Goal: Task Accomplishment & Management: Use online tool/utility

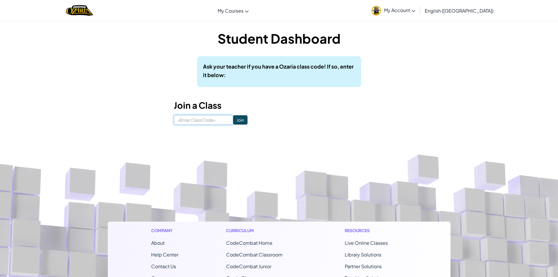
click at [202, 121] on input at bounding box center [203, 120] width 59 height 10
type input "s"
type input "classStoneFight"
click input "Join" at bounding box center [240, 119] width 14 height 9
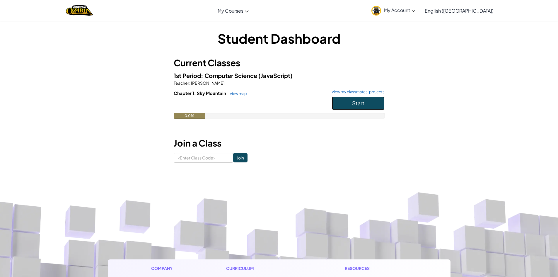
click at [349, 98] on button "Start" at bounding box center [358, 102] width 53 height 13
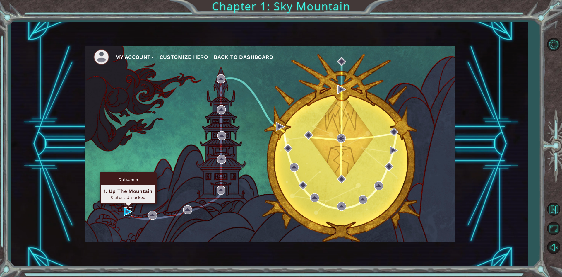
click at [125, 211] on img at bounding box center [128, 211] width 9 height 9
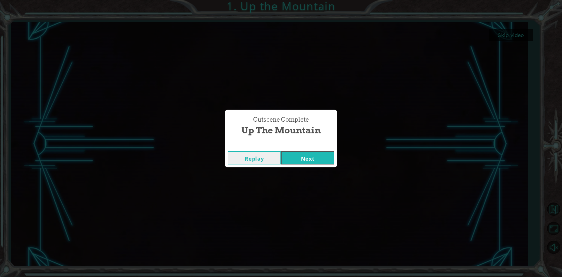
click at [312, 156] on button "Next" at bounding box center [307, 157] width 53 height 13
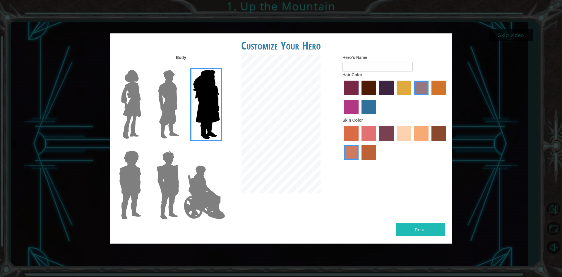
click at [126, 102] on img at bounding box center [131, 104] width 25 height 73
click at [144, 66] on input "Hero Connie" at bounding box center [144, 66] width 0 height 0
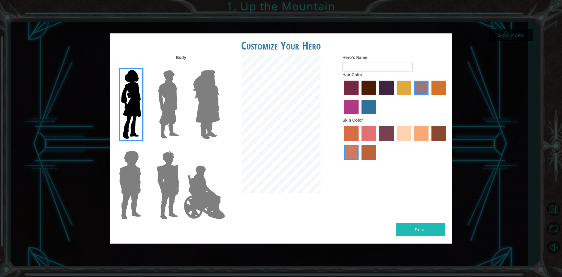
click at [170, 94] on img at bounding box center [169, 104] width 26 height 73
click at [182, 66] on input "Hero Lars" at bounding box center [182, 66] width 0 height 0
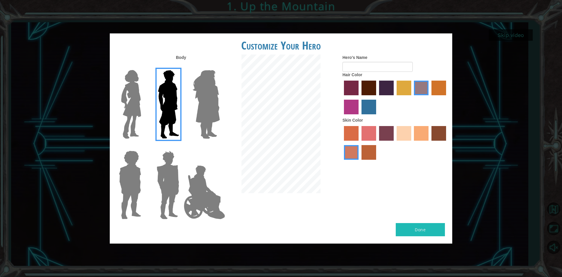
click at [369, 88] on label "maroon hair color" at bounding box center [369, 88] width 15 height 15
click at [360, 97] on input "maroon hair color" at bounding box center [360, 97] width 0 height 0
click at [167, 171] on img at bounding box center [167, 184] width 27 height 73
click at [182, 147] on input "Hero Garnet" at bounding box center [182, 147] width 0 height 0
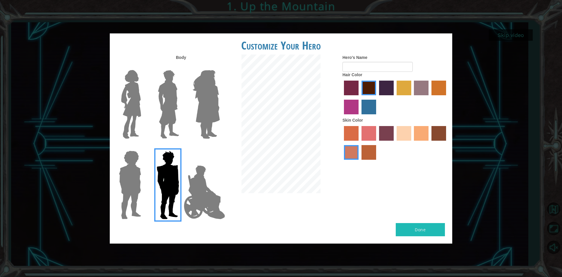
click at [142, 176] on img at bounding box center [130, 184] width 27 height 73
click at [144, 147] on input "Hero Steven" at bounding box center [144, 147] width 0 height 0
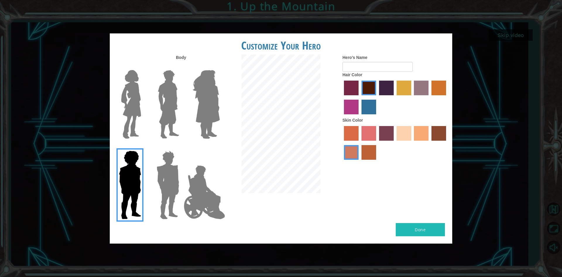
click at [209, 188] on img at bounding box center [205, 192] width 46 height 59
click at [220, 147] on input "Hero Jamie" at bounding box center [220, 147] width 0 height 0
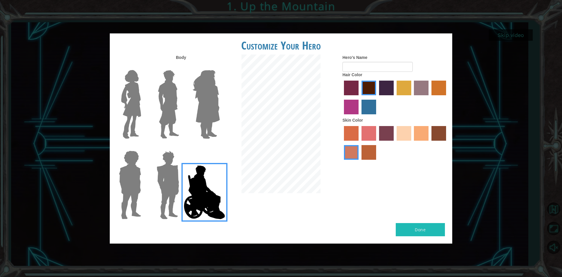
click at [170, 86] on img at bounding box center [169, 104] width 26 height 73
click at [182, 66] on input "Hero Lars" at bounding box center [182, 66] width 0 height 0
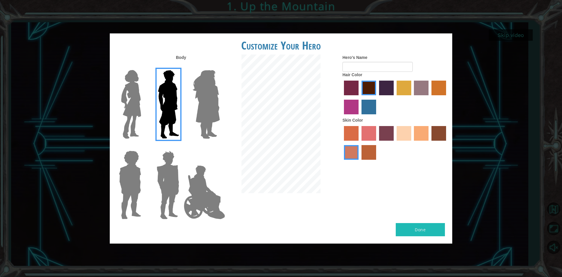
click at [404, 130] on label "sandy beach skin color" at bounding box center [404, 133] width 15 height 15
click at [395, 143] on input "sandy beach skin color" at bounding box center [395, 143] width 0 height 0
click at [418, 131] on label "tacao skin color" at bounding box center [421, 133] width 15 height 15
click at [412, 143] on input "tacao skin color" at bounding box center [412, 143] width 0 height 0
click at [373, 132] on label "froly skin color" at bounding box center [369, 133] width 15 height 15
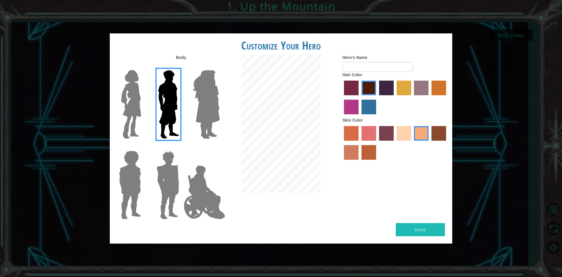
click at [360, 143] on input "froly skin color" at bounding box center [360, 143] width 0 height 0
click at [350, 134] on label "sorbus skin color" at bounding box center [351, 133] width 15 height 15
click at [342, 143] on input "sorbus skin color" at bounding box center [342, 143] width 0 height 0
click at [353, 154] on label "burning sand skin color" at bounding box center [351, 152] width 15 height 15
click at [447, 143] on input "burning sand skin color" at bounding box center [447, 143] width 0 height 0
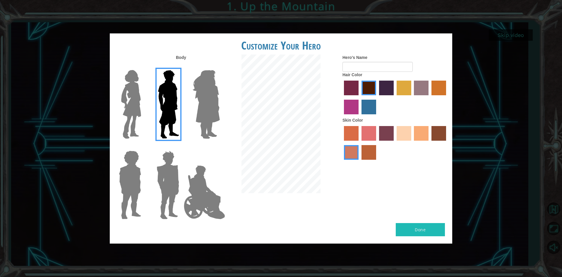
click at [420, 133] on label "tacao skin color" at bounding box center [421, 133] width 15 height 15
click at [412, 143] on input "tacao skin color" at bounding box center [412, 143] width 0 height 0
click at [400, 90] on label "tulip tree hair color" at bounding box center [404, 88] width 15 height 15
click at [395, 97] on input "tulip tree hair color" at bounding box center [395, 97] width 0 height 0
click at [359, 82] on label "paprika hair color" at bounding box center [351, 88] width 15 height 15
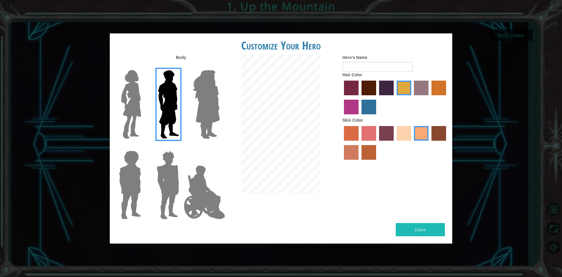
click at [342, 97] on input "paprika hair color" at bounding box center [342, 97] width 0 height 0
click at [438, 227] on button "Done" at bounding box center [420, 229] width 49 height 13
click at [370, 92] on label "maroon hair color" at bounding box center [369, 88] width 15 height 15
click at [360, 97] on input "maroon hair color" at bounding box center [360, 97] width 0 height 0
click at [350, 65] on input "Hero's Name" at bounding box center [378, 67] width 70 height 10
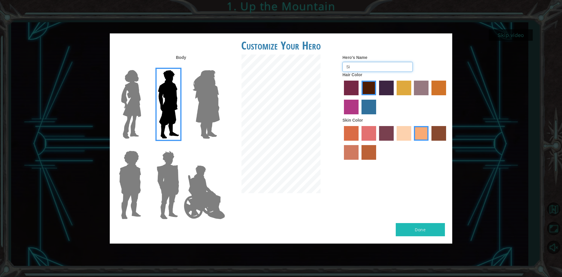
type input "S"
type input "[PERSON_NAME]"
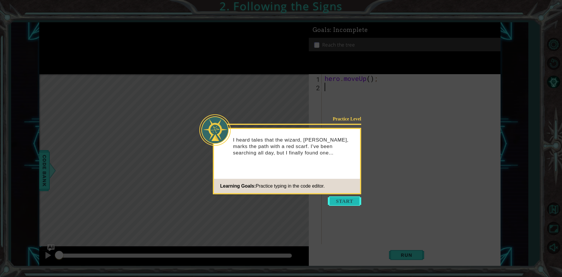
click at [339, 202] on button "Start" at bounding box center [344, 200] width 33 height 9
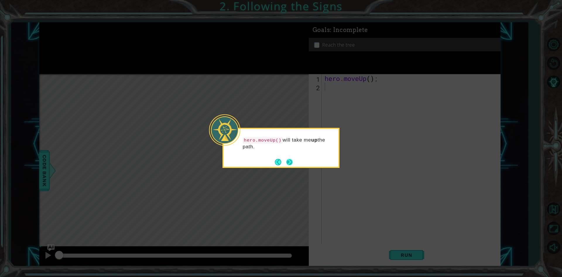
click at [290, 162] on button "Next" at bounding box center [289, 161] width 11 height 11
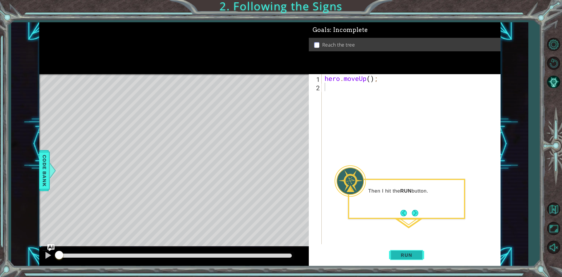
click at [408, 252] on span "Run" at bounding box center [406, 255] width 23 height 6
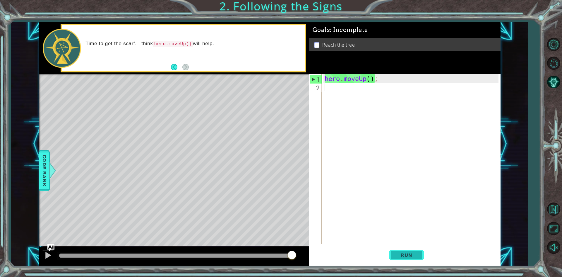
click at [409, 256] on span "Run" at bounding box center [406, 255] width 23 height 6
click at [371, 79] on div "hero . moveUp ( ) ;" at bounding box center [413, 167] width 178 height 187
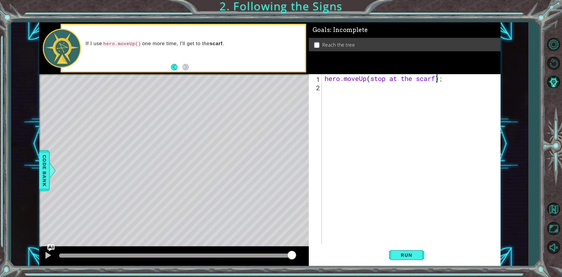
scroll to position [0, 5]
type textarea "hero.moveUp(stop at the scarf);"
click at [411, 258] on span "Run" at bounding box center [406, 255] width 23 height 6
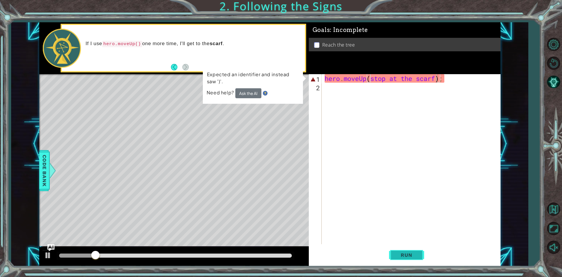
click at [409, 255] on span "Run" at bounding box center [406, 255] width 23 height 6
click at [250, 94] on button "Ask the AI" at bounding box center [248, 93] width 26 height 10
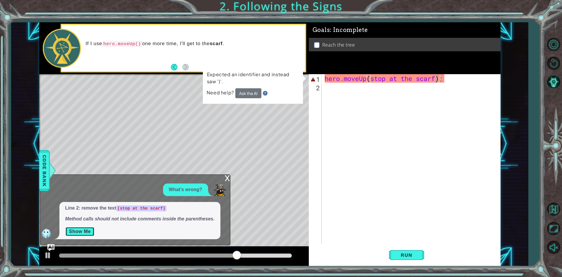
click at [82, 223] on div "Line 2: remove the text (stop at the scarf) Method calls should not include com…" at bounding box center [139, 220] width 161 height 37
click at [84, 230] on button "Show Me" at bounding box center [80, 231] width 30 height 9
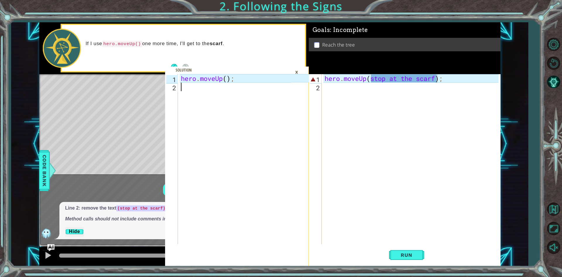
click at [186, 87] on div "hero . moveUp ( ) ;" at bounding box center [237, 167] width 115 height 187
click at [227, 82] on div "hero . moveUp ( ) ;" at bounding box center [237, 167] width 115 height 187
type textarea "hero.moveUp();"
click at [77, 231] on button "Hide" at bounding box center [74, 231] width 19 height 9
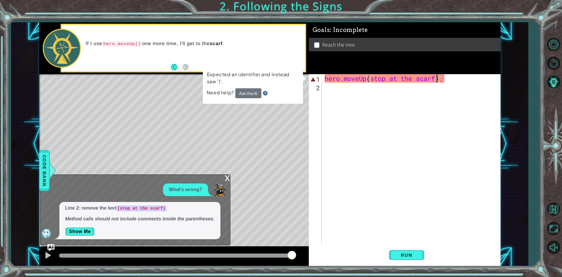
click at [439, 80] on div "hero . moveUp ( stop at the scarf ) ;" at bounding box center [413, 167] width 178 height 187
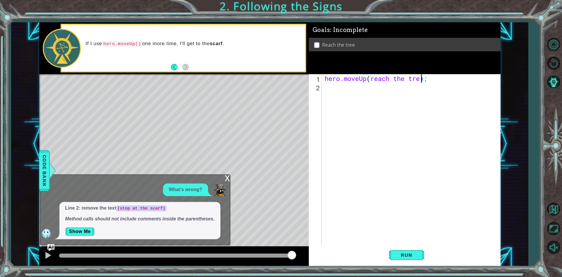
scroll to position [0, 4]
type textarea "hero.moveUp(reach the tree);"
click at [414, 254] on span "Run" at bounding box center [406, 255] width 23 height 6
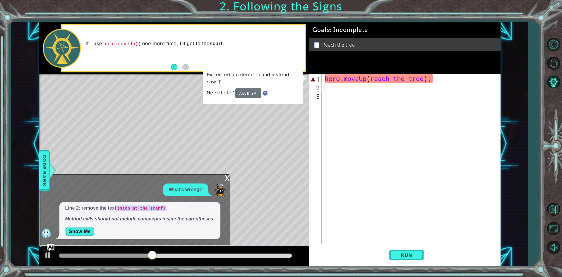
click at [426, 78] on div "hero . moveUp ( reach the tree ) ;" at bounding box center [413, 167] width 178 height 187
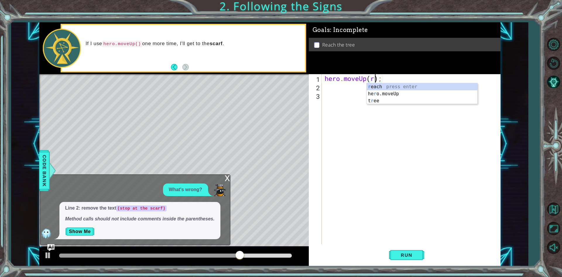
type textarea "hero.moveUp();"
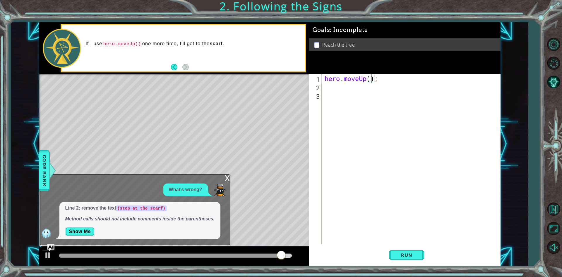
click at [329, 91] on div "hero . moveUp ( ) ;" at bounding box center [413, 167] width 178 height 187
click at [328, 88] on div "hero . moveUp ( ) ;" at bounding box center [413, 167] width 178 height 187
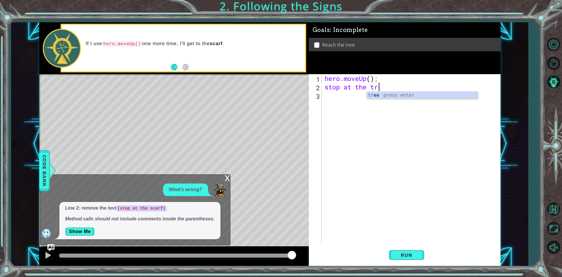
scroll to position [0, 2]
click at [413, 251] on button "Run" at bounding box center [406, 254] width 35 height 19
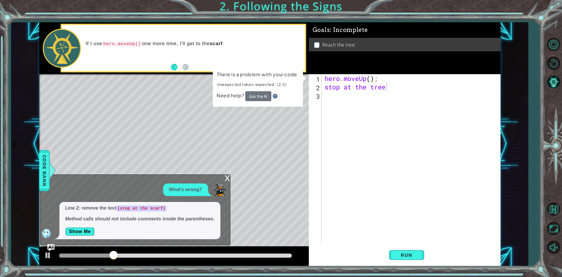
click at [226, 175] on div "x" at bounding box center [227, 178] width 5 height 6
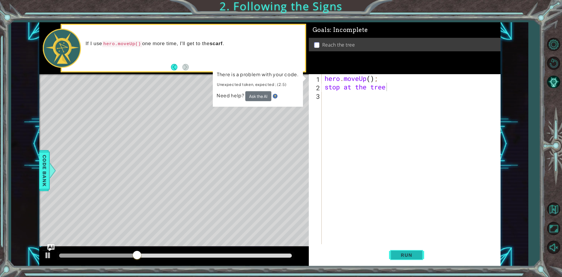
click at [405, 259] on button "Run" at bounding box center [406, 254] width 35 height 19
click at [403, 254] on span "Run" at bounding box center [406, 255] width 23 height 6
click at [260, 96] on button "Ask the AI" at bounding box center [258, 96] width 26 height 10
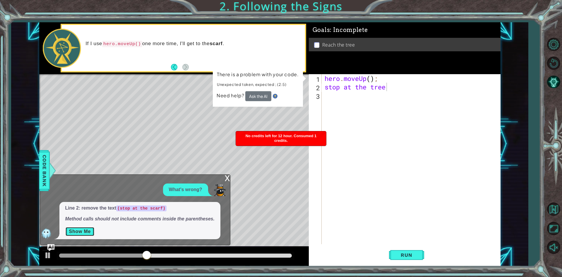
click at [78, 228] on button "Show Me" at bounding box center [80, 231] width 30 height 9
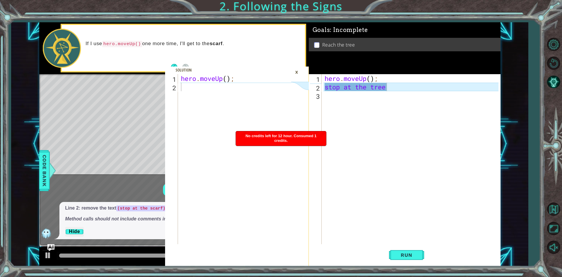
click at [295, 140] on div "No credits left for 12 hour. Consumed 1 credits." at bounding box center [281, 138] width 90 height 14
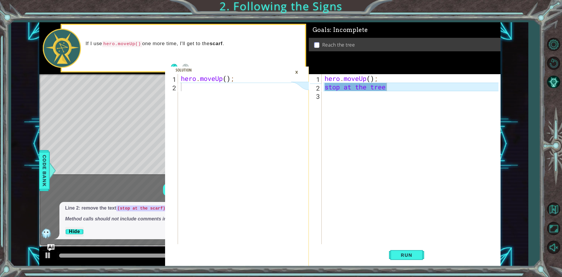
click at [295, 140] on icon at bounding box center [300, 170] width 18 height 192
click at [296, 72] on div "×" at bounding box center [296, 72] width 9 height 10
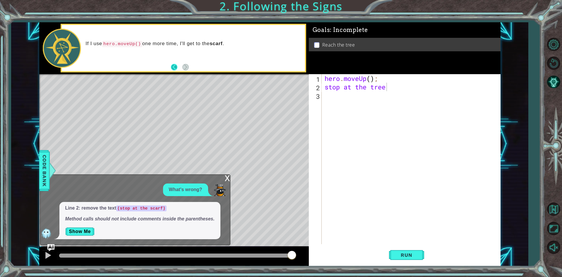
click at [174, 68] on button "Back" at bounding box center [176, 67] width 11 height 6
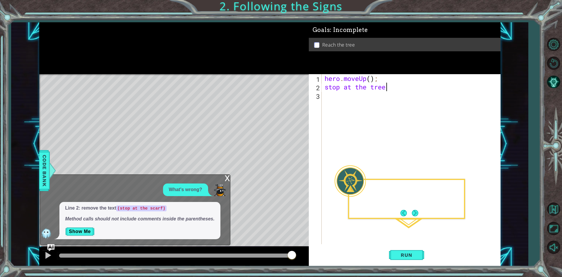
click at [174, 68] on div at bounding box center [174, 48] width 270 height 52
click at [228, 175] on div "x" at bounding box center [227, 178] width 5 height 6
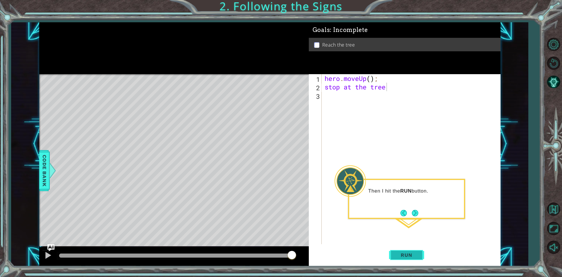
click at [406, 255] on span "Run" at bounding box center [406, 255] width 23 height 6
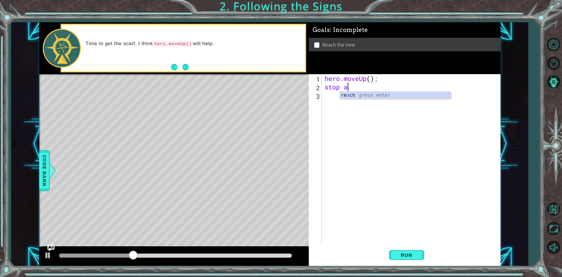
scroll to position [0, 1]
type textarea "s"
type textarea "hero.moveUp();"
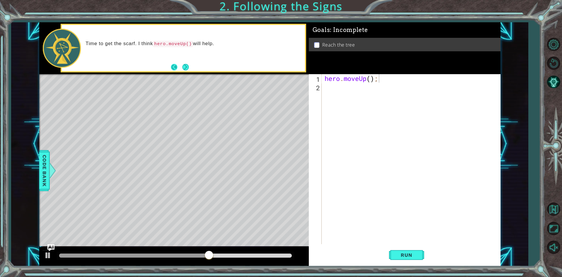
click at [173, 65] on button "Back" at bounding box center [176, 67] width 11 height 6
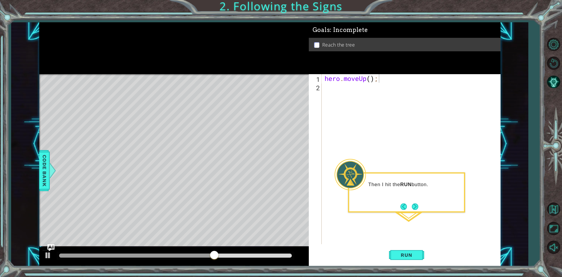
click at [173, 65] on div at bounding box center [174, 48] width 270 height 52
click at [403, 254] on span "Run" at bounding box center [406, 255] width 23 height 6
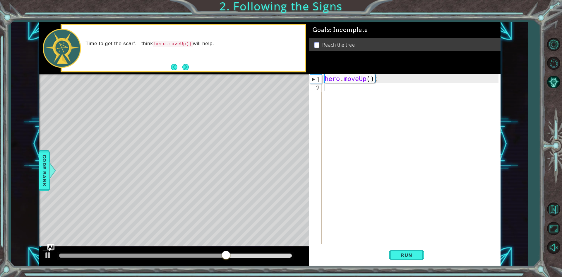
click at [335, 91] on div "hero . moveUp ( ) ;" at bounding box center [413, 167] width 178 height 187
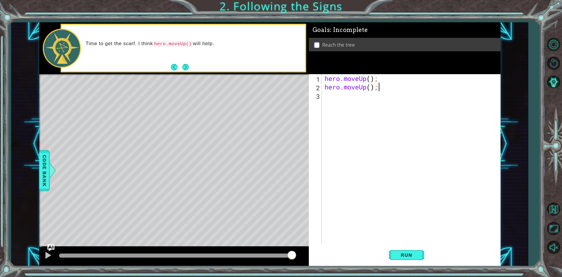
scroll to position [0, 2]
type textarea "hero.moveUp();"
click at [400, 254] on span "Run" at bounding box center [406, 255] width 23 height 6
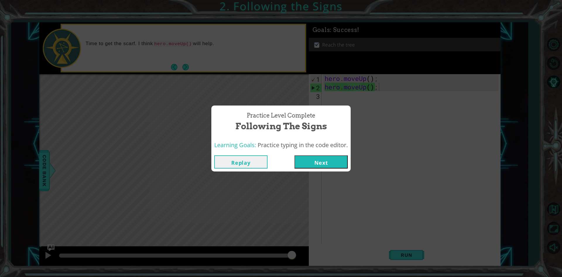
click at [320, 163] on button "Next" at bounding box center [321, 161] width 53 height 13
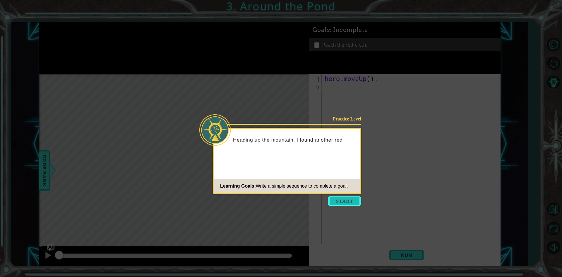
click at [347, 199] on button "Start" at bounding box center [344, 200] width 33 height 9
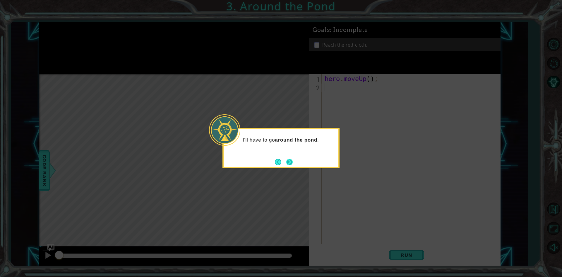
click at [289, 159] on button "Next" at bounding box center [289, 162] width 11 height 11
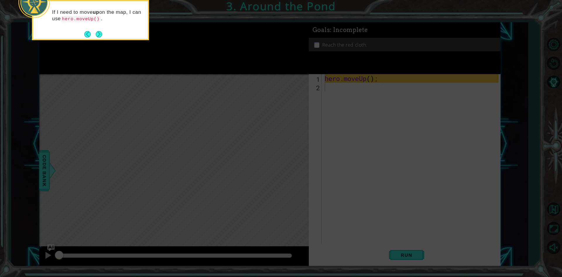
click at [150, 69] on icon at bounding box center [281, 41] width 562 height 471
click at [281, 180] on icon at bounding box center [281, 41] width 562 height 471
click at [97, 34] on button "Next" at bounding box center [99, 34] width 10 height 10
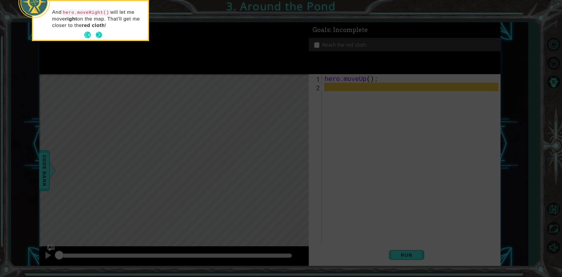
click at [99, 31] on button "Next" at bounding box center [99, 35] width 9 height 9
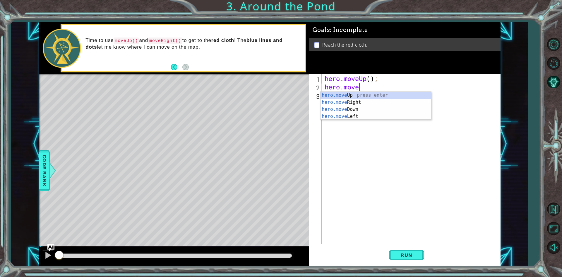
scroll to position [0, 1]
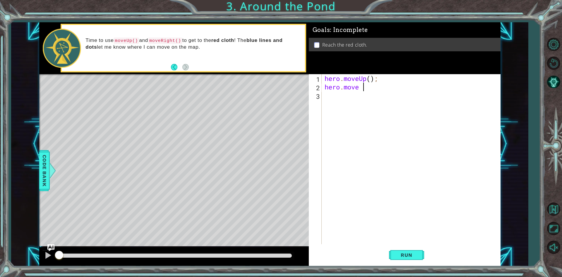
type textarea "hero.move"
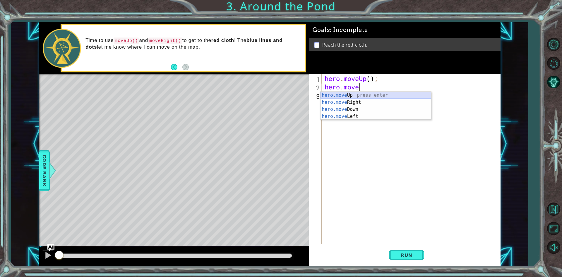
click at [359, 95] on div "hero.move Up press enter hero.move Right press enter hero.move Down press enter…" at bounding box center [376, 113] width 111 height 42
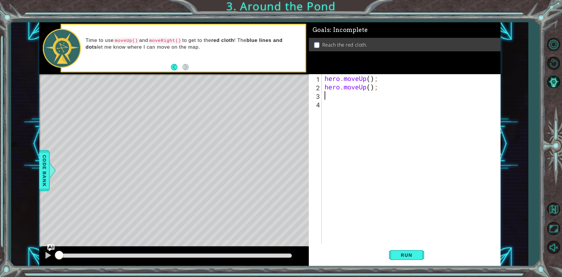
scroll to position [0, 0]
click at [338, 98] on div "hero . moveUp ( ) ; hero . moveUp ( ) ;" at bounding box center [413, 167] width 178 height 187
type textarea "h"
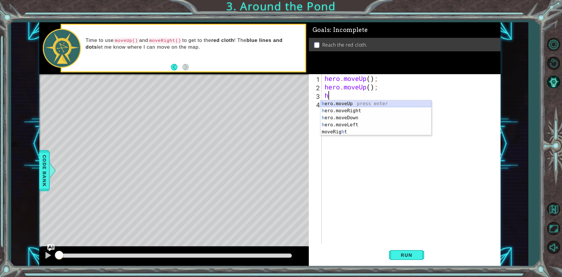
click at [340, 104] on div "h ero.moveUp press enter h ero.moveRight press enter h ero.moveDown press enter…" at bounding box center [376, 124] width 111 height 49
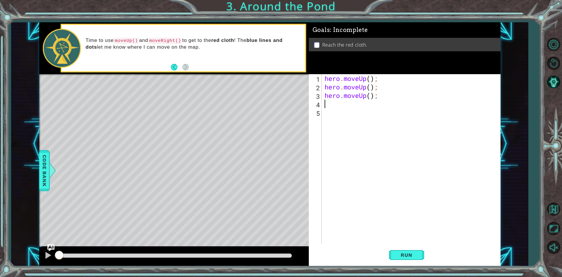
click at [334, 105] on div "hero . moveUp ( ) ; hero . moveUp ( ) ; hero . moveUp ( ) ;" at bounding box center [413, 167] width 178 height 187
click at [328, 107] on div "hero . moveUp ( ) ; hero . moveUp ( ) ; hero . moveUp ( ) ;" at bounding box center [413, 167] width 178 height 187
click at [327, 106] on div "hero . moveUp ( ) ; hero . moveUp ( ) ; hero . moveUp ( ) ;" at bounding box center [413, 167] width 178 height 187
type textarea "h"
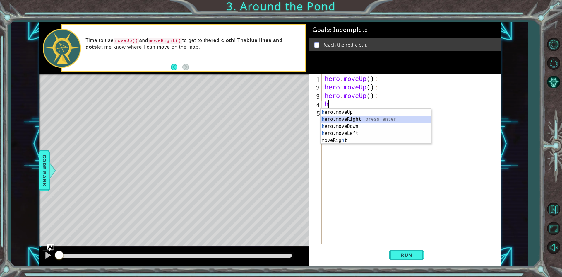
click at [353, 117] on div "h ero.moveUp press enter h ero.moveRight press enter h ero.moveDown press enter…" at bounding box center [376, 133] width 111 height 49
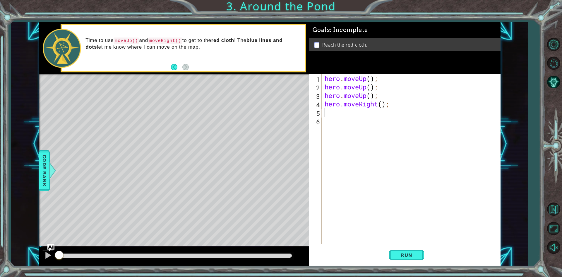
click at [328, 114] on div "hero . moveUp ( ) ; hero . moveUp ( ) ; hero . moveUp ( ) ; hero . moveRight ( …" at bounding box center [413, 167] width 178 height 187
type textarea "h"
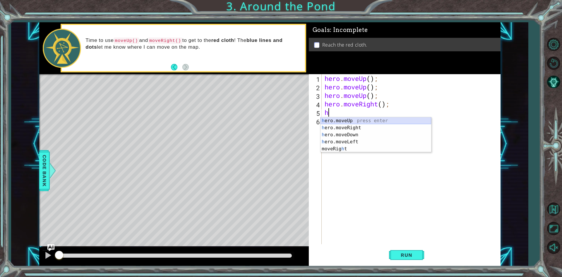
click at [343, 119] on div "h ero.moveUp press enter h ero.moveRight press enter h ero.moveDown press enter…" at bounding box center [376, 141] width 111 height 49
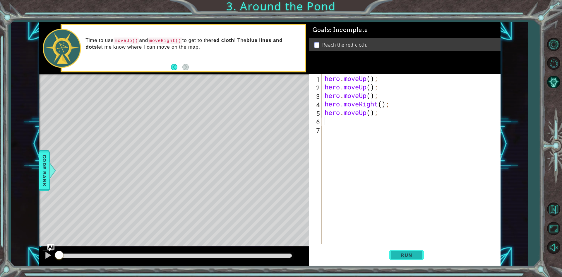
click at [408, 256] on span "Run" at bounding box center [406, 255] width 23 height 6
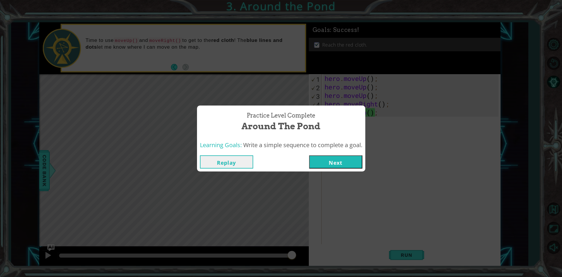
click at [346, 163] on button "Next" at bounding box center [335, 161] width 53 height 13
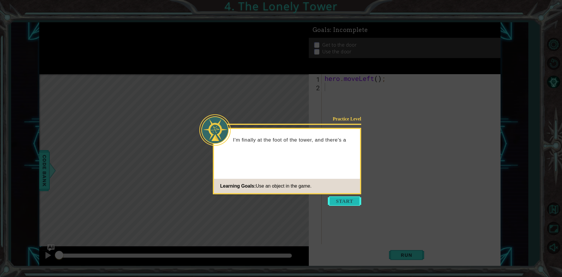
click at [344, 201] on button "Start" at bounding box center [344, 200] width 33 height 9
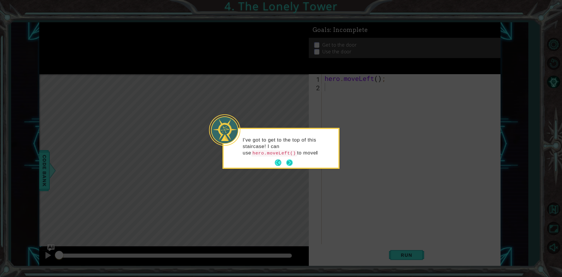
click at [290, 160] on button "Next" at bounding box center [289, 162] width 11 height 11
click at [290, 160] on button "Next" at bounding box center [290, 162] width 8 height 8
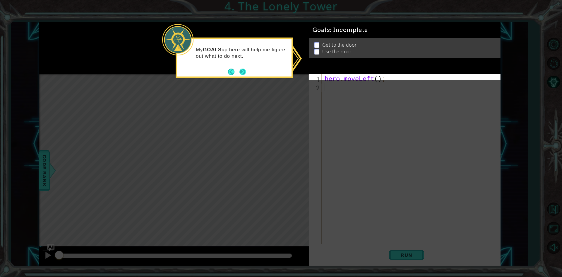
click at [241, 71] on button "Next" at bounding box center [243, 71] width 11 height 11
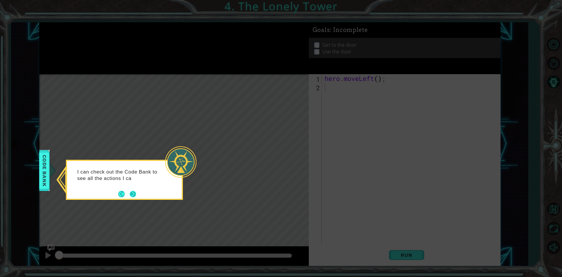
click at [129, 193] on button "Next" at bounding box center [133, 194] width 8 height 8
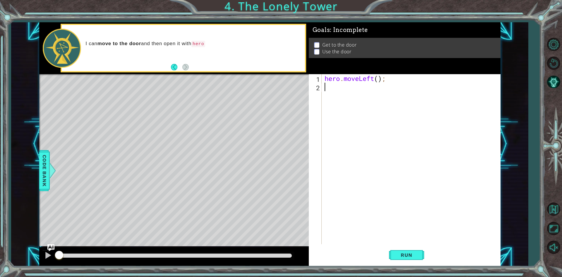
click at [324, 90] on div "hero . moveLeft ( ) ;" at bounding box center [413, 167] width 178 height 187
type textarea "h"
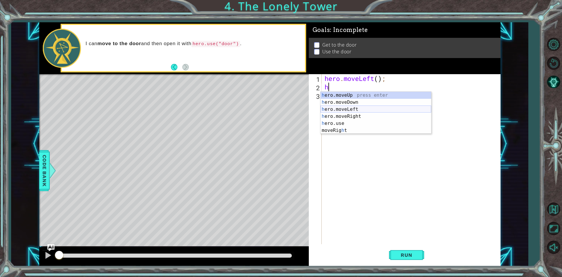
click at [356, 110] on div "h ero.moveUp press enter h ero.moveDown press enter h ero.moveLeft press enter …" at bounding box center [376, 120] width 111 height 56
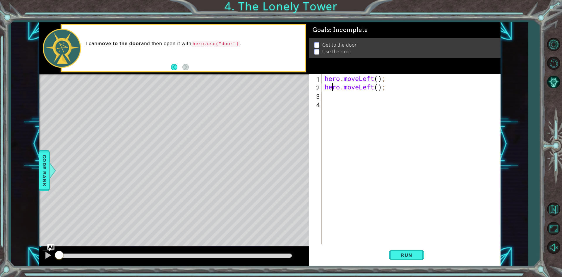
click at [333, 91] on div "hero . moveLeft ( ) ; hero . moveLeft ( ) ;" at bounding box center [413, 167] width 178 height 187
type textarea "hero.moveLeft();"
click at [332, 98] on div "hero . moveLeft ( ) ; hero . moveLeft ( ) ;" at bounding box center [413, 167] width 178 height 187
type textarea "h"
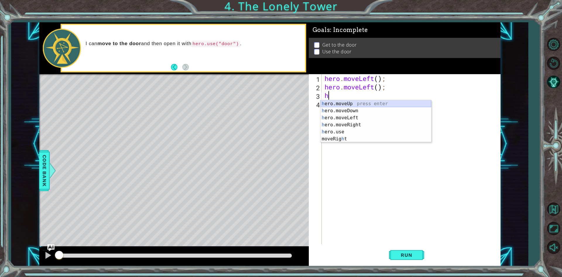
click at [343, 104] on div "h ero.moveUp press enter h ero.moveDown press enter h ero.moveLeft press enter …" at bounding box center [376, 128] width 111 height 56
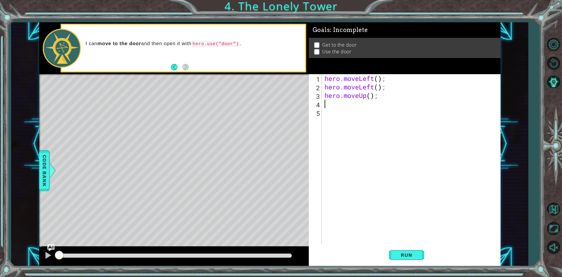
type textarea "h"
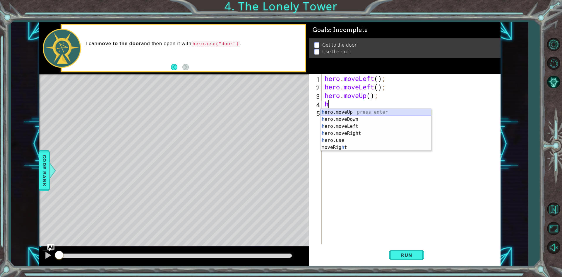
click at [337, 113] on div "h ero.moveUp press enter h ero.moveDown press enter h ero.moveLeft press enter …" at bounding box center [376, 137] width 111 height 56
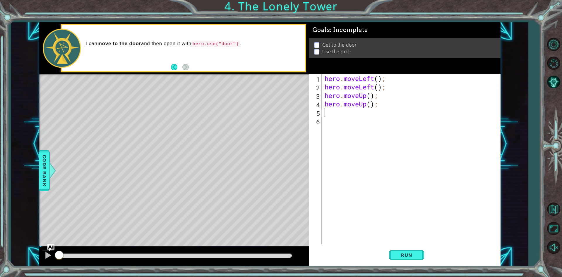
type textarea "h"
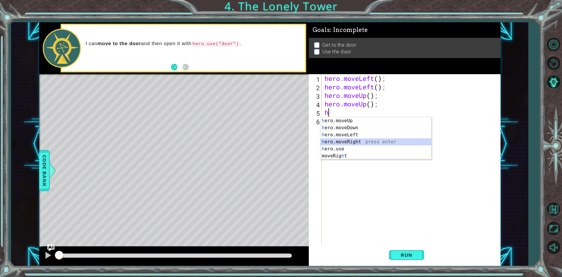
click at [341, 141] on div "h ero.moveUp press enter h ero.moveDown press enter h ero.moveLeft press enter …" at bounding box center [376, 145] width 111 height 56
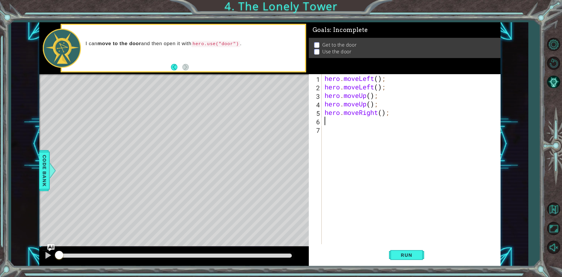
type textarea "h"
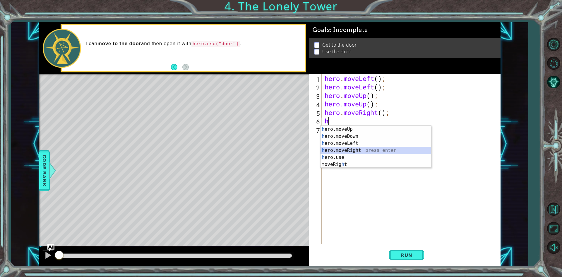
click at [346, 149] on div "h ero.moveUp press enter h ero.moveDown press enter h ero.moveLeft press enter …" at bounding box center [376, 154] width 111 height 56
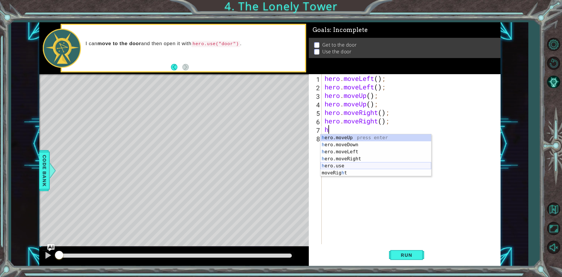
click at [339, 167] on div "h ero.moveUp press enter h ero.moveDown press enter h ero.moveLeft press enter …" at bounding box center [376, 162] width 111 height 56
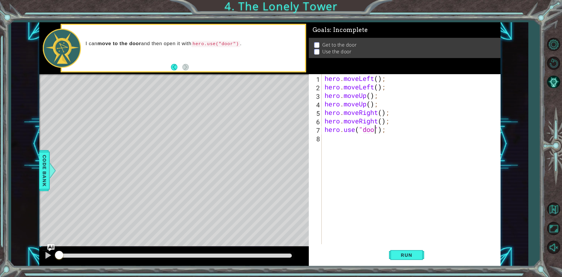
scroll to position [0, 2]
type textarea "hero.use("door");"
click at [408, 252] on span "Run" at bounding box center [406, 255] width 23 height 6
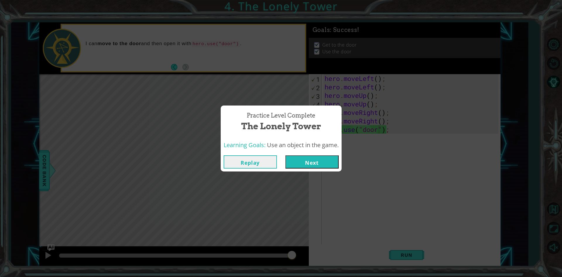
click at [324, 162] on button "Next" at bounding box center [312, 161] width 53 height 13
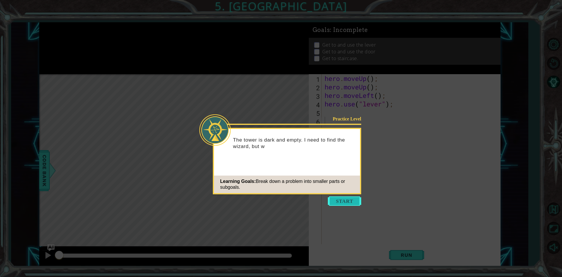
click at [343, 198] on button "Start" at bounding box center [344, 200] width 33 height 9
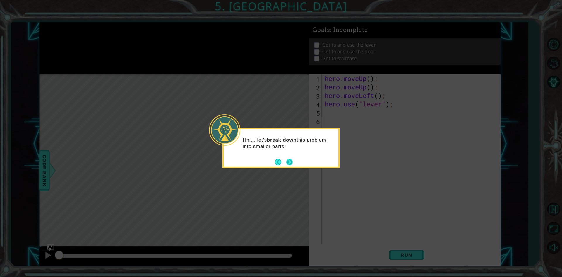
click at [289, 158] on footer at bounding box center [284, 162] width 18 height 9
click at [289, 158] on button "Next" at bounding box center [289, 162] width 11 height 11
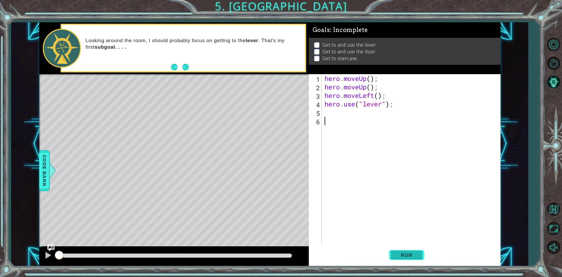
click at [410, 254] on span "Run" at bounding box center [406, 255] width 23 height 6
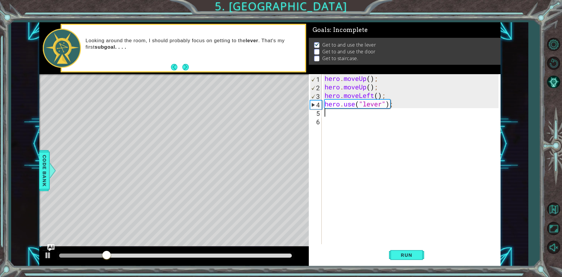
click at [328, 115] on div "hero . moveUp ( ) ; hero . moveUp ( ) ; hero . moveLeft ( ) ; hero . use ( "lev…" at bounding box center [413, 167] width 178 height 187
type textarea "h"
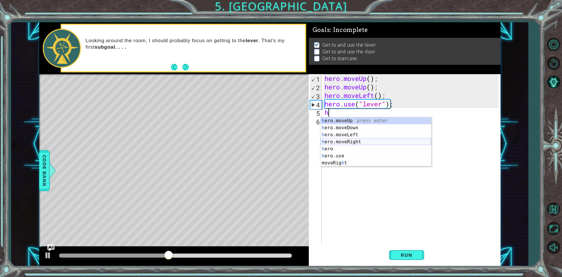
click at [344, 142] on div "h ero.moveUp press enter h ero.moveDown press enter h ero.moveLeft press enter …" at bounding box center [376, 148] width 111 height 63
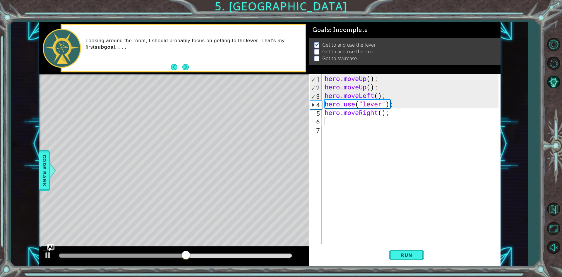
type textarea "h"
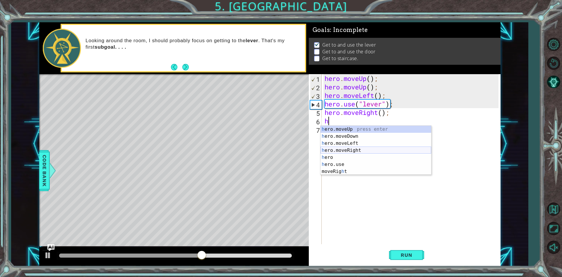
click at [344, 151] on div "h ero.moveUp press enter h ero.moveDown press enter h ero.moveLeft press enter …" at bounding box center [376, 157] width 111 height 63
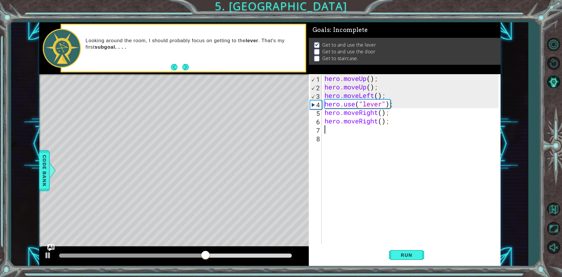
type textarea "h"
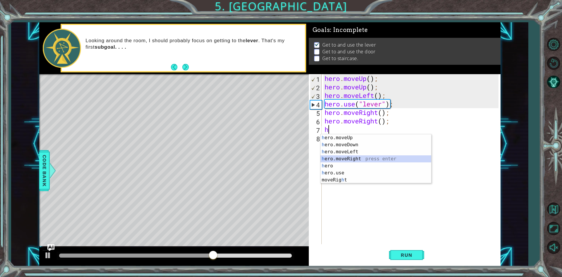
click at [343, 159] on div "h ero.moveUp press enter h ero.moveDown press enter h ero.moveLeft press enter …" at bounding box center [376, 165] width 111 height 63
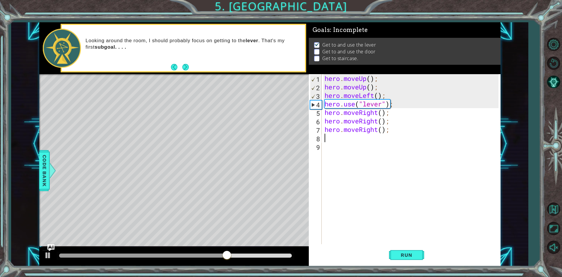
click at [326, 140] on div "hero . moveUp ( ) ; hero . moveUp ( ) ; hero . moveLeft ( ) ; hero . use ( "lev…" at bounding box center [413, 167] width 178 height 187
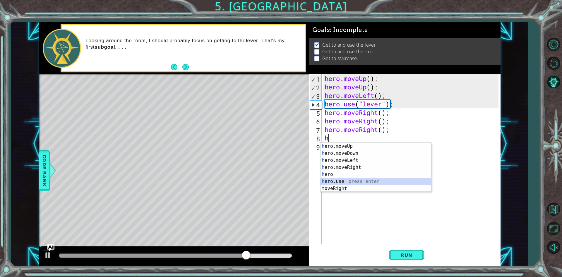
click at [338, 180] on div "h ero.moveUp press enter h ero.moveDown press enter h ero.moveLeft press enter …" at bounding box center [376, 174] width 111 height 63
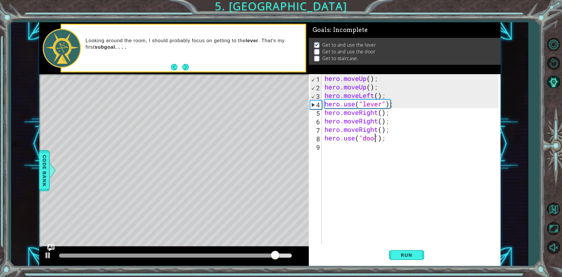
scroll to position [0, 2]
type textarea "hero.use("door");"
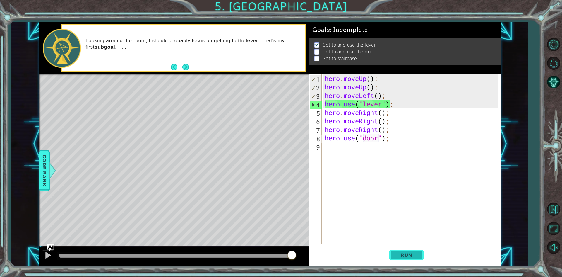
click at [411, 254] on span "Run" at bounding box center [406, 255] width 23 height 6
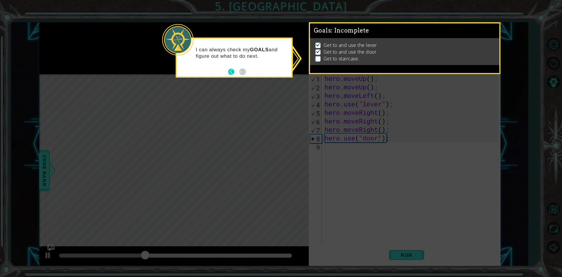
click at [233, 70] on button "Back" at bounding box center [233, 72] width 11 height 6
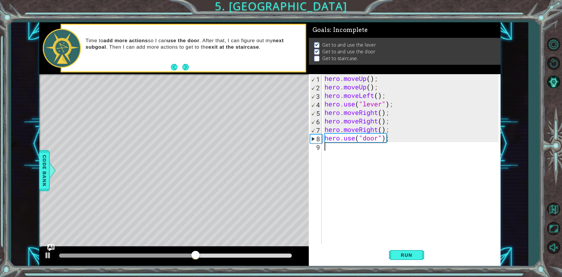
click at [324, 145] on div "hero . moveUp ( ) ; hero . moveUp ( ) ; hero . moveLeft ( ) ; hero . use ( "lev…" at bounding box center [411, 159] width 175 height 170
type textarea "h"
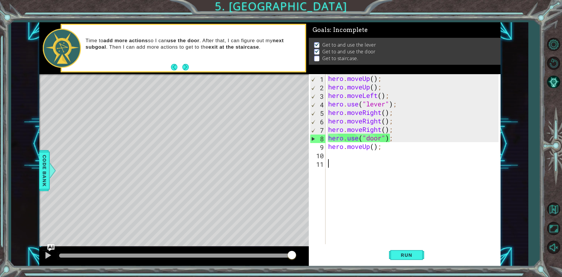
click at [336, 159] on div "hero . moveUp ( ) ; hero . moveUp ( ) ; hero . moveLeft ( ) ; hero . use ( "lev…" at bounding box center [414, 167] width 175 height 187
click at [339, 156] on div "hero . moveUp ( ) ; hero . moveUp ( ) ; hero . moveLeft ( ) ; hero . use ( "lev…" at bounding box center [414, 167] width 175 height 187
type textarea "h"
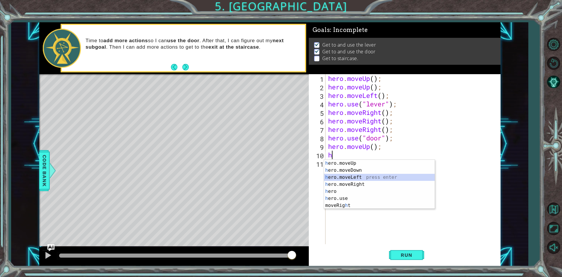
click at [353, 178] on div "h ero.moveUp press enter h ero.moveDown press enter h ero.moveLeft press enter …" at bounding box center [379, 191] width 111 height 63
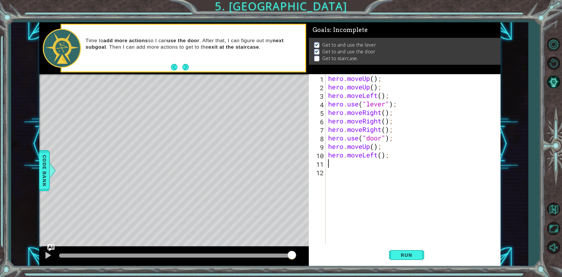
type textarea "h"
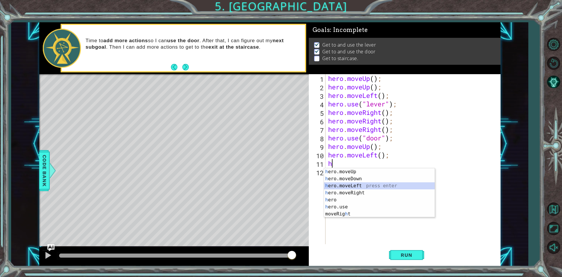
click at [346, 182] on div "h ero.moveUp press enter h ero.moveDown press enter h ero.moveLeft press enter …" at bounding box center [379, 199] width 111 height 63
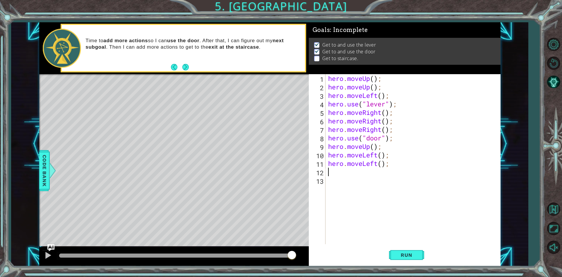
type textarea "h"
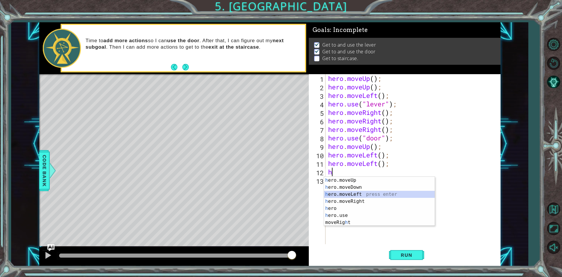
click at [348, 192] on div "h ero.moveUp press enter h ero.moveDown press enter h ero.moveLeft press enter …" at bounding box center [379, 208] width 111 height 63
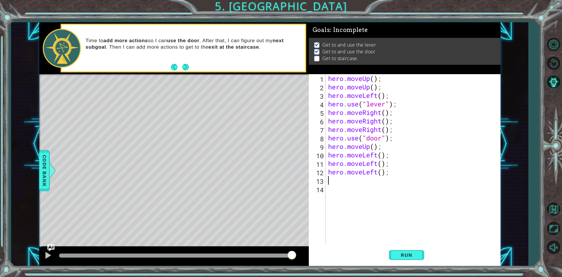
click at [336, 185] on div "hero . moveUp ( ) ; hero . moveUp ( ) ; hero . moveLeft ( ) ; hero . use ( "lev…" at bounding box center [414, 167] width 175 height 187
click at [334, 180] on div "hero . moveUp ( ) ; hero . moveUp ( ) ; hero . moveLeft ( ) ; hero . use ( "lev…" at bounding box center [414, 167] width 175 height 187
type textarea "h"
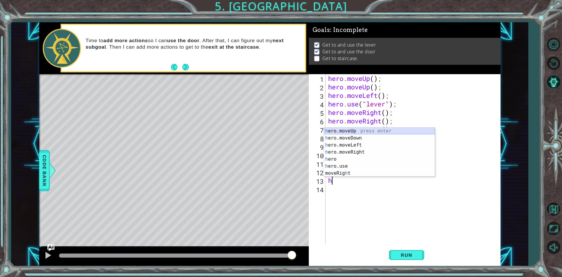
click at [338, 131] on div "h ero.moveUp press enter h ero.moveDown press enter h ero.moveLeft press enter …" at bounding box center [379, 158] width 111 height 63
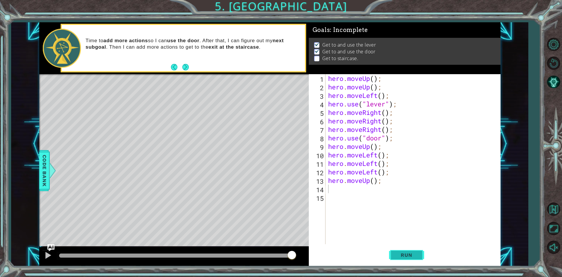
click at [401, 252] on span "Run" at bounding box center [406, 255] width 23 height 6
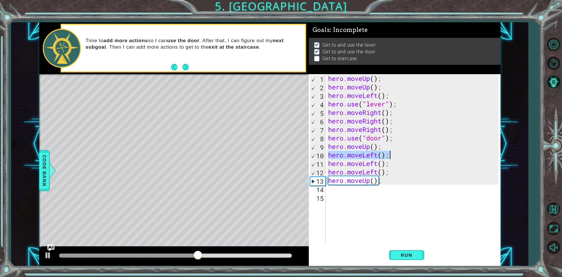
drag, startPoint x: 328, startPoint y: 156, endPoint x: 390, endPoint y: 158, distance: 61.5
click at [390, 158] on div "hero . moveUp ( ) ; hero . moveUp ( ) ; hero . moveLeft ( ) ; hero . use ( "lev…" at bounding box center [414, 167] width 175 height 187
type textarea "hero.moveLeft();"
click at [332, 195] on div "hero . moveUp ( ) ; hero . moveUp ( ) ; hero . moveLeft ( ) ; hero . use ( "lev…" at bounding box center [414, 167] width 175 height 187
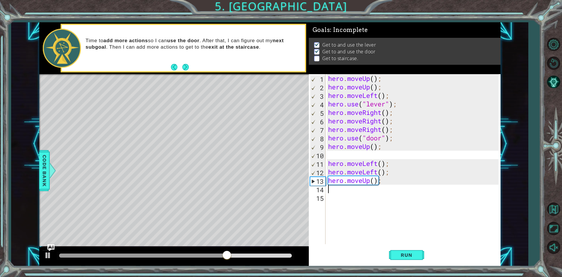
click at [332, 191] on div "hero . moveUp ( ) ; hero . moveUp ( ) ; hero . moveLeft ( ) ; hero . use ( "lev…" at bounding box center [414, 167] width 175 height 187
paste textarea "hero.moveLeft();"
type textarea "hero.moveLeft();"
click at [334, 156] on div "hero . moveUp ( ) ; hero . moveUp ( ) ; hero . moveLeft ( ) ; hero . use ( "lev…" at bounding box center [414, 167] width 175 height 187
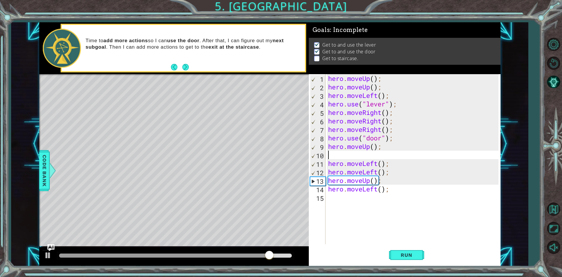
type textarea "h"
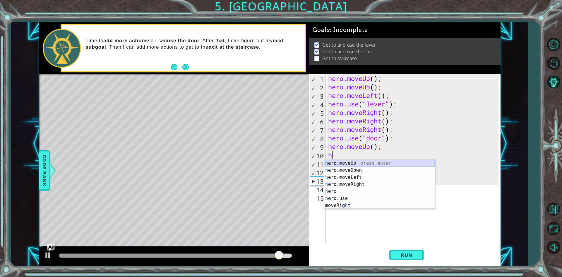
click at [354, 162] on div "h ero.moveUp press enter h ero.moveDown press enter h ero.moveLeft press enter …" at bounding box center [379, 191] width 111 height 63
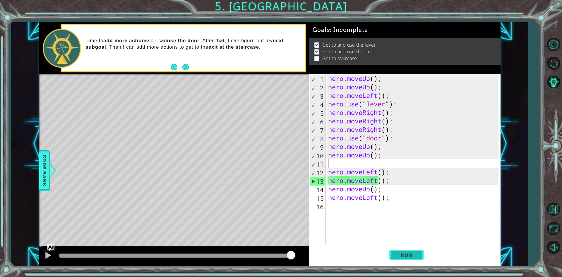
click at [407, 249] on button "Run" at bounding box center [406, 254] width 35 height 19
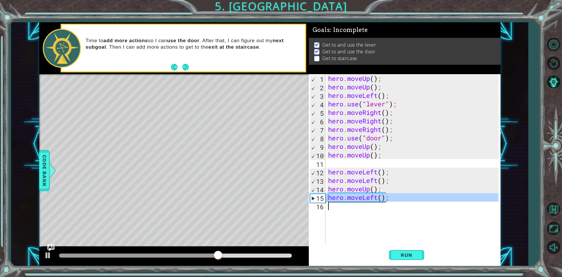
drag, startPoint x: 327, startPoint y: 196, endPoint x: 394, endPoint y: 203, distance: 67.2
click at [394, 203] on div "hero . moveUp ( ) ; hero . moveUp ( ) ; hero . moveLeft ( ) ; hero . use ( "lev…" at bounding box center [414, 167] width 175 height 187
click at [315, 198] on div "15" at bounding box center [317, 198] width 15 height 8
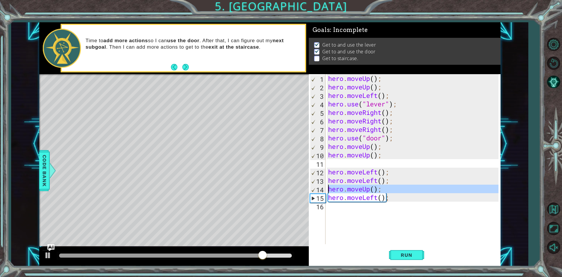
click at [316, 189] on div "14" at bounding box center [317, 189] width 15 height 8
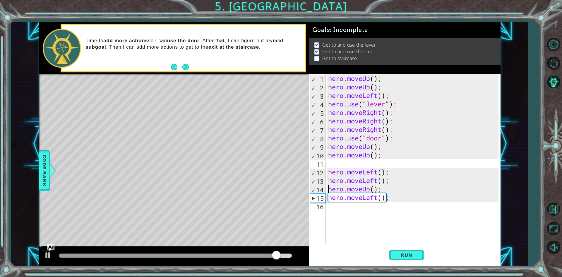
drag, startPoint x: 318, startPoint y: 190, endPoint x: 324, endPoint y: 190, distance: 6.2
click at [324, 190] on div "14" at bounding box center [317, 189] width 15 height 8
click at [320, 188] on div "14" at bounding box center [317, 189] width 15 height 8
click at [312, 187] on div "14" at bounding box center [317, 189] width 15 height 8
click at [382, 189] on div "hero . moveUp ( ) ; hero . moveUp ( ) ; hero . moveLeft ( ) ; hero . use ( "lev…" at bounding box center [414, 167] width 175 height 187
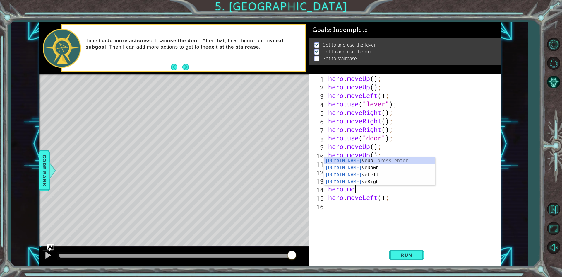
type textarea "h"
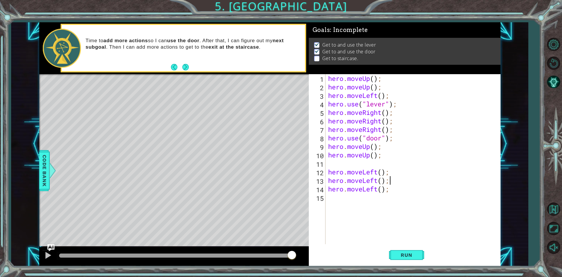
type textarea "hero.moveLeft()"
click at [365, 199] on div "hero . moveUp ( ) ; hero . moveUp ( ) ; hero . moveLeft ( ) ; hero . use ( "lev…" at bounding box center [414, 167] width 175 height 187
type textarea "h"
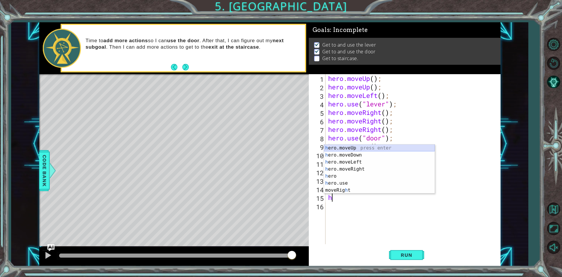
click at [344, 145] on div "h ero.moveUp press enter h ero.moveDown press enter h ero.moveLeft press enter …" at bounding box center [379, 175] width 111 height 63
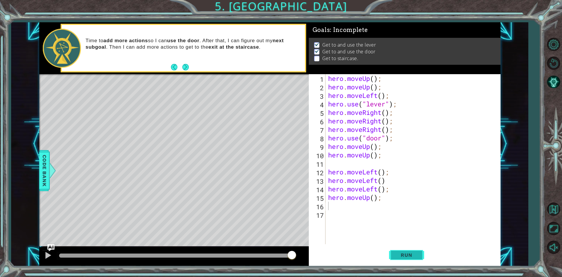
click at [397, 252] on span "Run" at bounding box center [406, 255] width 23 height 6
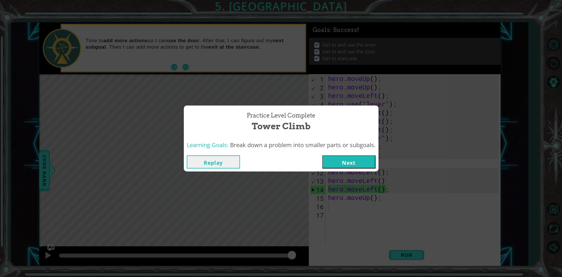
click at [347, 162] on button "Next" at bounding box center [348, 161] width 53 height 13
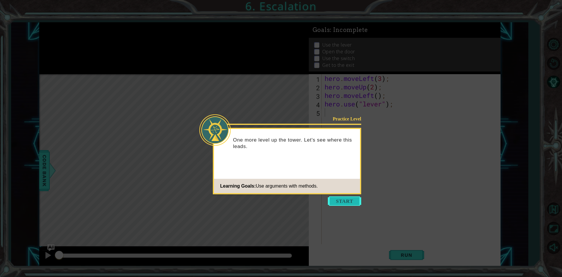
click at [340, 202] on button "Start" at bounding box center [344, 200] width 33 height 9
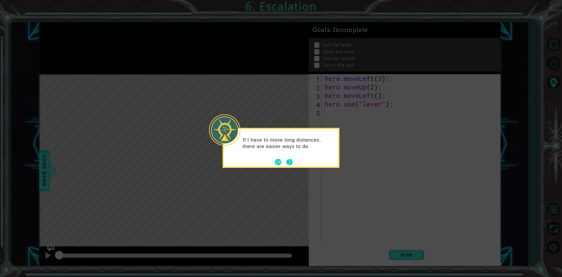
click at [289, 163] on button "Next" at bounding box center [290, 162] width 8 height 8
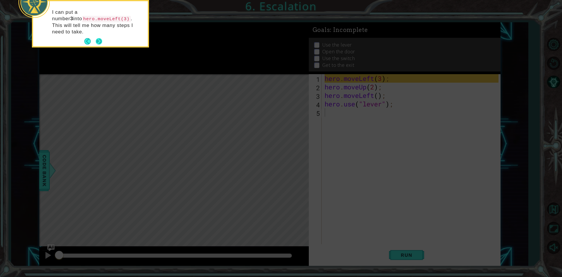
click at [97, 36] on button "Next" at bounding box center [99, 41] width 11 height 11
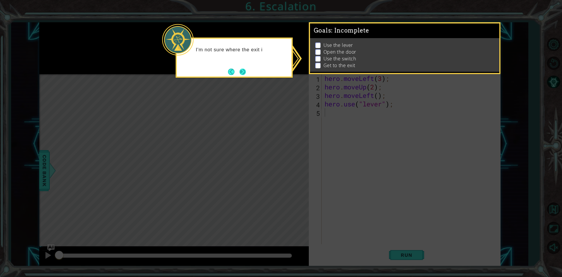
click at [240, 69] on button "Next" at bounding box center [243, 71] width 6 height 6
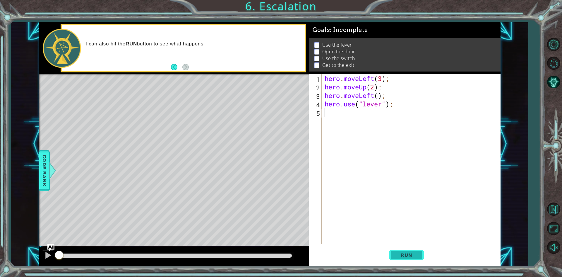
click at [413, 260] on button "Run" at bounding box center [406, 254] width 35 height 19
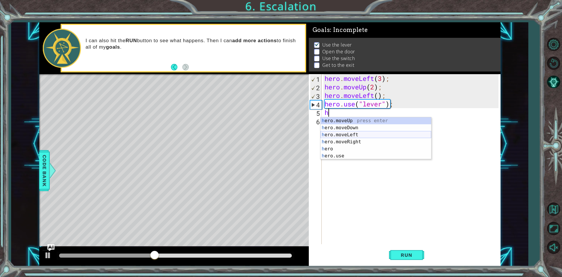
click at [348, 135] on div "h ero.moveUp press enter h ero.moveDown press enter h ero.moveLeft press enter …" at bounding box center [376, 145] width 111 height 56
type textarea "hero.moveLeft(1);"
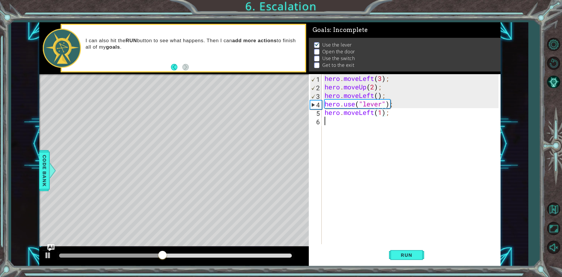
click at [326, 118] on div "hero . moveLeft ( 3 ) ; hero . moveUp ( 2 ) ; hero . moveLeft ( ) ; hero . use …" at bounding box center [413, 167] width 178 height 187
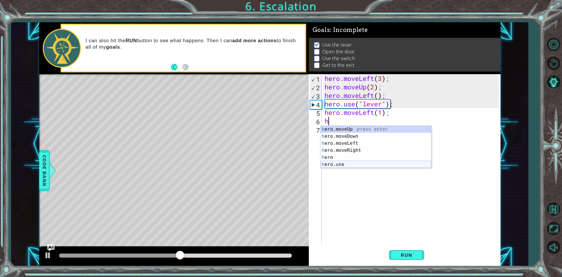
click at [347, 164] on div "h ero.moveUp press enter h ero.moveDown press enter h ero.moveLeft press enter …" at bounding box center [376, 154] width 111 height 56
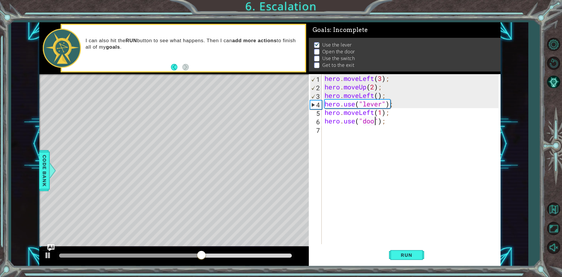
type textarea "hero.use("door");"
click at [337, 132] on div "hero . moveLeft ( 3 ) ; hero . moveUp ( 2 ) ; hero . moveLeft ( ) ; hero . use …" at bounding box center [413, 167] width 178 height 187
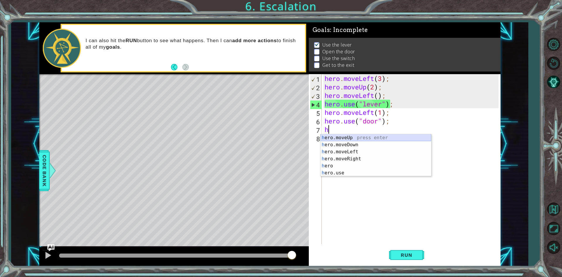
click at [340, 139] on div "h ero.moveUp press enter h ero.moveDown press enter h ero.moveLeft press enter …" at bounding box center [376, 162] width 111 height 56
type textarea "hero.moveUp(1);"
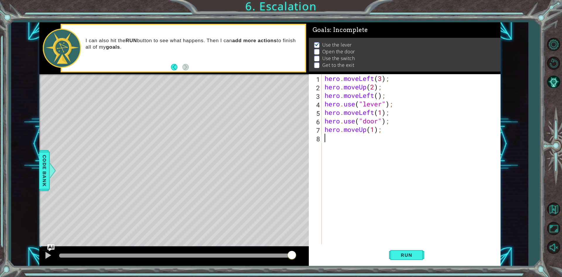
click at [336, 139] on div "hero . moveLeft ( 3 ) ; hero . moveUp ( 2 ) ; hero . moveLeft ( ) ; hero . use …" at bounding box center [413, 167] width 178 height 187
click at [335, 139] on div "hero . moveLeft ( 3 ) ; hero . moveUp ( 2 ) ; hero . moveLeft ( ) ; hero . use …" at bounding box center [413, 167] width 178 height 187
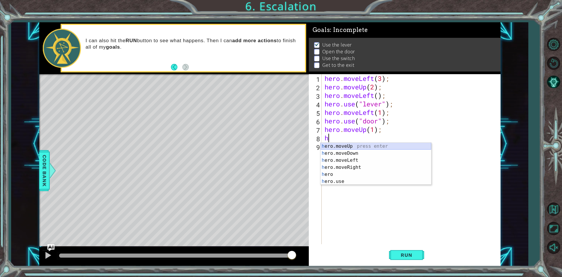
click at [342, 147] on div "h ero.moveUp press enter h ero.moveDown press enter h ero.moveLeft press enter …" at bounding box center [376, 171] width 111 height 56
type textarea "hero.moveUp(1);"
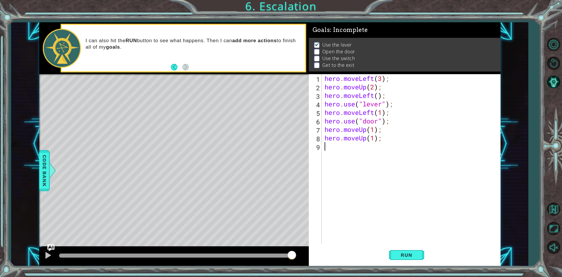
click at [328, 144] on div "hero . moveLeft ( 3 ) ; hero . moveUp ( 2 ) ; hero . moveLeft ( ) ; hero . use …" at bounding box center [413, 167] width 178 height 187
drag, startPoint x: 383, startPoint y: 140, endPoint x: 321, endPoint y: 138, distance: 61.5
click at [321, 138] on div "1 2 3 4 5 6 7 8 9 hero . moveLeft ( 3 ) ; hero . moveUp ( 2 ) ; hero . moveLeft…" at bounding box center [404, 159] width 190 height 170
type textarea "hero.moveUp(1);"
click at [373, 129] on div "hero . moveLeft ( 3 ) ; hero . moveUp ( 2 ) ; hero . moveLeft ( ) ; hero . use …" at bounding box center [413, 167] width 178 height 187
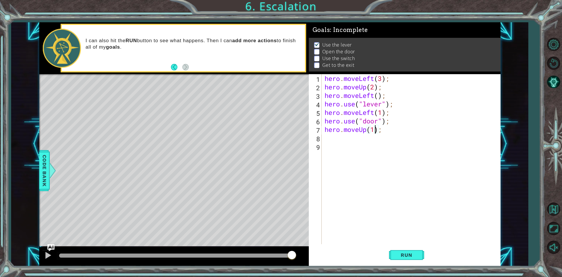
click at [376, 131] on div "hero . moveLeft ( 3 ) ; hero . moveUp ( 2 ) ; hero . moveLeft ( ) ; hero . use …" at bounding box center [413, 167] width 178 height 187
type textarea "hero.moveUp(2);"
click at [337, 141] on div "hero . moveLeft ( 3 ) ; hero . moveUp ( 2 ) ; hero . moveLeft ( ) ; hero . use …" at bounding box center [413, 167] width 178 height 187
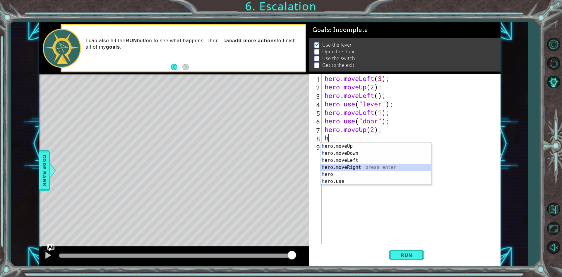
click at [362, 165] on div "h ero.moveUp press enter h ero.moveDown press enter h ero.moveLeft press enter …" at bounding box center [376, 171] width 111 height 56
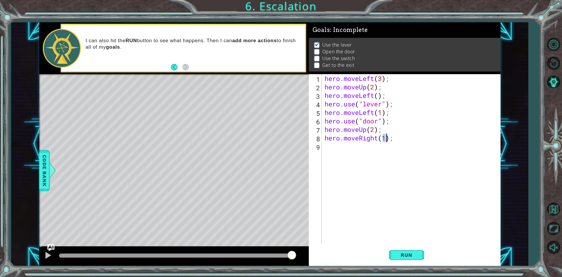
scroll to position [0, 3]
click at [404, 251] on button "Run" at bounding box center [406, 254] width 35 height 19
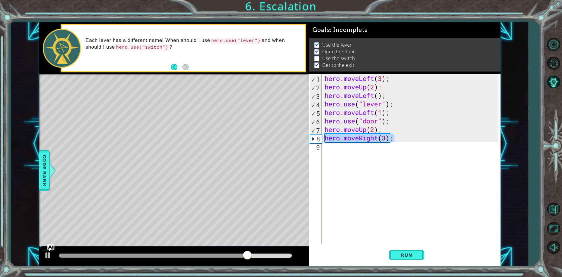
drag, startPoint x: 393, startPoint y: 139, endPoint x: 310, endPoint y: 141, distance: 82.9
click at [310, 141] on div "hero.moveRight(3); 1 2 3 4 5 6 7 8 9 hero . moveLeft ( 3 ) ; hero . moveUp ( 2 …" at bounding box center [404, 159] width 190 height 170
click at [397, 140] on div "hero . moveLeft ( 3 ) ; hero . moveUp ( 2 ) ; hero . moveLeft ( ) ; hero . use …" at bounding box center [411, 159] width 175 height 170
click at [386, 139] on div "hero . moveLeft ( 3 ) ; hero . moveUp ( 2 ) ; hero . moveLeft ( ) ; hero . use …" at bounding box center [413, 167] width 178 height 187
type textarea "hero.moveRight(2);"
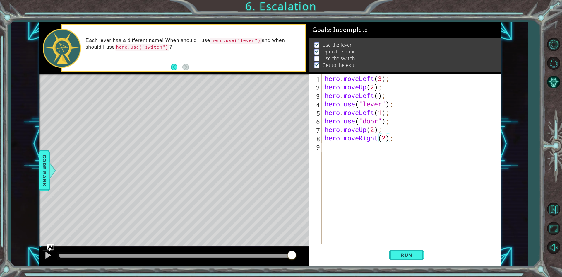
click at [327, 147] on div "hero . moveLeft ( 3 ) ; hero . moveUp ( 2 ) ; hero . moveLeft ( ) ; hero . use …" at bounding box center [413, 167] width 178 height 187
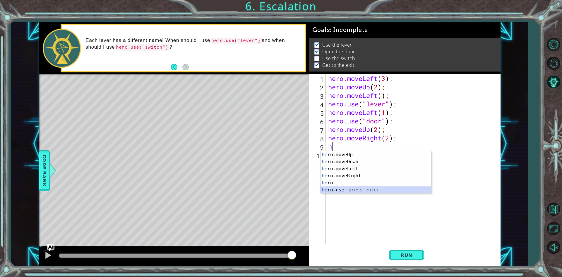
click at [352, 189] on div "h ero.moveUp press enter h ero.moveDown press enter h ero.moveLeft press enter …" at bounding box center [376, 179] width 111 height 56
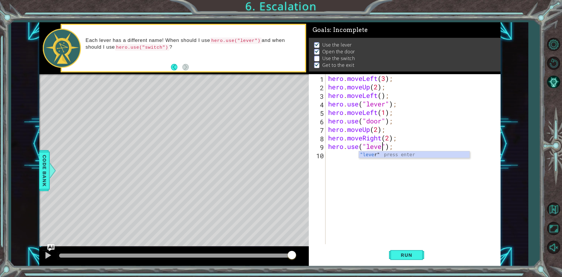
type textarea "hero.use("lever");"
click at [330, 156] on div "hero . moveLeft ( 3 ) ; hero . moveUp ( 2 ) ; hero . moveLeft ( ) ; hero . use …" at bounding box center [414, 167] width 175 height 187
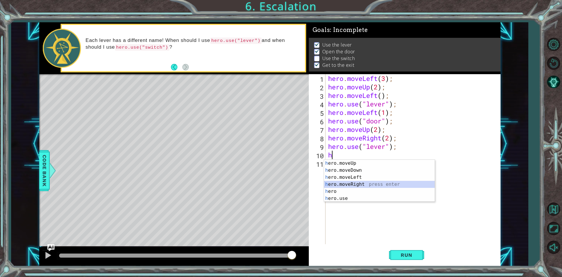
click at [353, 184] on div "h ero.moveUp press enter h ero.moveDown press enter h ero.moveLeft press enter …" at bounding box center [379, 188] width 111 height 56
type textarea "hero.moveRight(1);"
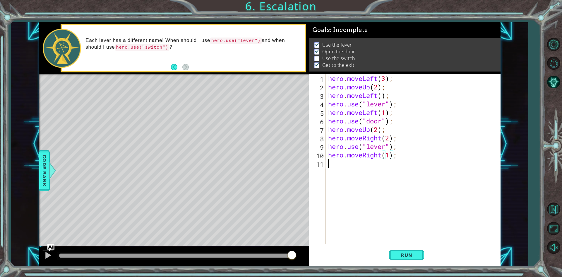
click at [343, 163] on div "hero . moveLeft ( 3 ) ; hero . moveUp ( 2 ) ; hero . moveLeft ( ) ; hero . use …" at bounding box center [414, 167] width 175 height 187
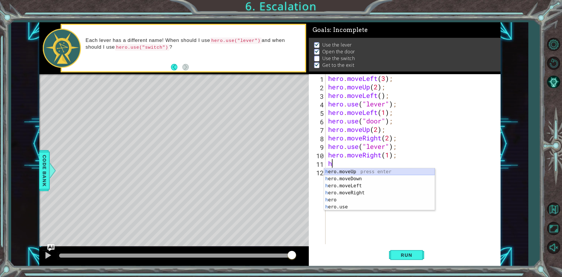
click at [364, 168] on div "h ero.moveUp press enter h ero.moveDown press enter h ero.moveLeft press enter …" at bounding box center [379, 196] width 111 height 56
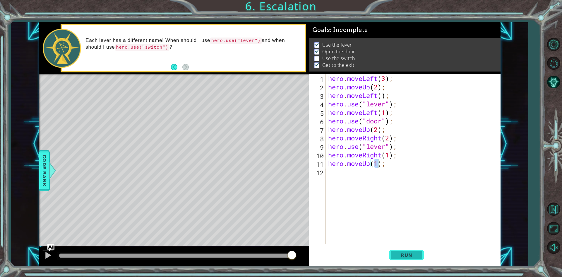
click at [410, 256] on span "Run" at bounding box center [406, 255] width 23 height 6
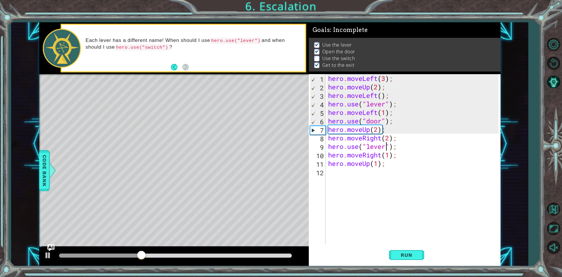
click at [385, 149] on div "hero . moveLeft ( 3 ) ; hero . moveUp ( 2 ) ; hero . moveLeft ( ) ; hero . use …" at bounding box center [414, 167] width 175 height 187
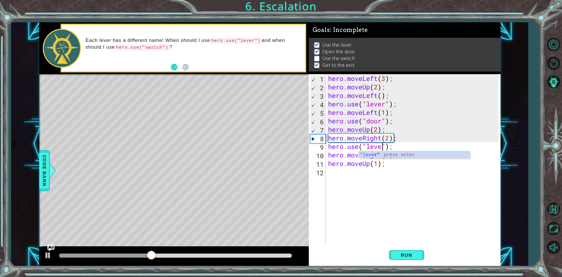
type textarea "hero.use(");"
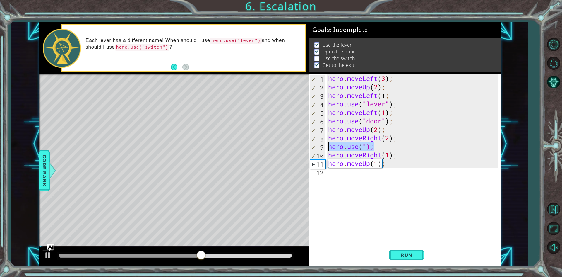
drag, startPoint x: 374, startPoint y: 148, endPoint x: 327, endPoint y: 147, distance: 46.9
click at [327, 147] on div "hero . moveLeft ( 3 ) ; hero . moveUp ( 2 ) ; hero . moveLeft ( ) ; hero . use …" at bounding box center [414, 167] width 175 height 187
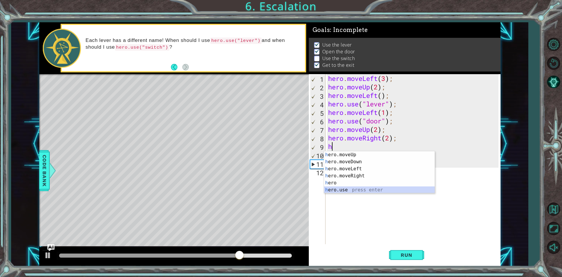
click at [347, 191] on div "h ero.moveUp press enter h ero.moveDown press enter h ero.moveLeft press enter …" at bounding box center [379, 179] width 111 height 56
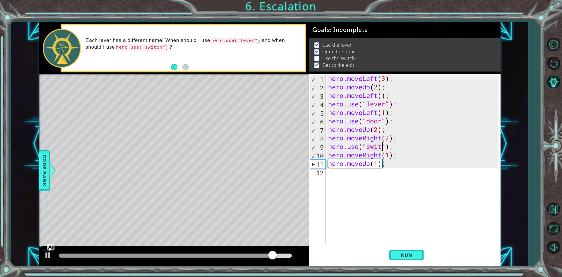
scroll to position [0, 3]
type textarea "hero.use("switch");"
click at [412, 259] on button "Run" at bounding box center [406, 254] width 35 height 19
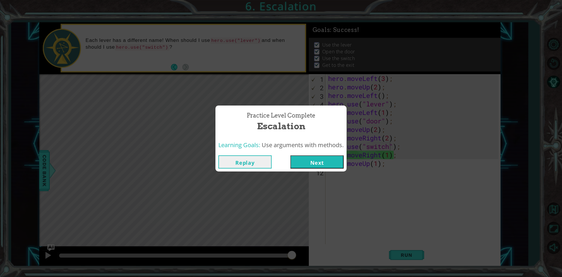
click at [312, 157] on button "Next" at bounding box center [317, 161] width 53 height 13
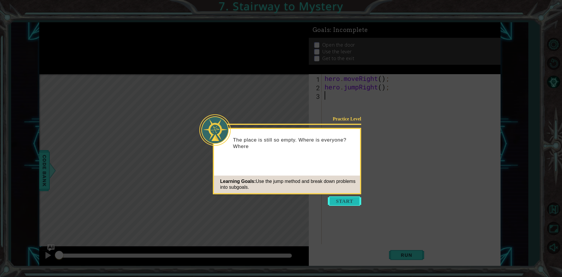
click at [341, 200] on button "Start" at bounding box center [344, 200] width 33 height 9
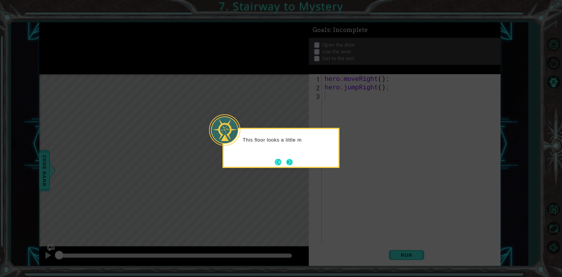
click at [288, 159] on button "Next" at bounding box center [289, 161] width 11 height 11
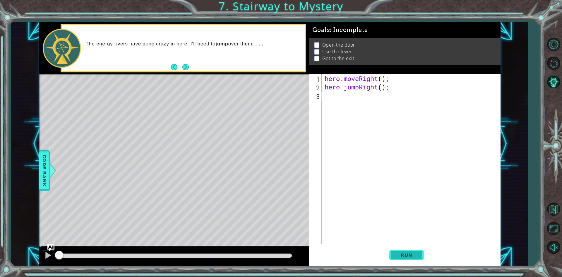
click at [403, 254] on span "Run" at bounding box center [406, 255] width 23 height 6
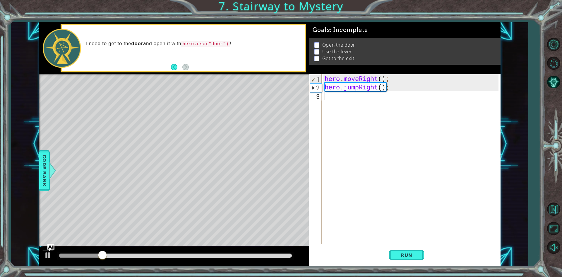
click at [347, 98] on div "hero . moveRight ( ) ; hero . jumpRight ( ) ;" at bounding box center [413, 167] width 178 height 187
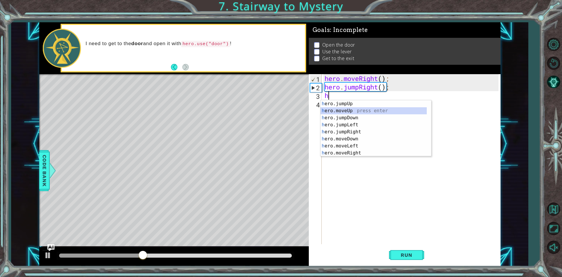
click at [348, 113] on div "h ero.jumpUp press enter h ero.moveUp press enter h ero.jumpDown press enter h …" at bounding box center [374, 135] width 106 height 70
type textarea "hero.moveUp(1);"
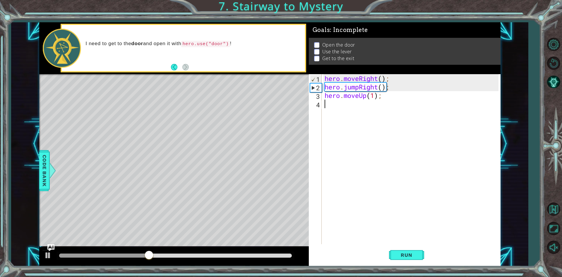
click at [342, 108] on div "hero . moveRight ( ) ; hero . jumpRight ( ) ; hero . moveUp ( 1 ) ;" at bounding box center [413, 167] width 178 height 187
drag, startPoint x: 382, startPoint y: 97, endPoint x: 324, endPoint y: 99, distance: 58.0
click at [324, 99] on div "hero . moveRight ( ) ; hero . jumpRight ( ) ; hero . moveUp ( 1 ) ; h" at bounding box center [413, 167] width 178 height 187
type textarea "hero.moveUp(1);"
click at [326, 98] on div "hero . moveRight ( ) ; hero . jumpRight ( ) ; h" at bounding box center [413, 167] width 178 height 187
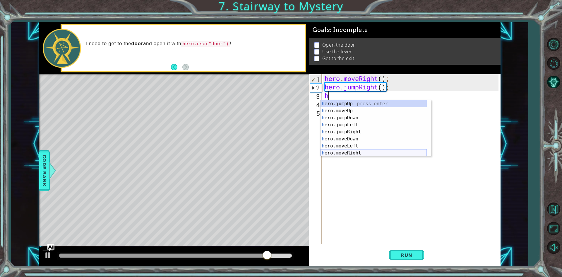
click at [354, 153] on div "h ero.jumpUp press enter h ero.moveUp press enter h ero.jumpDown press enter h …" at bounding box center [374, 135] width 106 height 70
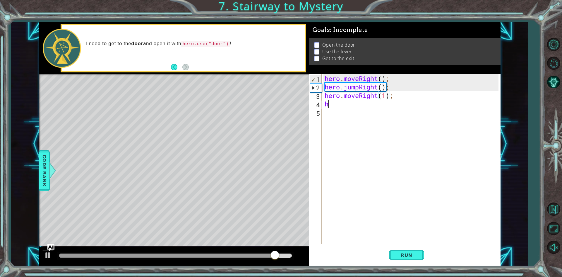
click at [339, 103] on div "hero . moveRight ( ) ; hero . jumpRight ( ) ; hero . moveRight ( 1 ) ; h" at bounding box center [413, 167] width 178 height 187
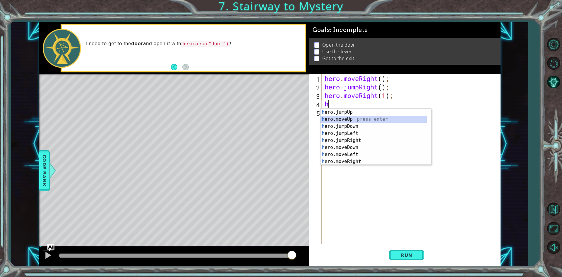
click at [345, 116] on div "h ero.jumpUp press enter h ero.moveUp press enter h ero.jumpDown press enter h …" at bounding box center [376, 144] width 111 height 70
type textarea "hero.moveUp(1);"
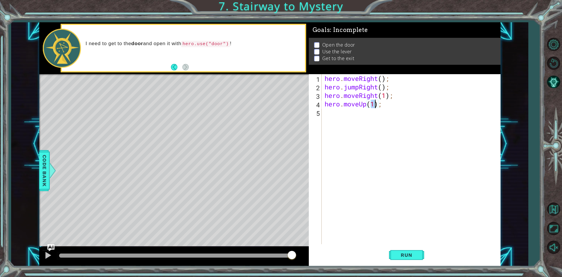
click at [332, 116] on div "hero . moveRight ( ) ; hero . jumpRight ( ) ; hero . moveRight ( 1 ) ; hero . m…" at bounding box center [413, 167] width 178 height 187
click at [325, 115] on div "hero . moveRight ( ) ; hero . jumpRight ( ) ; hero . moveRight ( 1 ) ; hero . m…" at bounding box center [413, 167] width 178 height 187
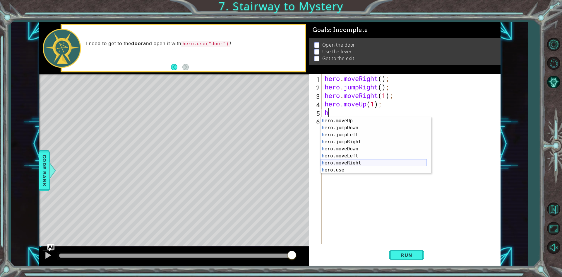
scroll to position [7, 0]
click at [346, 168] on div "h ero.moveUp press enter h ero.jumpDown press enter h ero.jumpLeft press enter …" at bounding box center [374, 152] width 106 height 70
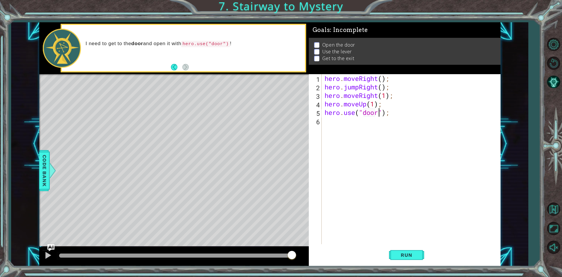
scroll to position [0, 2]
type textarea "hero.use("door");"
click at [417, 256] on span "Run" at bounding box center [406, 255] width 23 height 6
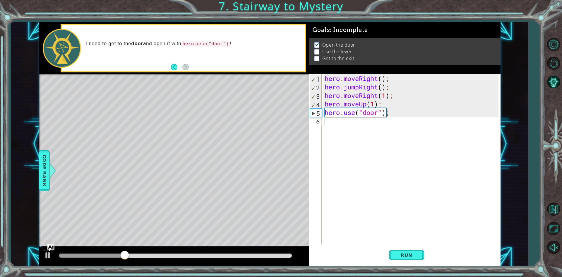
click at [332, 127] on div "hero . moveRight ( ) ; hero . jumpRight ( ) ; hero . moveRight ( 1 ) ; hero . m…" at bounding box center [413, 167] width 178 height 187
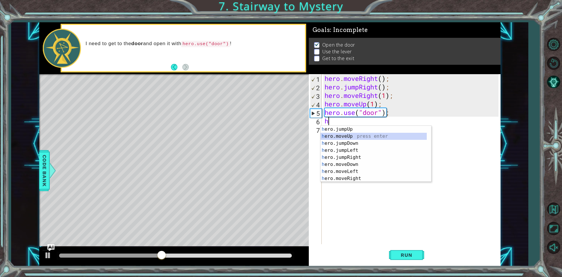
click at [357, 136] on div "h ero.jumpUp press enter h ero.moveUp press enter h ero.jumpDown press enter h …" at bounding box center [374, 161] width 106 height 70
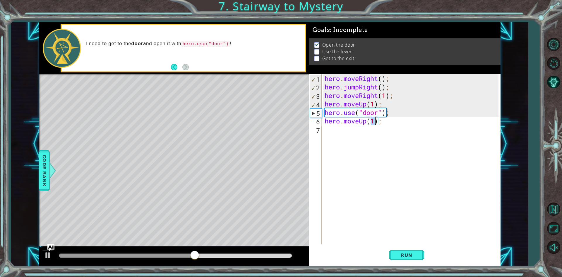
type textarea "hero.moveUp(2);"
click at [331, 126] on div "hero . moveRight ( ) ; hero . jumpRight ( ) ; hero . moveRight ( 1 ) ; hero . m…" at bounding box center [413, 167] width 178 height 187
type textarea "h"
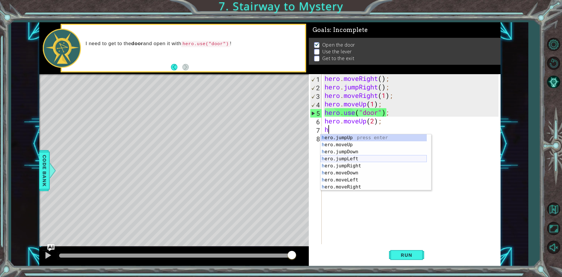
click at [350, 158] on div "h ero.jumpUp press enter h ero.moveUp press enter h ero.jumpDown press enter h …" at bounding box center [374, 169] width 106 height 70
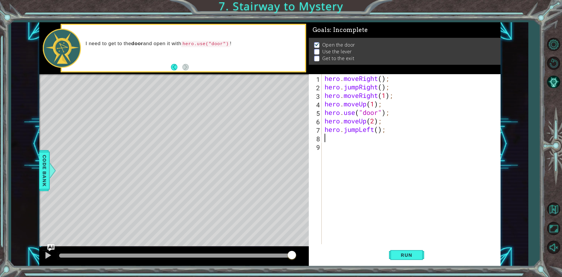
click at [327, 140] on div "hero . moveRight ( ) ; hero . jumpRight ( ) ; hero . moveRight ( 1 ) ; hero . m…" at bounding box center [413, 167] width 178 height 187
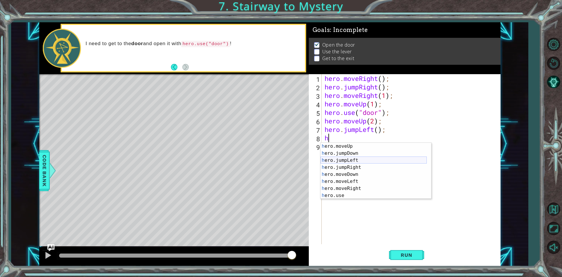
scroll to position [7, 0]
click at [346, 195] on div "h ero.moveUp press enter h ero.jumpDown press enter h ero.jumpLeft press enter …" at bounding box center [374, 178] width 106 height 70
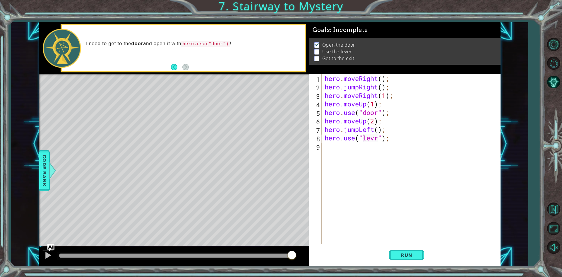
scroll to position [0, 2]
type textarea "hero.use("lever");"
click at [327, 146] on div "hero . moveRight ( ) ; hero . jumpRight ( ) ; hero . moveRight ( 1 ) ; hero . m…" at bounding box center [413, 167] width 178 height 187
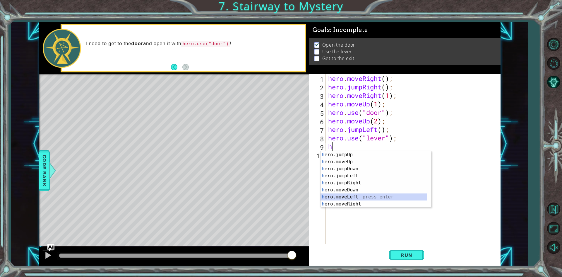
click at [356, 194] on div "h ero.jumpUp press enter h ero.moveUp press enter h ero.jumpDown press enter h …" at bounding box center [374, 186] width 106 height 70
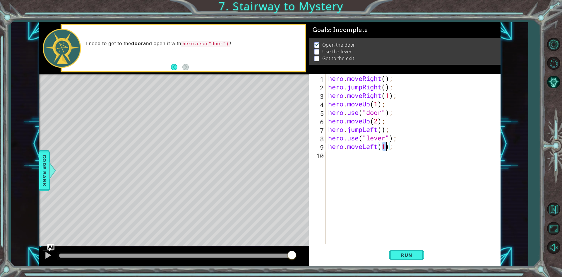
type textarea "hero.moveLeft(2);"
click at [335, 159] on div "hero . moveRight ( ) ; hero . jumpRight ( ) ; hero . moveRight ( 1 ) ; hero . m…" at bounding box center [414, 167] width 175 height 187
type textarea "h"
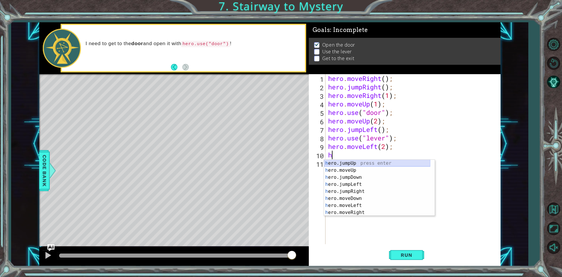
click at [357, 163] on div "h ero.jumpUp press enter h ero.moveUp press enter h ero.jumpDown press enter h …" at bounding box center [377, 195] width 106 height 70
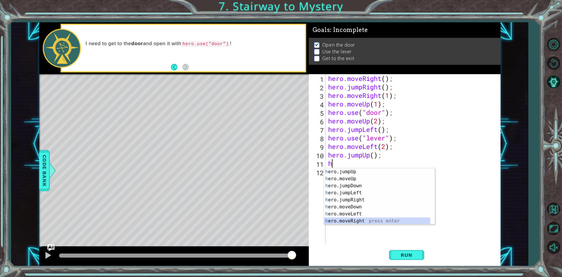
click at [359, 221] on div "h ero.jumpUp press enter h ero.moveUp press enter h ero.jumpDown press enter h …" at bounding box center [377, 203] width 106 height 70
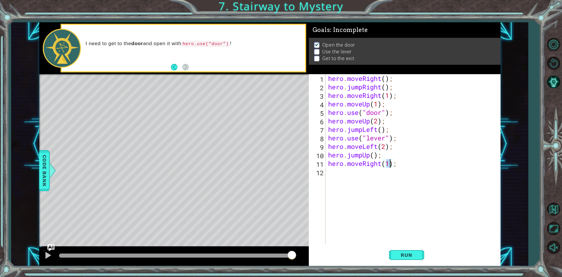
scroll to position [0, 3]
click at [403, 256] on span "Run" at bounding box center [406, 255] width 23 height 6
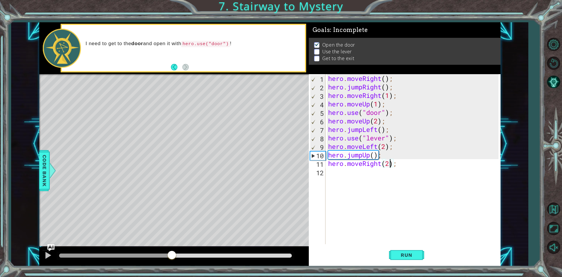
drag, startPoint x: 112, startPoint y: 256, endPoint x: 172, endPoint y: 250, distance: 59.4
click at [172, 250] on div at bounding box center [172, 255] width 11 height 11
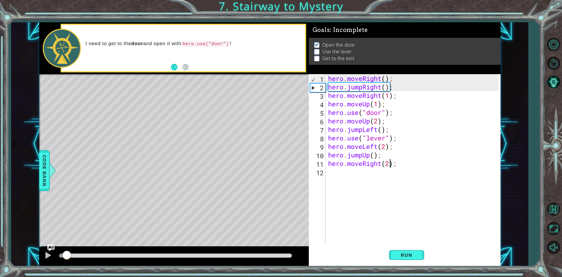
drag, startPoint x: 245, startPoint y: 253, endPoint x: 67, endPoint y: 260, distance: 177.9
click at [67, 260] on div at bounding box center [67, 255] width 11 height 11
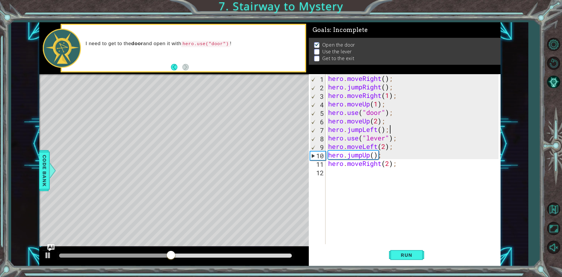
click at [390, 129] on div "hero . moveRight ( ) ; hero . jumpRight ( ) ; hero . moveRight ( 1 ) ; hero . m…" at bounding box center [414, 167] width 175 height 187
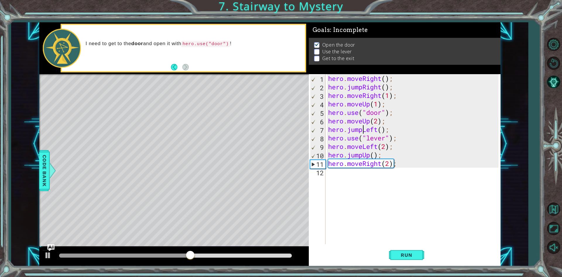
click at [362, 130] on div "hero . moveRight ( ) ; hero . jumpRight ( ) ; hero . moveRight ( 1 ) ; hero . m…" at bounding box center [414, 167] width 175 height 187
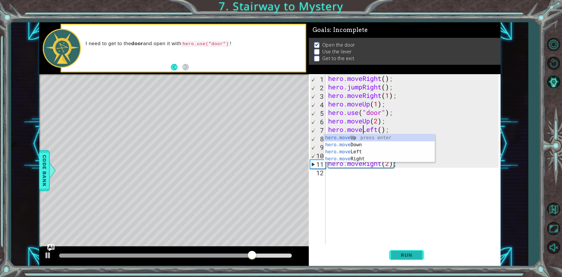
type textarea "hero.moveLeft();"
click at [402, 251] on button "Run" at bounding box center [406, 254] width 35 height 19
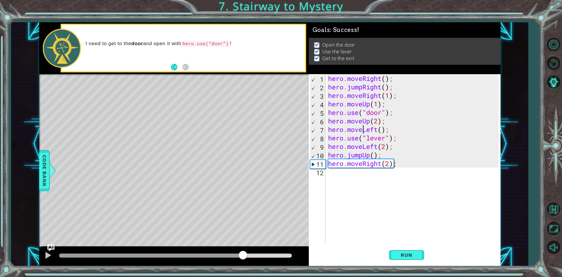
drag, startPoint x: 243, startPoint y: 255, endPoint x: 308, endPoint y: 249, distance: 65.9
click at [308, 249] on div at bounding box center [174, 256] width 270 height 19
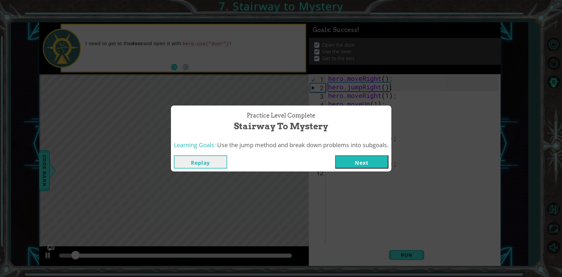
click at [371, 161] on button "Next" at bounding box center [361, 161] width 53 height 13
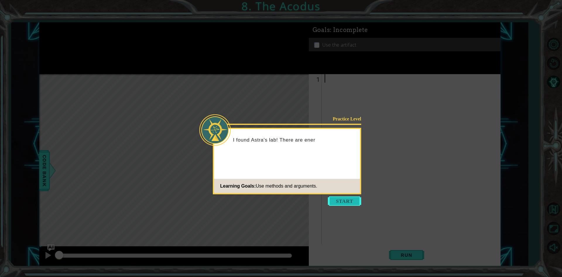
click at [348, 200] on button "Start" at bounding box center [344, 200] width 33 height 9
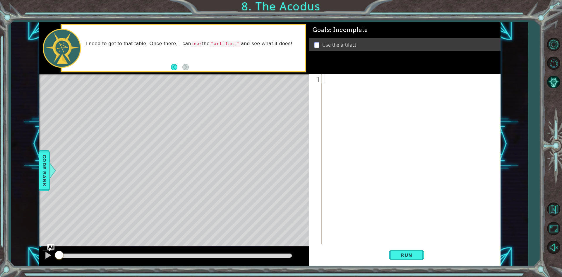
click at [277, 184] on div "Level Map" at bounding box center [174, 160] width 271 height 173
click at [173, 66] on button "Back" at bounding box center [176, 67] width 11 height 6
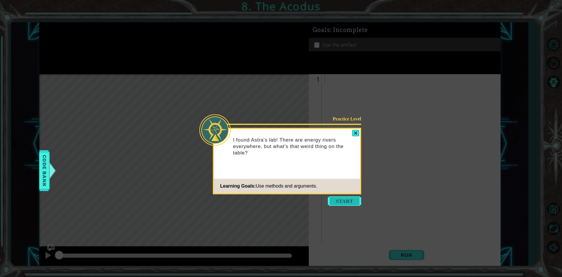
click at [347, 200] on button "Start" at bounding box center [344, 200] width 33 height 9
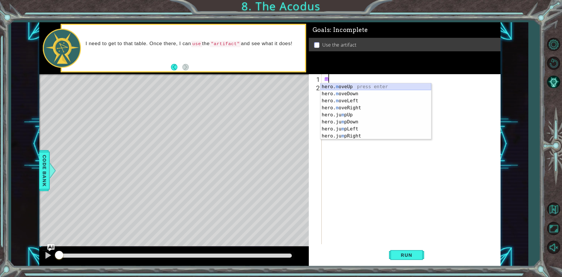
click at [354, 87] on div "hero. m oveUp press enter hero. m oveDown press enter hero. m oveLeft press ent…" at bounding box center [376, 118] width 111 height 70
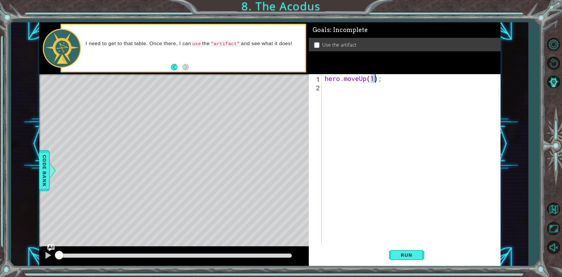
type textarea "hero.moveUp(2);"
click at [339, 95] on div "hero . moveUp ( 2 ) ;" at bounding box center [413, 167] width 178 height 187
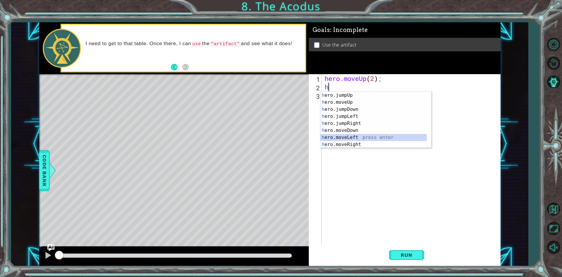
click at [347, 136] on div "h ero.jumpUp press enter h ero.moveUp press enter h ero.jumpDown press enter h …" at bounding box center [374, 127] width 106 height 70
type textarea "hero.moveLeft(1);"
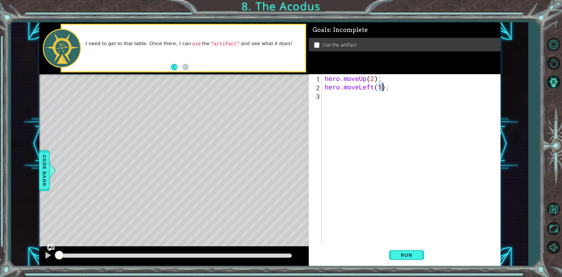
click at [328, 99] on div "hero . moveUp ( 2 ) ; hero . moveLeft ( 1 ) ;" at bounding box center [413, 167] width 178 height 187
type textarea "h"
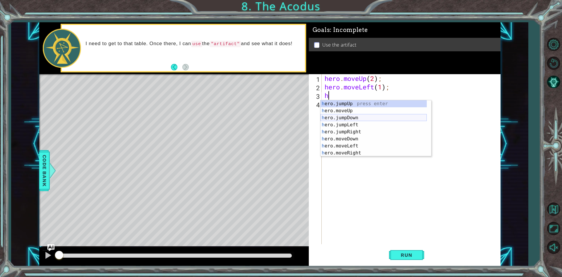
click at [345, 117] on div "h ero.jumpUp press enter h ero.moveUp press enter h ero.jumpDown press enter h …" at bounding box center [374, 135] width 106 height 70
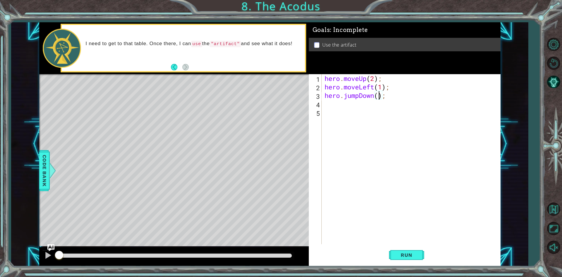
click at [379, 95] on div "hero . moveUp ( 2 ) ; hero . moveLeft ( 1 ) ; hero . jumpDown ( ) ;" at bounding box center [413, 167] width 178 height 187
type textarea "hero.jumpDown(2);"
click at [328, 104] on div "hero . moveUp ( 2 ) ; hero . moveLeft ( 1 ) ; hero . jumpDown ( 2 ) ;" at bounding box center [413, 167] width 178 height 187
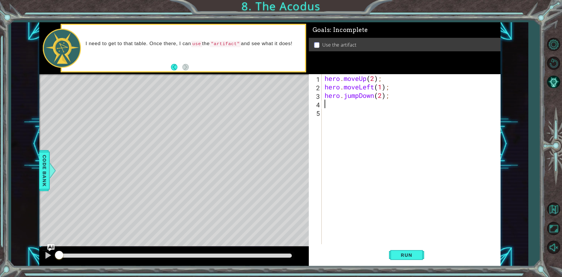
click at [359, 97] on div "hero . moveUp ( 2 ) ; hero . moveLeft ( 1 ) ; hero . jumpDown ( 2 ) ;" at bounding box center [413, 167] width 178 height 187
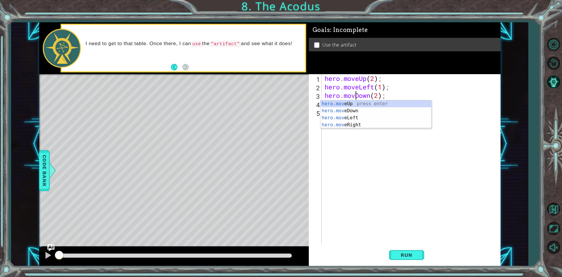
type textarea "hero.moveDown(2);"
click at [343, 136] on div "hero . moveUp ( 2 ) ; hero . moveLeft ( 1 ) ; hero . moveDown ( 2 ) ;" at bounding box center [413, 167] width 178 height 187
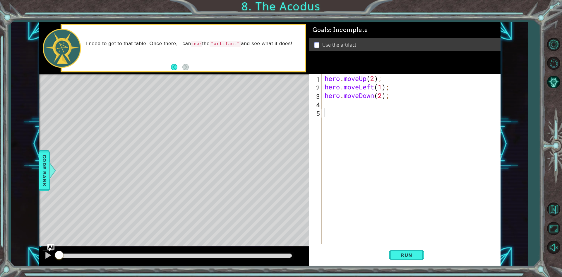
scroll to position [0, 0]
click at [328, 103] on div "hero . moveUp ( 2 ) ; hero . moveLeft ( 1 ) ; hero . moveDown ( 2 ) ;" at bounding box center [413, 167] width 178 height 187
type textarea "h"
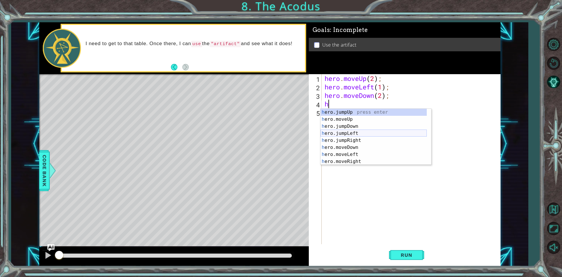
click at [344, 134] on div "h ero.jumpUp press enter h ero.moveUp press enter h ero.jumpDown press enter h …" at bounding box center [374, 144] width 106 height 70
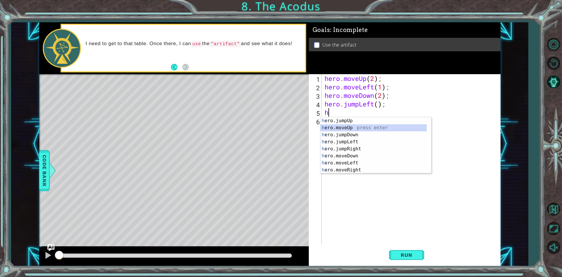
click at [347, 127] on div "h ero.jumpUp press enter h ero.moveUp press enter h ero.jumpDown press enter h …" at bounding box center [374, 152] width 106 height 70
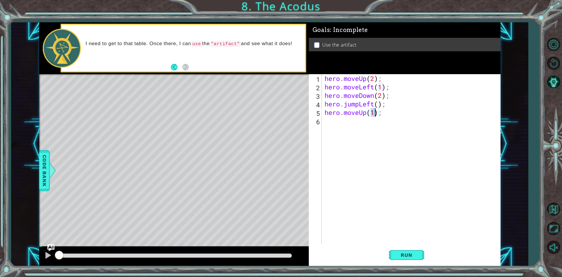
type textarea "hero.moveUp(2);"
click at [357, 128] on div "hero . moveUp ( 2 ) ; hero . moveLeft ( 1 ) ; hero . moveDown ( 2 ) ; hero . ju…" at bounding box center [413, 167] width 178 height 187
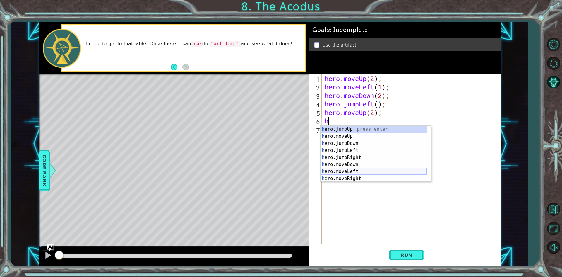
click at [355, 171] on div "h ero.jumpUp press enter h ero.moveUp press enter h ero.jumpDown press enter h …" at bounding box center [374, 161] width 106 height 70
type textarea "hero.moveLeft(1);"
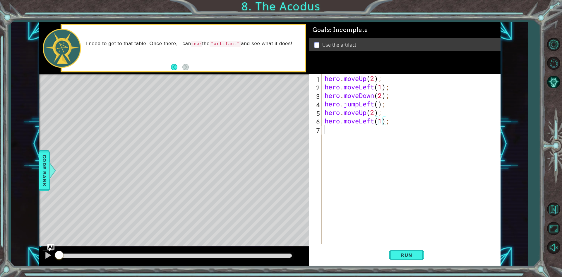
click at [329, 133] on div "hero . moveUp ( 2 ) ; hero . moveLeft ( 1 ) ; hero . moveDown ( 2 ) ; hero . ju…" at bounding box center [413, 167] width 178 height 187
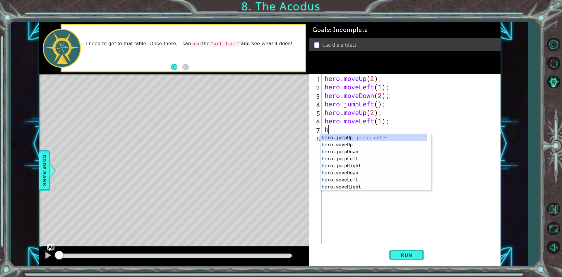
scroll to position [7, 0]
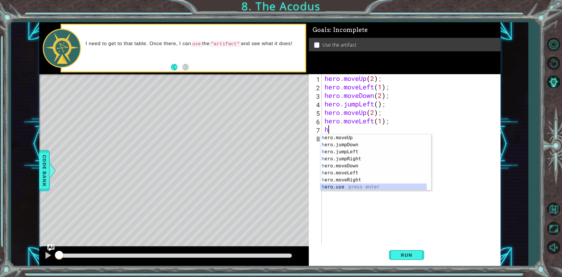
click at [336, 187] on div "h ero.moveUp press enter h ero.jumpDown press enter h ero.jumpLeft press enter …" at bounding box center [374, 169] width 106 height 70
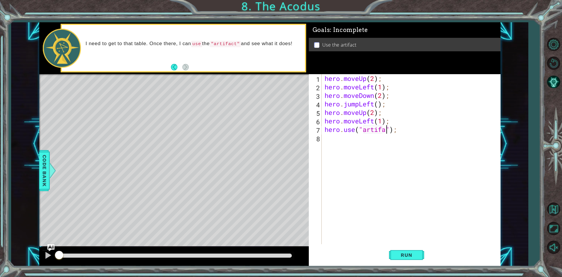
scroll to position [0, 3]
click at [402, 251] on button "Run" at bounding box center [406, 254] width 35 height 19
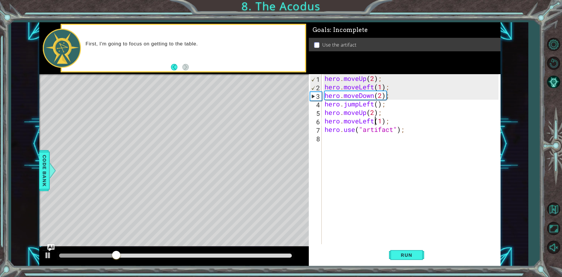
click at [375, 122] on div "hero . moveUp ( 2 ) ; hero . moveLeft ( 1 ) ; hero . moveDown ( 2 ) ; hero . ju…" at bounding box center [413, 167] width 178 height 187
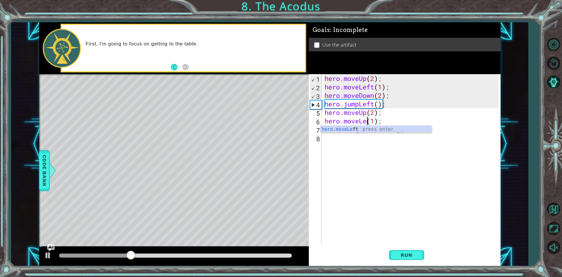
scroll to position [0, 2]
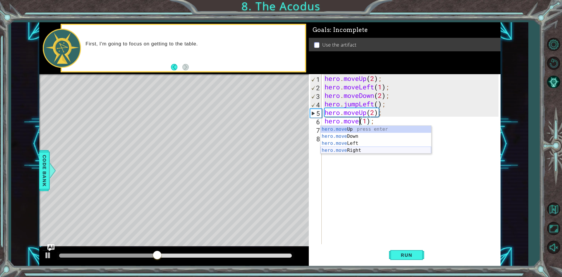
click at [362, 149] on div "hero.move Up press enter hero.move Down press enter hero.move Left press enter …" at bounding box center [376, 147] width 111 height 42
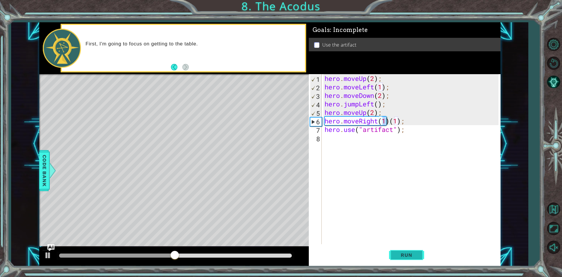
click at [407, 255] on span "Run" at bounding box center [406, 255] width 23 height 6
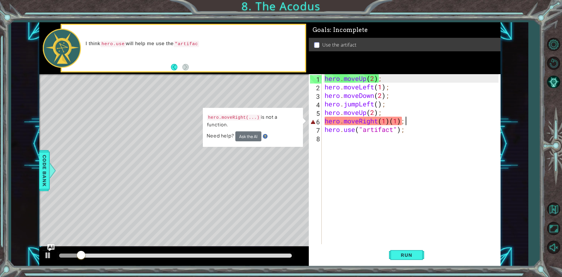
click at [407, 123] on div "hero . moveUp ( 2 ) ; hero . moveLeft ( 1 ) ; hero . moveDown ( 2 ) ; hero . ju…" at bounding box center [413, 167] width 178 height 187
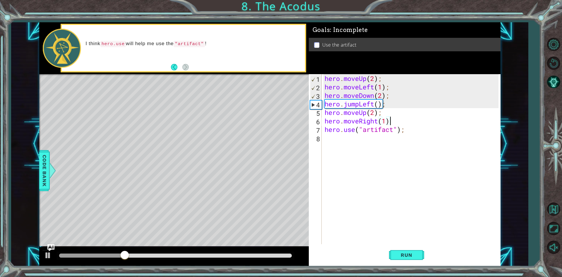
scroll to position [0, 3]
type textarea "hero.moveRight(1);"
click at [395, 254] on button "Run" at bounding box center [406, 254] width 35 height 19
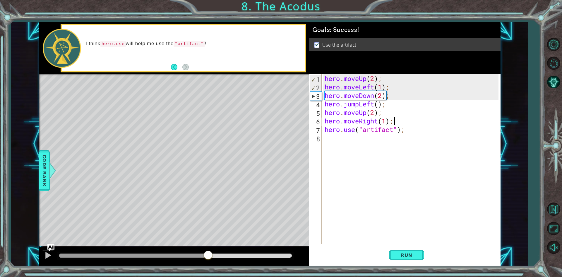
drag, startPoint x: 90, startPoint y: 255, endPoint x: 270, endPoint y: 256, distance: 180.1
click at [214, 256] on div at bounding box center [208, 255] width 11 height 11
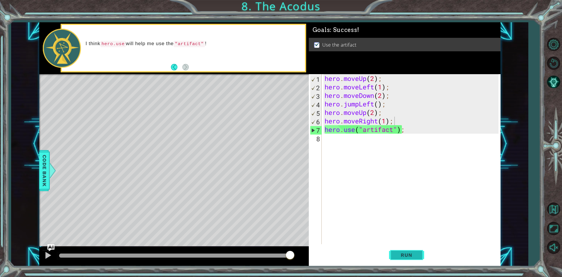
click at [416, 251] on body "1 ההההההההההההההההההההההההההההההההההההההההההההההההההההההההההההההההההההההההההההה…" at bounding box center [281, 138] width 562 height 277
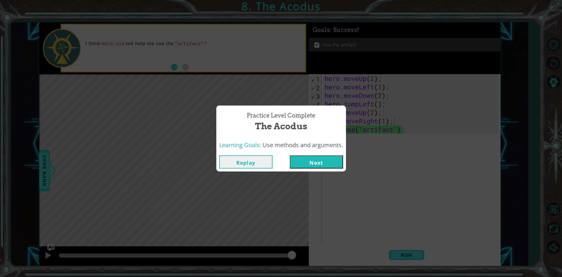
click at [301, 160] on button "Next" at bounding box center [316, 161] width 53 height 13
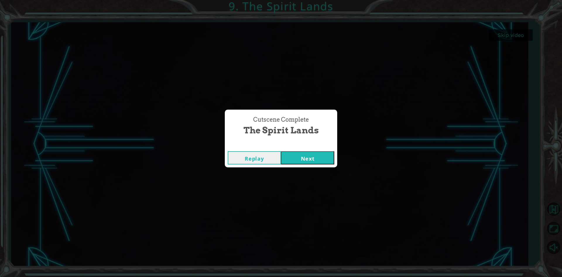
click at [306, 155] on button "Next" at bounding box center [307, 157] width 53 height 13
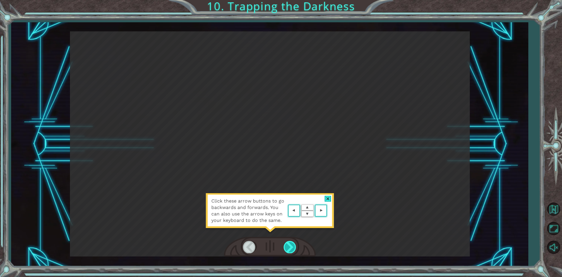
click at [291, 244] on div at bounding box center [290, 247] width 13 height 12
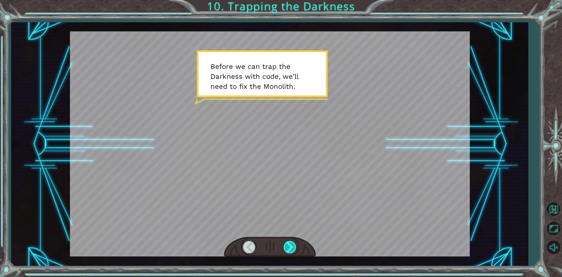
click at [291, 244] on div at bounding box center [290, 247] width 13 height 12
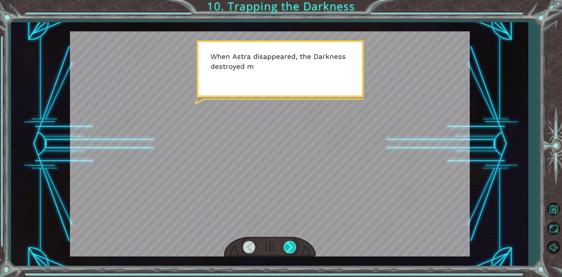
click at [291, 244] on div at bounding box center [290, 247] width 13 height 12
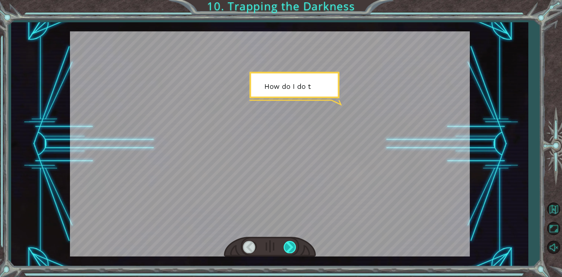
click at [291, 244] on div at bounding box center [290, 247] width 13 height 12
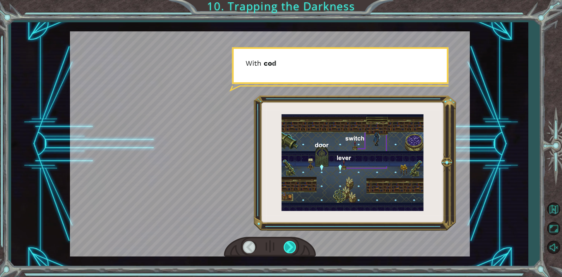
click at [291, 244] on div at bounding box center [290, 247] width 13 height 12
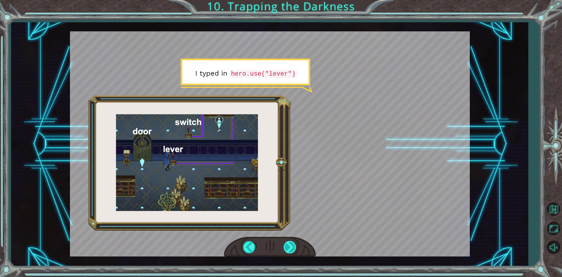
click at [293, 246] on div at bounding box center [290, 247] width 13 height 12
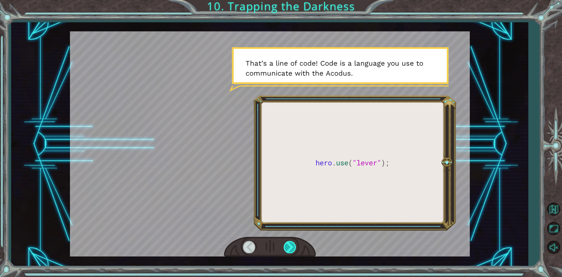
click at [286, 245] on div at bounding box center [290, 247] width 13 height 12
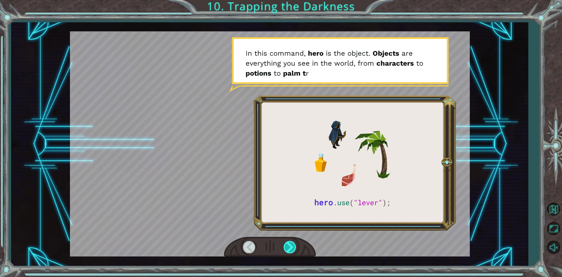
click at [286, 245] on div at bounding box center [290, 247] width 13 height 12
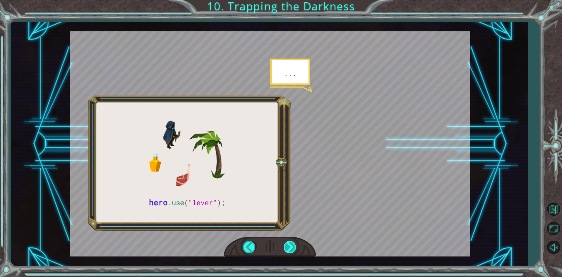
click at [286, 245] on div at bounding box center [290, 247] width 13 height 12
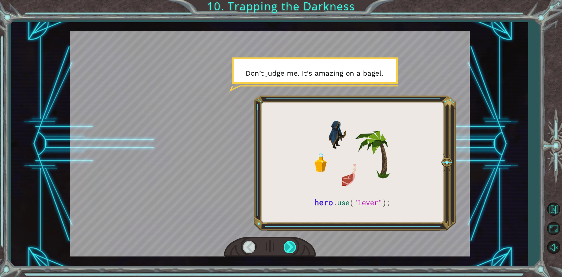
click at [286, 245] on div at bounding box center [290, 247] width 13 height 12
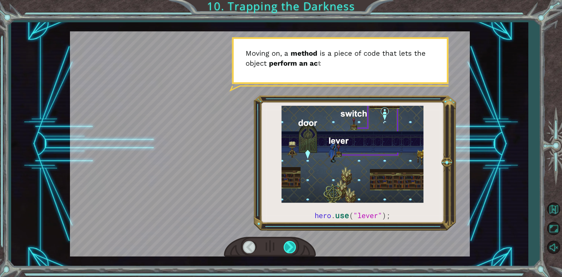
click at [286, 245] on div at bounding box center [290, 247] width 13 height 12
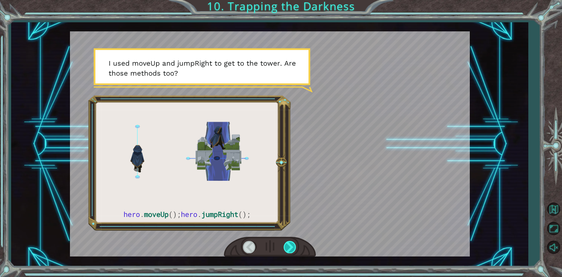
click at [286, 245] on div at bounding box center [290, 247] width 13 height 12
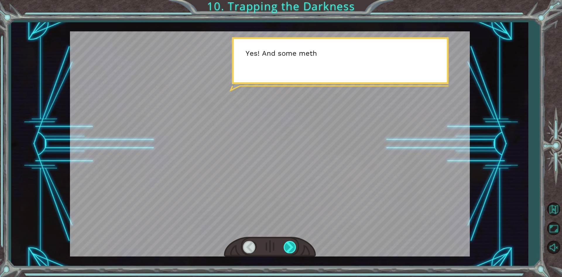
click at [286, 245] on div at bounding box center [290, 247] width 13 height 12
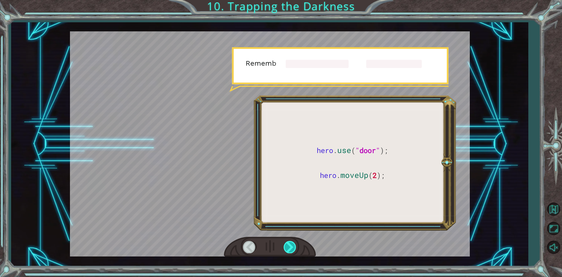
click at [286, 245] on div at bounding box center [290, 247] width 13 height 12
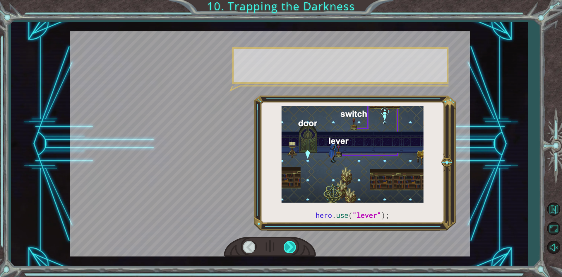
click at [286, 245] on div at bounding box center [290, 247] width 13 height 12
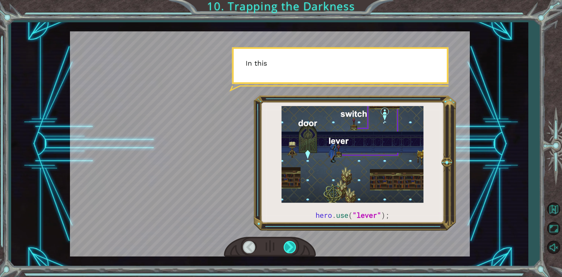
click at [286, 245] on div at bounding box center [290, 247] width 13 height 12
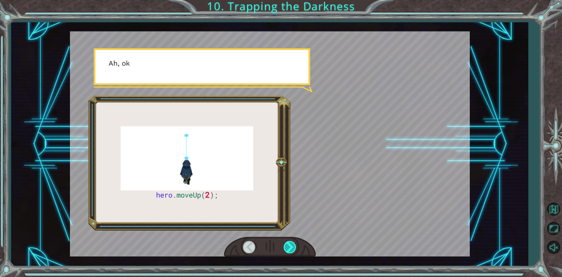
click at [286, 245] on div at bounding box center [290, 247] width 13 height 12
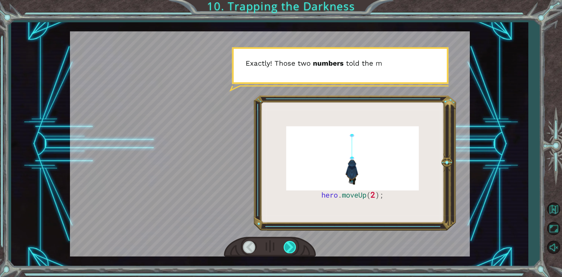
click at [286, 245] on div at bounding box center [290, 247] width 13 height 12
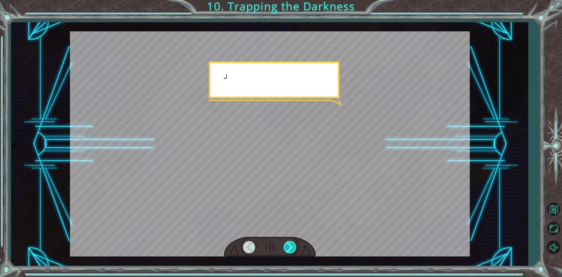
click at [286, 245] on div at bounding box center [290, 247] width 13 height 12
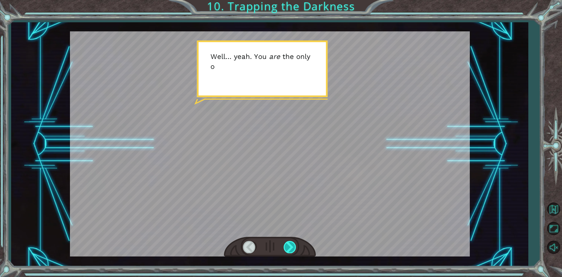
click at [286, 245] on div at bounding box center [290, 247] width 13 height 12
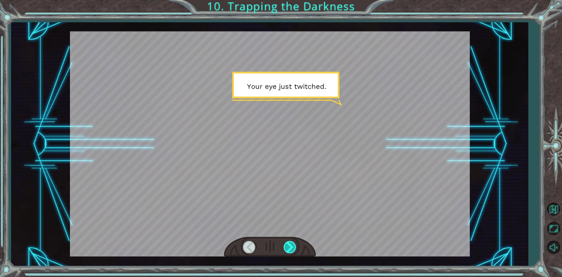
click at [286, 245] on div at bounding box center [290, 247] width 13 height 12
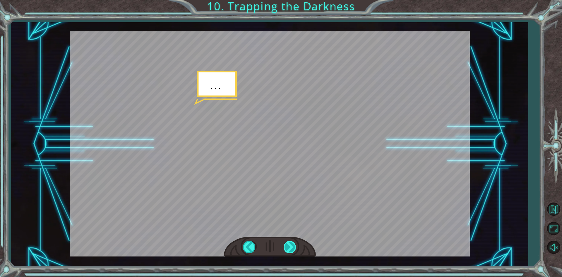
click at [286, 245] on div at bounding box center [290, 247] width 13 height 12
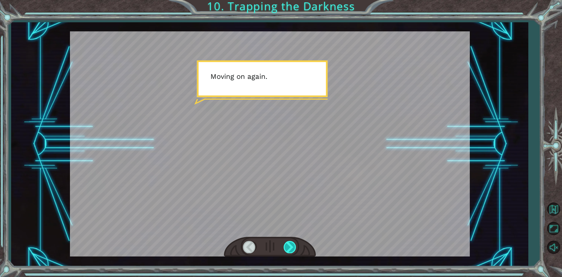
click at [286, 245] on div at bounding box center [290, 247] width 13 height 12
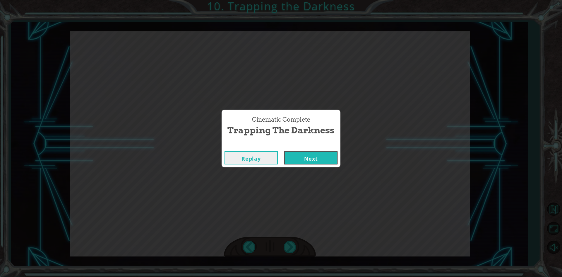
click at [309, 157] on button "Next" at bounding box center [310, 157] width 53 height 13
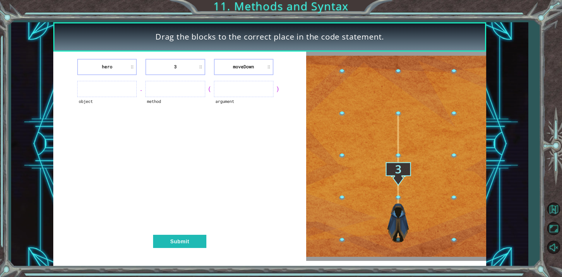
click at [93, 89] on ul at bounding box center [106, 89] width 59 height 16
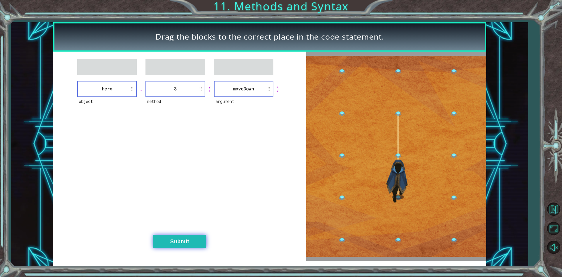
click at [178, 241] on button "Submit" at bounding box center [179, 241] width 53 height 13
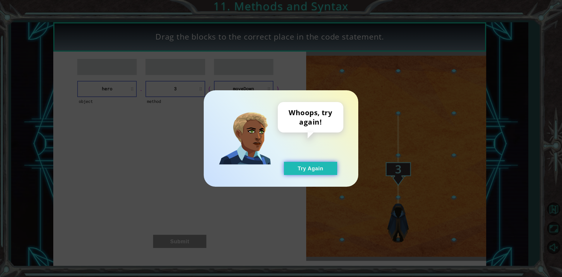
click at [321, 166] on button "Try Again" at bounding box center [310, 168] width 53 height 13
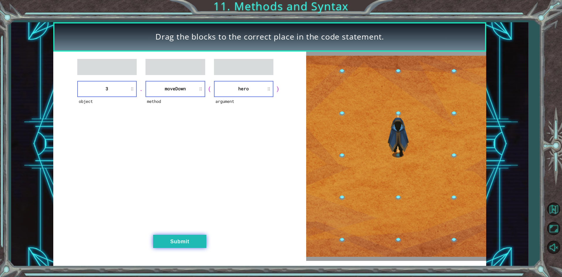
click at [176, 246] on button "Submit" at bounding box center [179, 241] width 53 height 13
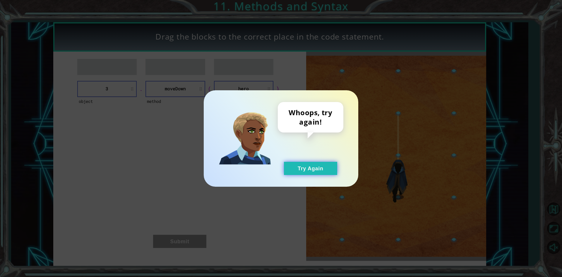
click at [303, 167] on button "Try Again" at bounding box center [310, 168] width 53 height 13
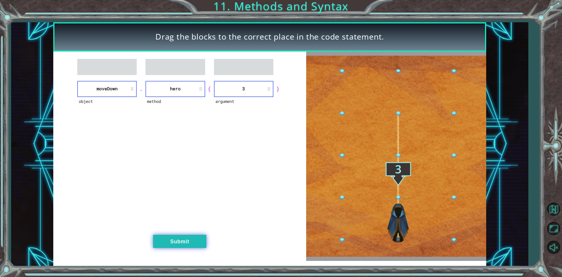
click at [185, 236] on button "Submit" at bounding box center [179, 241] width 53 height 13
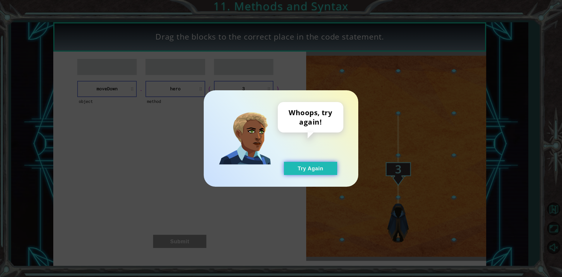
click at [325, 168] on button "Try Again" at bounding box center [310, 168] width 53 height 13
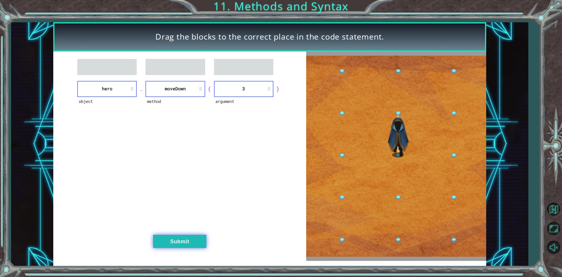
click at [180, 244] on button "Submit" at bounding box center [179, 241] width 53 height 13
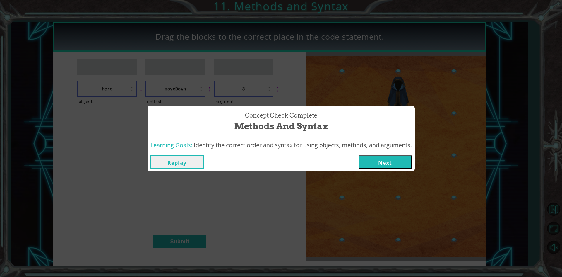
click at [375, 170] on div "Replay Next" at bounding box center [281, 161] width 267 height 19
click at [374, 164] on button "Next" at bounding box center [385, 161] width 53 height 13
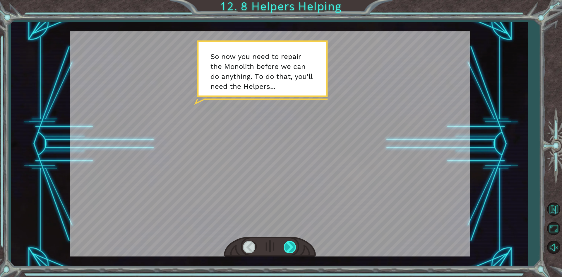
click at [290, 245] on div at bounding box center [290, 247] width 13 height 12
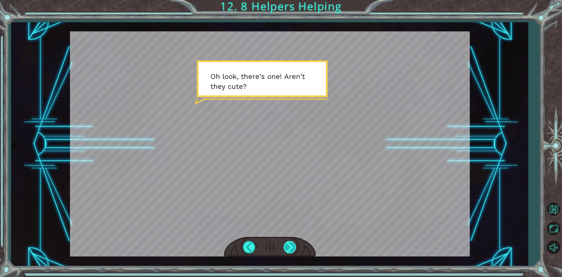
click at [290, 245] on div at bounding box center [290, 247] width 13 height 12
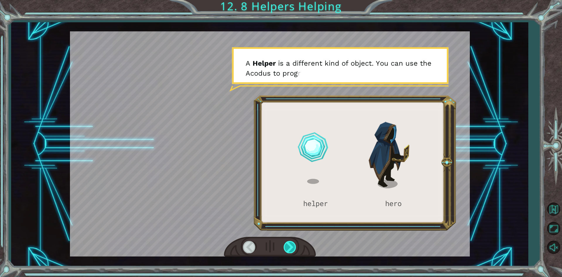
click at [290, 245] on div at bounding box center [290, 247] width 13 height 12
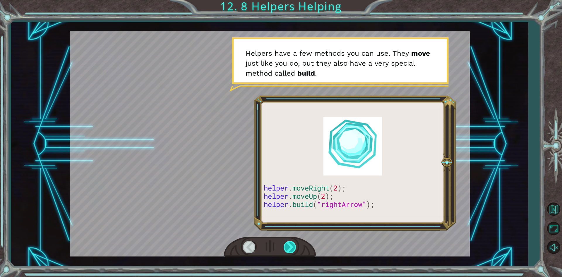
click at [290, 245] on div at bounding box center [290, 247] width 13 height 12
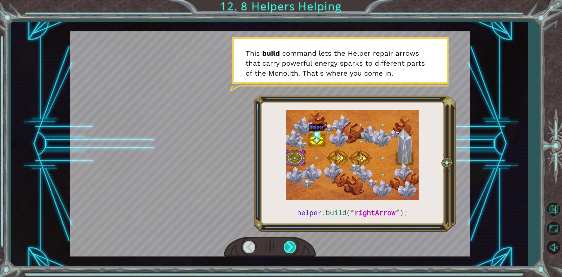
click at [289, 245] on div at bounding box center [290, 247] width 13 height 12
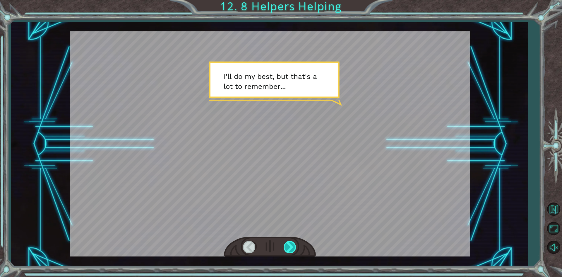
click at [289, 245] on div at bounding box center [290, 247] width 13 height 12
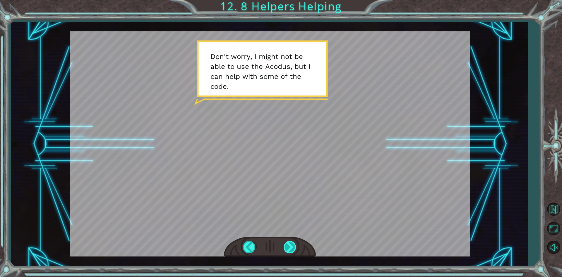
click at [287, 243] on div at bounding box center [290, 247] width 13 height 12
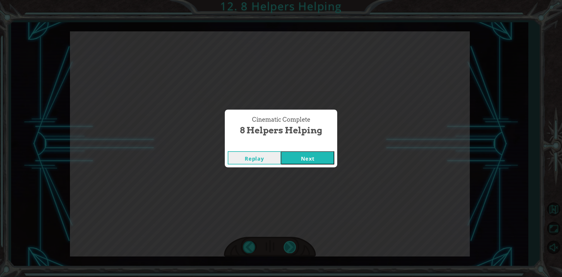
click at [287, 243] on div "Cinematic Complete 8 Helpers Helping Replay Next" at bounding box center [281, 138] width 562 height 277
click at [307, 157] on button "Next" at bounding box center [307, 157] width 53 height 13
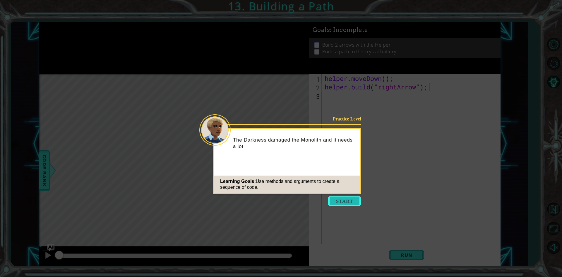
click at [351, 202] on button "Start" at bounding box center [344, 200] width 33 height 9
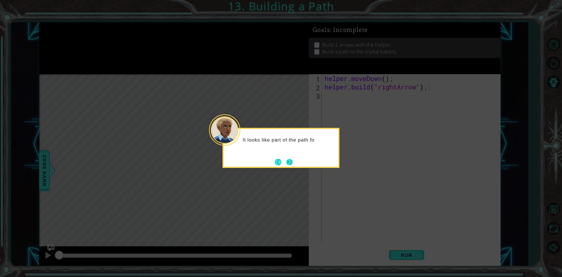
click at [288, 160] on button "Next" at bounding box center [290, 162] width 8 height 8
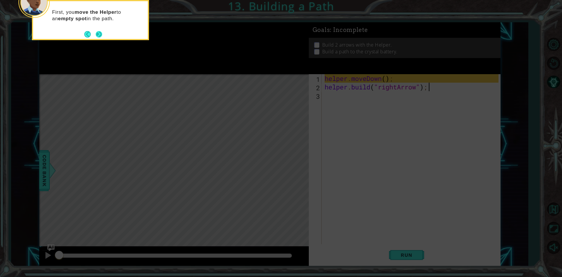
click at [98, 34] on button "Next" at bounding box center [99, 34] width 8 height 8
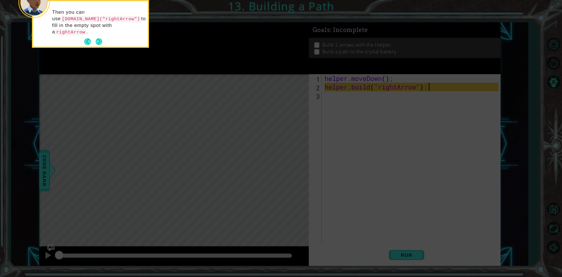
click at [516, 29] on icon at bounding box center [281, 41] width 562 height 471
click at [98, 38] on button "Next" at bounding box center [98, 41] width 7 height 7
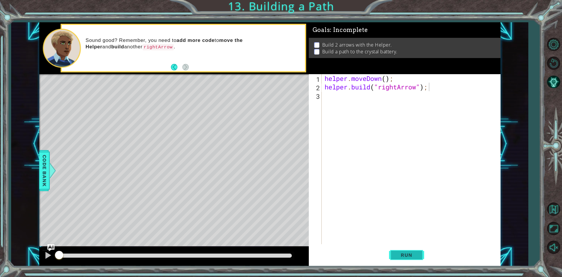
click at [409, 254] on span "Run" at bounding box center [406, 255] width 23 height 6
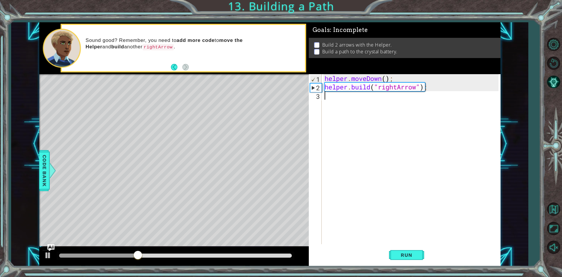
click at [346, 102] on div "helper . moveDown ( ) ; helper . build ( "rightArrow" ) ;" at bounding box center [413, 167] width 178 height 187
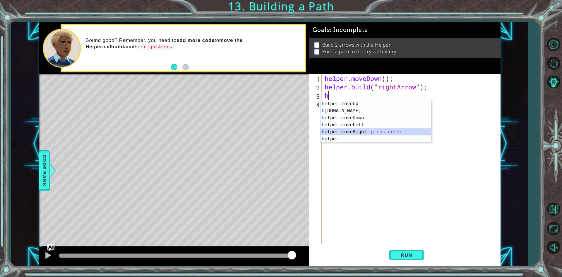
click at [351, 132] on div "h elper.moveUp press enter h [DOMAIN_NAME] press enter h elper.moveDown press e…" at bounding box center [376, 128] width 111 height 56
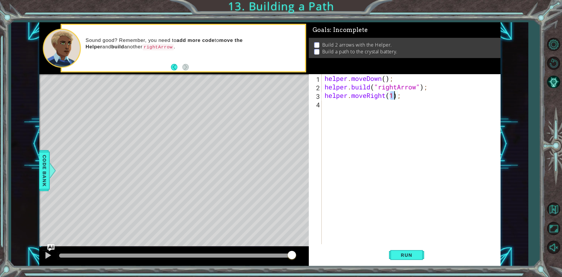
scroll to position [0, 3]
type textarea "helper.moveRight(3);"
click at [414, 255] on span "Run" at bounding box center [406, 255] width 23 height 6
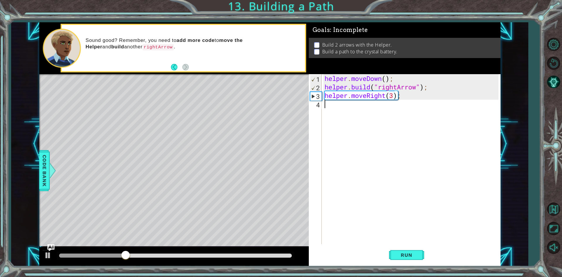
click at [349, 111] on div "helper . moveDown ( ) ; helper . build ( "rightArrow" ) ; helper . moveRight ( …" at bounding box center [413, 167] width 178 height 187
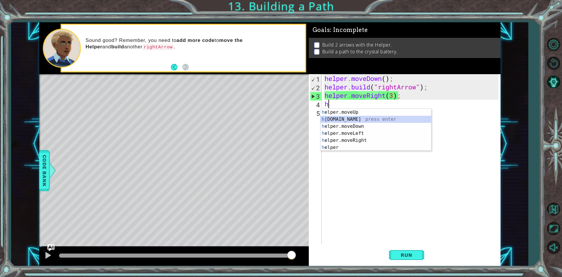
click at [347, 118] on div "h elper.moveUp press enter h [DOMAIN_NAME] press enter h elper.moveDown press e…" at bounding box center [376, 137] width 111 height 56
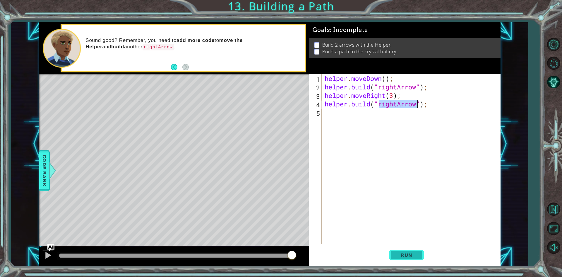
type textarea "[DOMAIN_NAME]("rightArrow");"
click at [408, 255] on span "Run" at bounding box center [406, 255] width 23 height 6
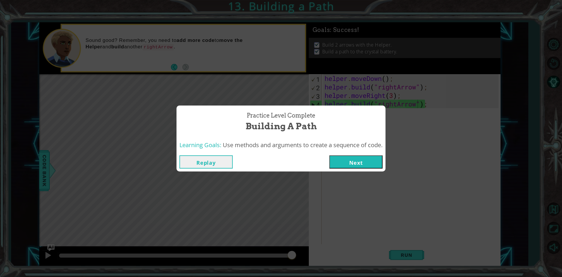
click at [362, 163] on button "Next" at bounding box center [356, 161] width 53 height 13
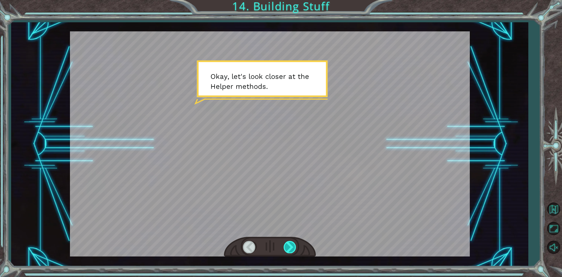
click at [289, 253] on div at bounding box center [290, 247] width 13 height 12
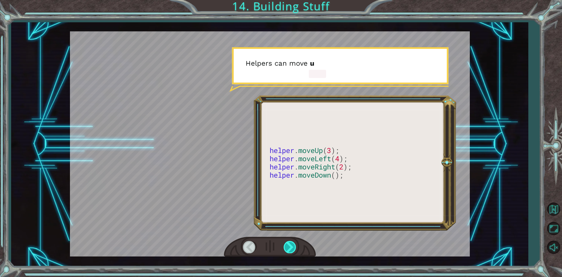
click at [290, 246] on div at bounding box center [290, 247] width 13 height 12
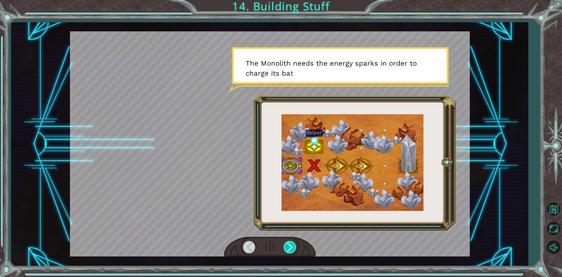
click at [290, 248] on div at bounding box center [290, 247] width 13 height 12
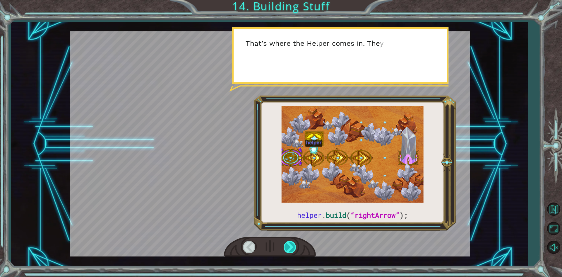
click at [290, 248] on div at bounding box center [290, 247] width 13 height 12
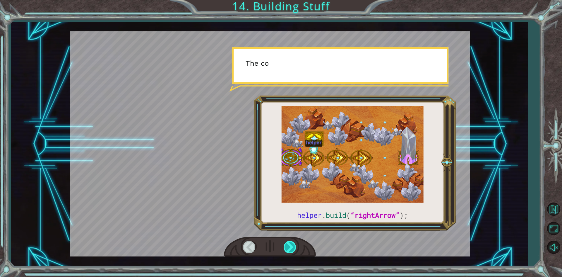
click at [290, 248] on div at bounding box center [290, 247] width 13 height 12
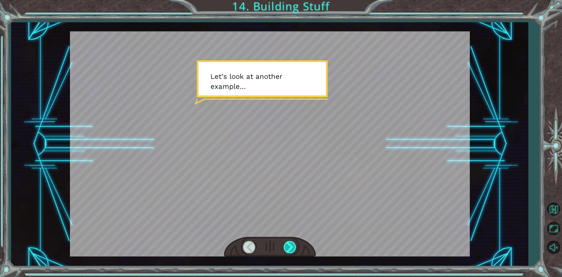
click at [290, 248] on div at bounding box center [290, 247] width 13 height 12
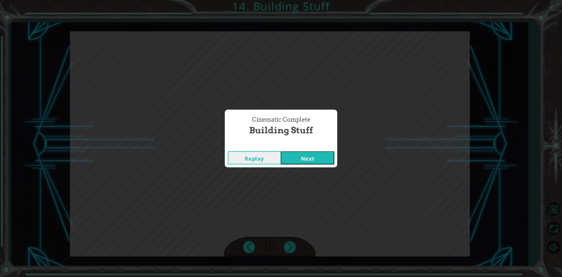
click at [303, 154] on button "Next" at bounding box center [307, 157] width 53 height 13
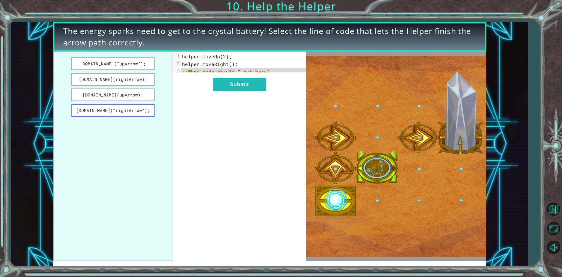
drag, startPoint x: 123, startPoint y: 110, endPoint x: 143, endPoint y: 104, distance: 20.6
click at [144, 104] on button "[DOMAIN_NAME](“rightArrow”);" at bounding box center [112, 110] width 83 height 13
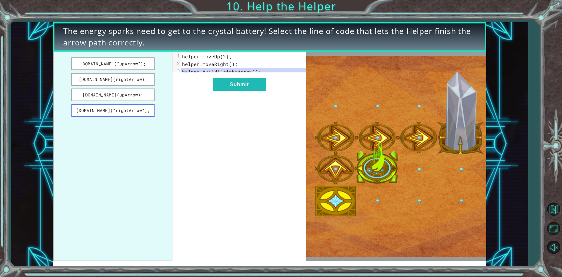
click at [139, 107] on button "[DOMAIN_NAME](“rightArrow”);" at bounding box center [112, 110] width 83 height 13
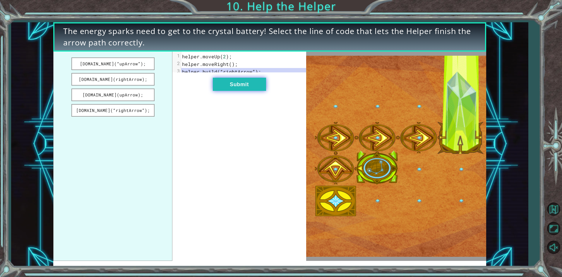
click at [228, 86] on button "Submit" at bounding box center [239, 84] width 53 height 13
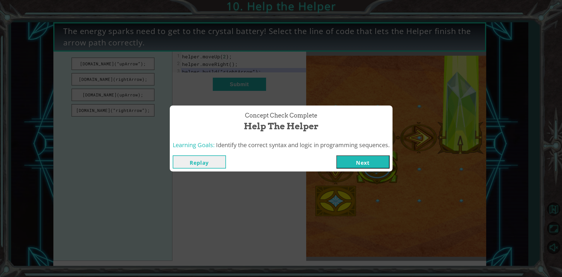
click at [354, 161] on button "Next" at bounding box center [363, 161] width 53 height 13
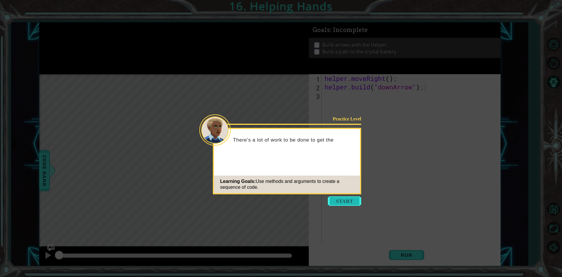
click at [351, 201] on button "Start" at bounding box center [344, 200] width 33 height 9
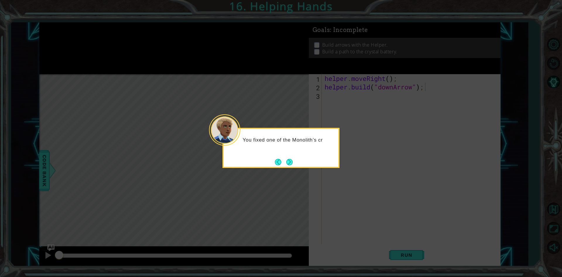
drag, startPoint x: 289, startPoint y: 161, endPoint x: 286, endPoint y: 161, distance: 3.2
click at [287, 162] on button "Next" at bounding box center [289, 161] width 11 height 11
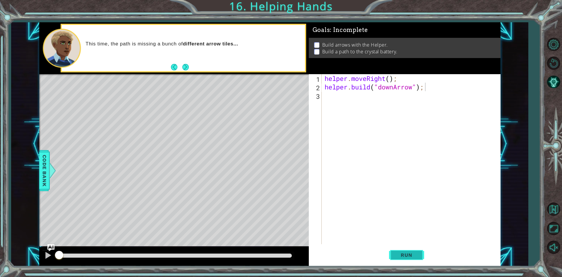
click at [402, 250] on button "Run" at bounding box center [406, 254] width 35 height 19
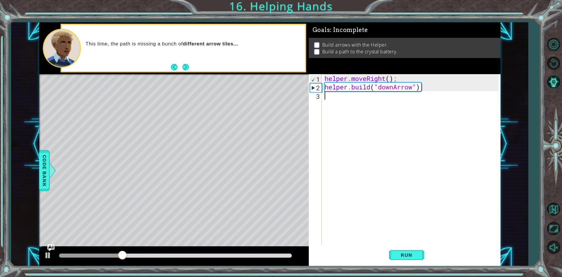
click at [337, 95] on div "helper . moveRight ( ) ; helper . build ( "downArrow" ) ;" at bounding box center [413, 167] width 178 height 187
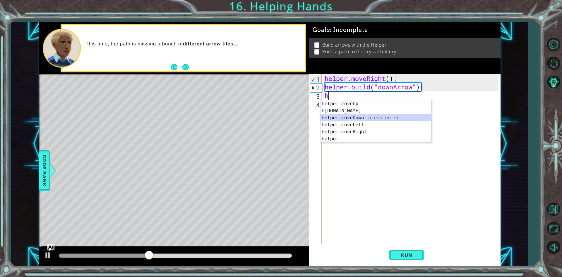
click at [355, 120] on div "h elper.moveUp press enter h [DOMAIN_NAME] press enter h elper.moveDown press e…" at bounding box center [376, 128] width 111 height 56
type textarea "helper.moveDown(1);"
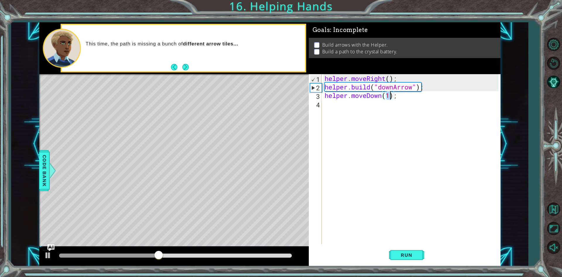
click at [350, 103] on div "helper . moveRight ( ) ; helper . build ( "downArrow" ) ; helper . moveDown ( 1…" at bounding box center [413, 167] width 178 height 187
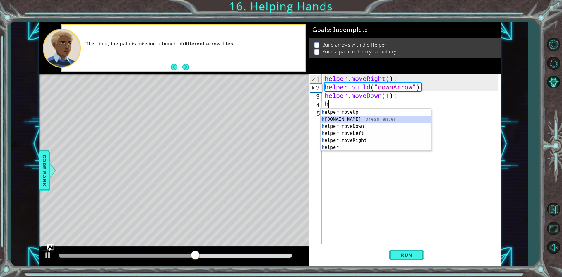
click at [349, 119] on div "h elper.moveUp press enter h [DOMAIN_NAME] press enter h elper.moveDown press e…" at bounding box center [376, 137] width 111 height 56
type textarea "[DOMAIN_NAME]("rightArrow");"
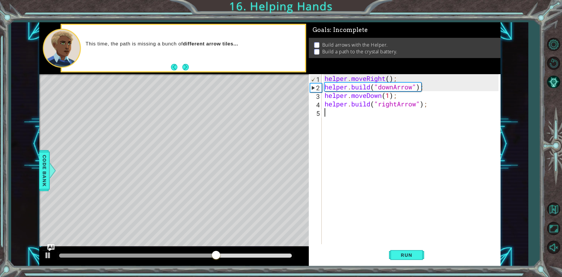
click at [333, 112] on div "helper . moveRight ( ) ; helper . build ( "downArrow" ) ; helper . moveDown ( 1…" at bounding box center [413, 167] width 178 height 187
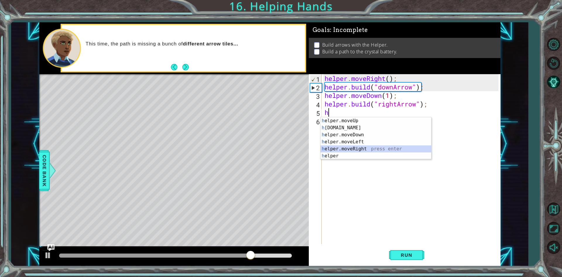
click at [345, 149] on div "h elper.moveUp press enter h [DOMAIN_NAME] press enter h elper.moveDown press e…" at bounding box center [376, 145] width 111 height 56
type textarea "helper.moveRight(1);"
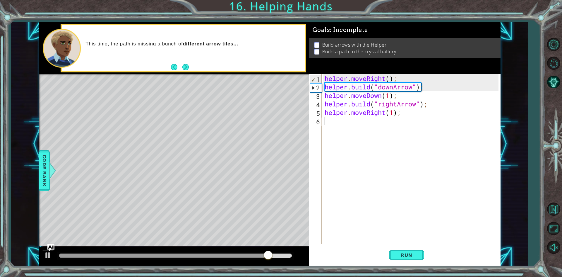
click at [333, 121] on div "helper . moveRight ( ) ; helper . build ( "downArrow" ) ; helper . moveDown ( 1…" at bounding box center [413, 167] width 178 height 187
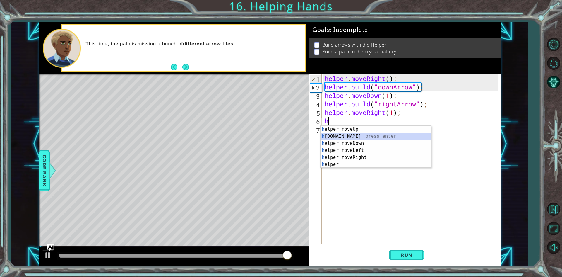
click at [345, 134] on div "h elper.moveUp press enter h [DOMAIN_NAME] press enter h elper.moveDown press e…" at bounding box center [376, 154] width 111 height 56
type textarea "[DOMAIN_NAME]("rightArrow");"
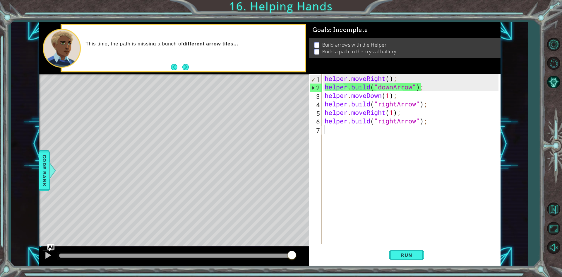
click at [332, 131] on div "helper . moveRight ( ) ; helper . build ( "downArrow" ) ; helper . moveDown ( 1…" at bounding box center [413, 167] width 178 height 187
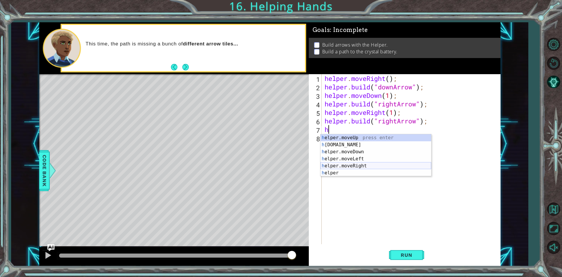
click at [358, 167] on div "h elper.moveUp press enter h [DOMAIN_NAME] press enter h elper.moveDown press e…" at bounding box center [376, 162] width 111 height 56
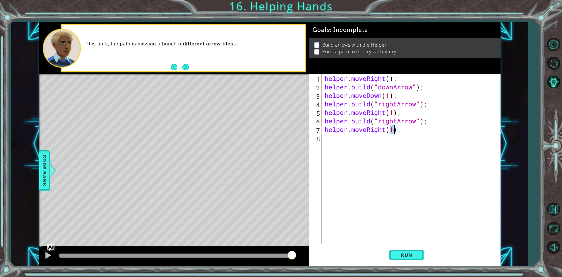
click at [343, 148] on div "helper . moveRight ( ) ; helper . build ( "downArrow" ) ; helper . moveDown ( 1…" at bounding box center [413, 167] width 178 height 187
type textarea "helpe"
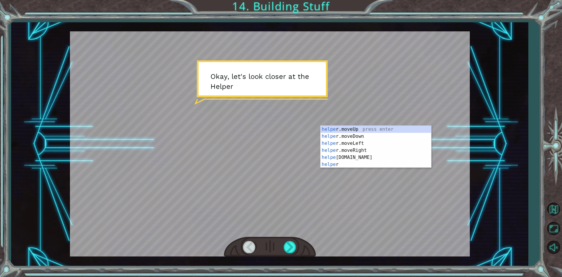
drag, startPoint x: 282, startPoint y: 159, endPoint x: 290, endPoint y: 173, distance: 15.5
click at [282, 160] on div at bounding box center [270, 143] width 400 height 225
click at [290, 244] on div at bounding box center [290, 247] width 13 height 12
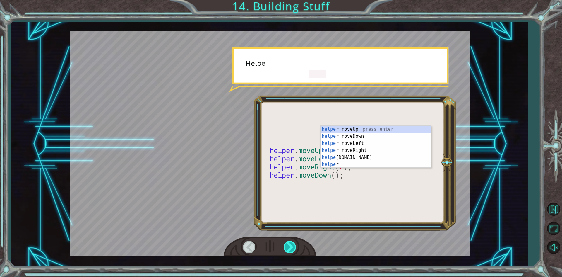
click at [290, 244] on div at bounding box center [290, 247] width 13 height 12
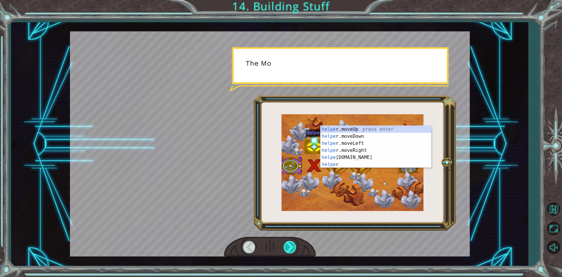
click at [290, 244] on div at bounding box center [290, 247] width 13 height 12
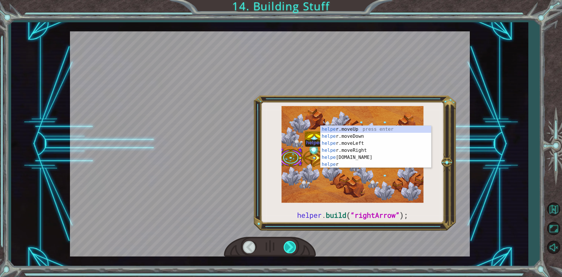
click at [290, 244] on div at bounding box center [290, 247] width 13 height 12
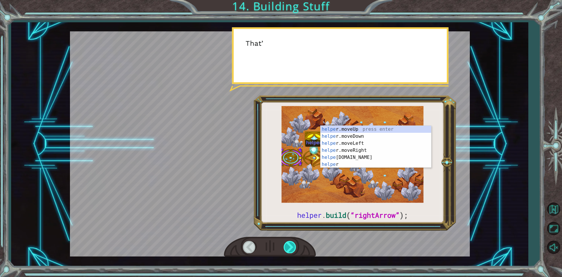
click at [290, 244] on div at bounding box center [290, 247] width 13 height 12
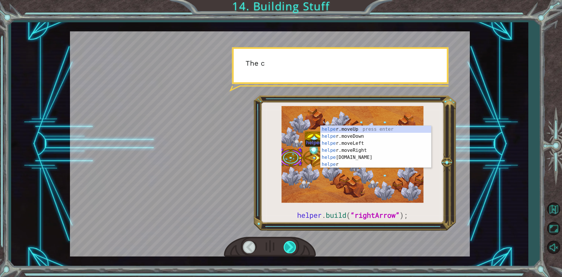
click at [290, 244] on div at bounding box center [290, 247] width 13 height 12
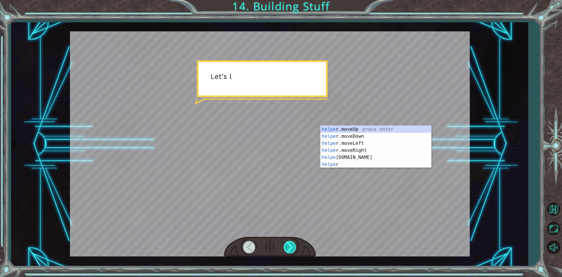
click at [289, 244] on div at bounding box center [290, 247] width 13 height 12
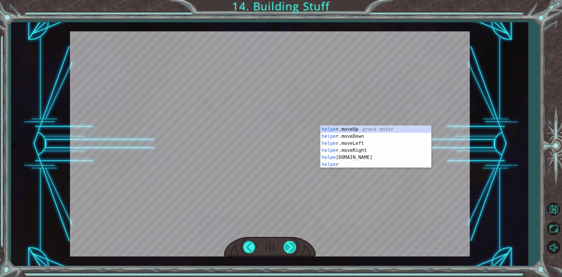
click at [289, 244] on div at bounding box center [290, 247] width 13 height 12
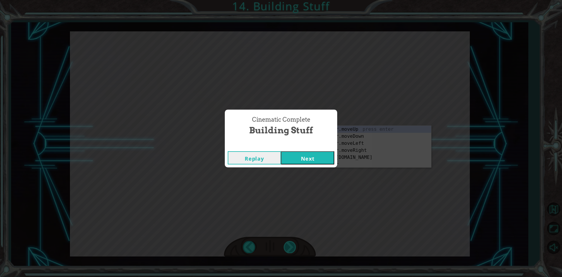
click at [289, 244] on div "Cinematic Complete Building Stuff Replay Next" at bounding box center [281, 138] width 562 height 277
click at [298, 155] on button "Next" at bounding box center [307, 157] width 53 height 13
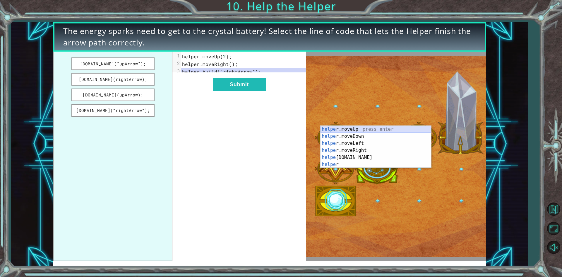
click at [358, 129] on div "helpe [PERSON_NAME]moveUp press enter helpe [PERSON_NAME]moveDown press enter h…" at bounding box center [376, 154] width 111 height 56
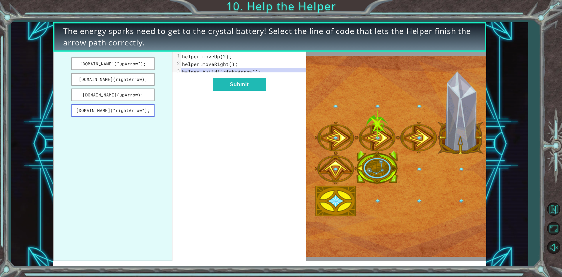
click at [102, 110] on button "[DOMAIN_NAME](“rightArrow”);" at bounding box center [112, 110] width 83 height 13
click at [246, 87] on button "Submit" at bounding box center [239, 84] width 53 height 13
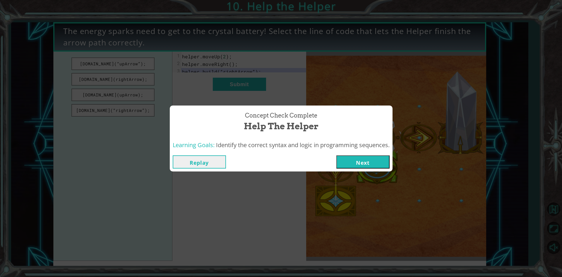
click at [363, 161] on button "Next" at bounding box center [363, 161] width 53 height 13
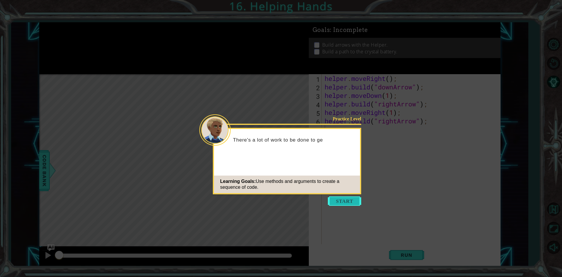
click at [346, 197] on button "Start" at bounding box center [344, 200] width 33 height 9
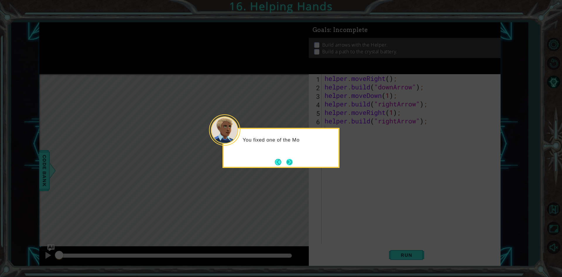
click at [291, 160] on button "Next" at bounding box center [289, 161] width 7 height 7
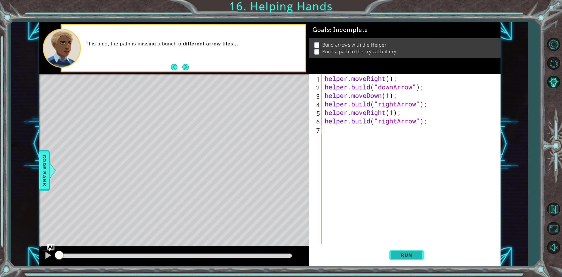
click at [409, 251] on button "Run" at bounding box center [406, 254] width 35 height 19
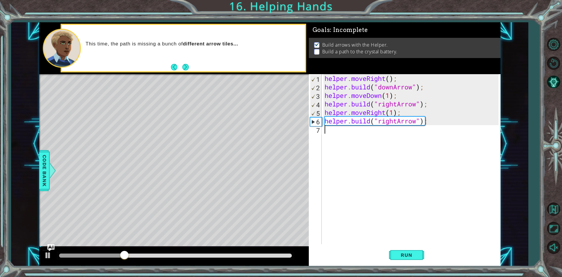
click at [338, 135] on div "helper . moveRight ( ) ; helper . build ( "downArrow" ) ; helper . moveDown ( 1…" at bounding box center [413, 167] width 178 height 187
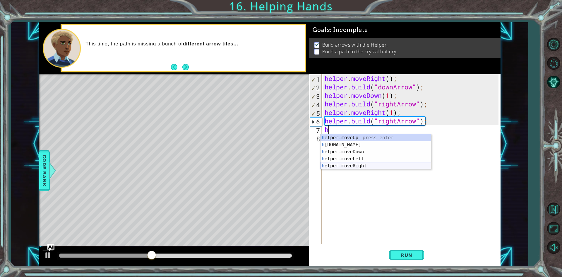
click at [346, 166] on div "h elper.moveUp press enter h [DOMAIN_NAME] press enter h elper.moveDown press e…" at bounding box center [376, 158] width 111 height 49
type textarea "helper.moveRight(1);"
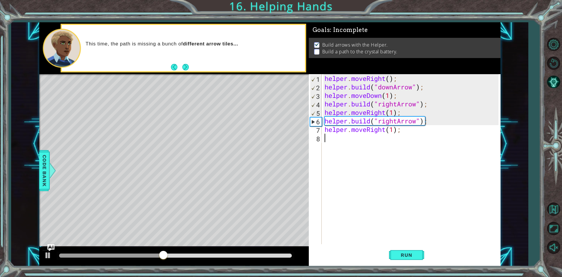
click at [339, 144] on div "helper . moveRight ( ) ; helper . build ( "downArrow" ) ; helper . moveDown ( 1…" at bounding box center [413, 167] width 178 height 187
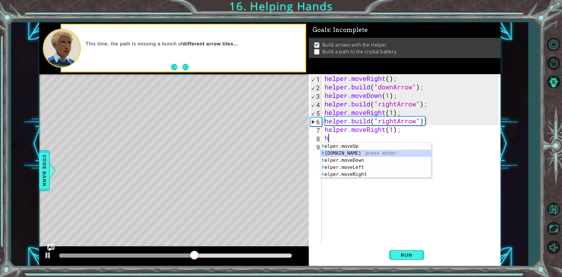
click at [354, 152] on div "h elper.moveUp press enter h [DOMAIN_NAME] press enter h elper.moveDown press e…" at bounding box center [376, 167] width 111 height 49
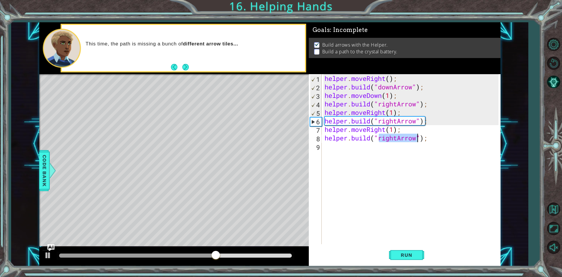
click at [396, 139] on div "helper . moveRight ( ) ; helper . build ( "downArrow" ) ; helper . moveDown ( 1…" at bounding box center [411, 159] width 175 height 170
click at [397, 139] on div "helper . moveRight ( ) ; helper . build ( "downArrow" ) ; helper . moveDown ( 1…" at bounding box center [413, 167] width 178 height 187
type textarea "[DOMAIN_NAME]("upArrow");"
click at [407, 252] on span "Run" at bounding box center [406, 255] width 23 height 6
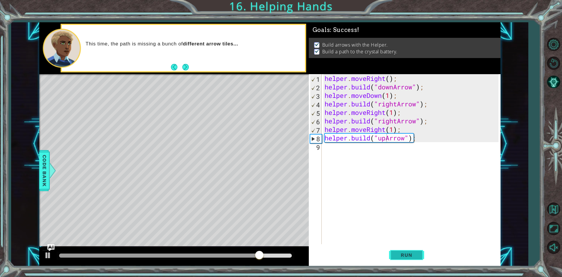
click at [408, 255] on span "Run" at bounding box center [406, 255] width 23 height 6
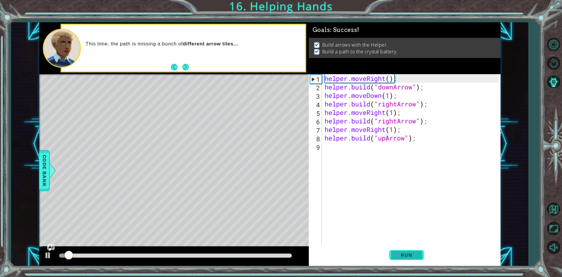
click at [408, 255] on span "Run" at bounding box center [406, 255] width 23 height 6
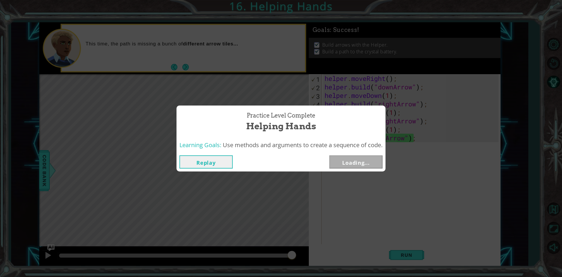
drag, startPoint x: 86, startPoint y: 255, endPoint x: 350, endPoint y: 266, distance: 265.0
click at [365, 267] on body "1 ההההההההההההההההההההההההההההההההההההההההההההההההההההההההההההההההההההההההההההה…" at bounding box center [281, 138] width 562 height 277
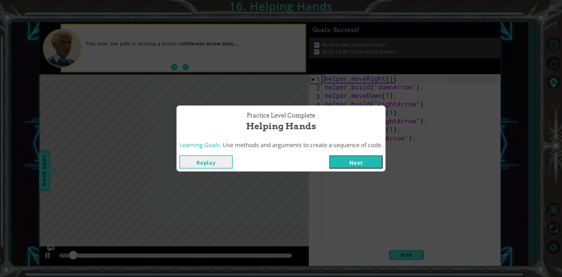
click at [368, 164] on button "Next" at bounding box center [356, 161] width 53 height 13
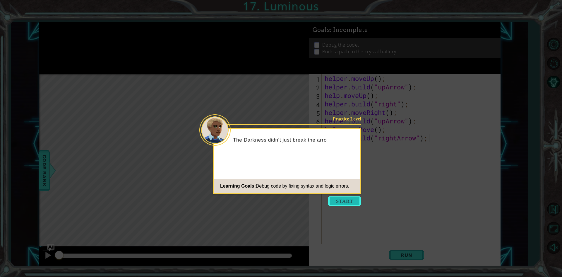
click at [350, 203] on button "Start" at bounding box center [344, 200] width 33 height 9
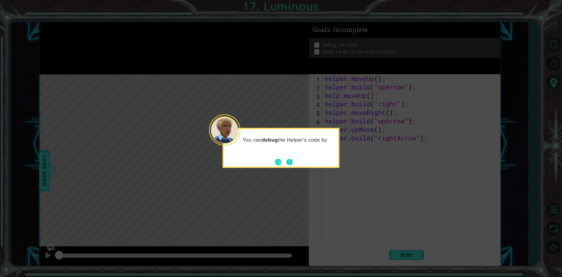
click at [286, 160] on button "Next" at bounding box center [289, 161] width 7 height 7
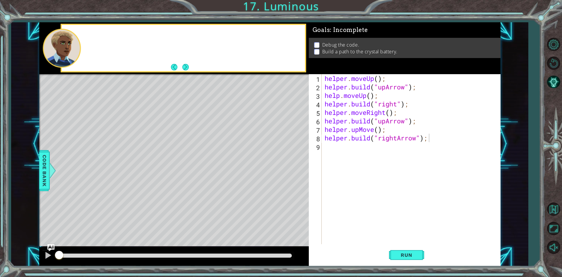
click at [285, 160] on div "Level Map" at bounding box center [174, 160] width 271 height 173
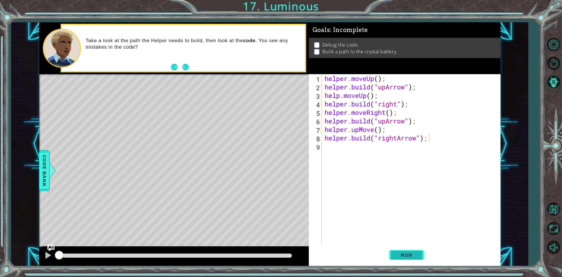
click at [403, 258] on button "Run" at bounding box center [406, 254] width 35 height 19
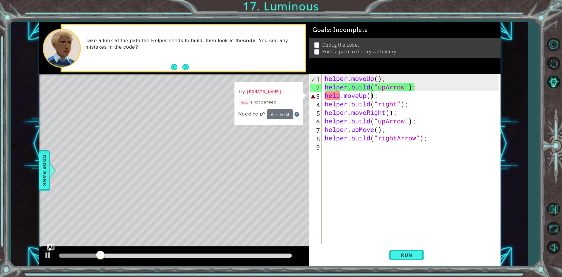
click at [371, 97] on div "helper . moveUp ( ) ; helper . build ( "upArrow" ) ; help . moveUp ( ) ; helper…" at bounding box center [413, 167] width 178 height 187
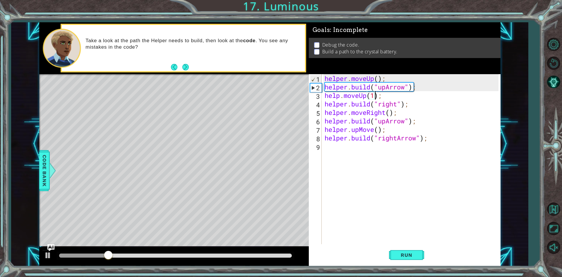
scroll to position [0, 2]
click at [409, 250] on button "Run" at bounding box center [406, 254] width 35 height 19
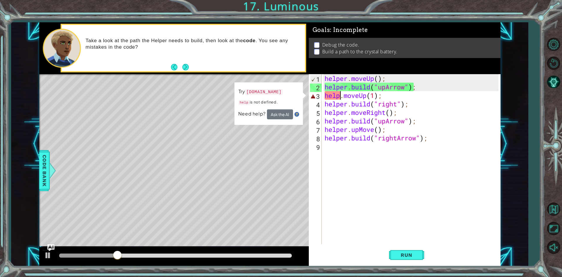
click at [341, 98] on div "helper . moveUp ( ) ; helper . build ( "upArrow" ) ; help . moveUp ( 1 ) ; help…" at bounding box center [413, 167] width 178 height 187
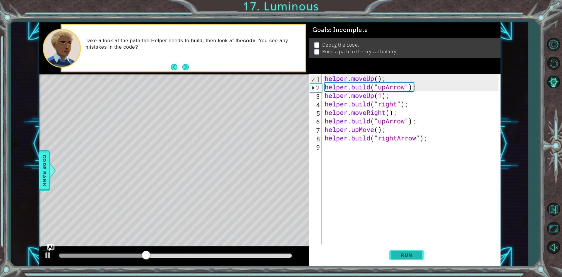
click at [416, 255] on span "Run" at bounding box center [406, 255] width 23 height 6
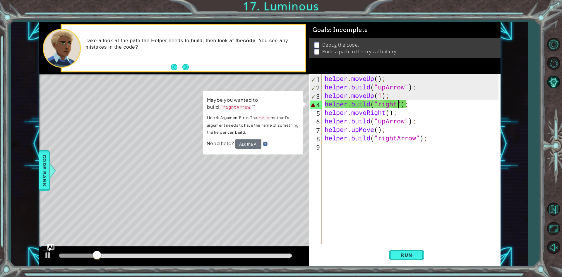
click at [398, 105] on div "helper . moveUp ( ) ; helper . build ( "upArrow" ) ; helper . moveUp ( 1 ) ; he…" at bounding box center [413, 167] width 178 height 187
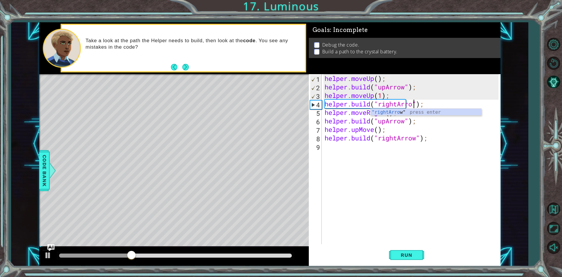
scroll to position [0, 4]
click at [404, 253] on span "Run" at bounding box center [406, 255] width 23 height 6
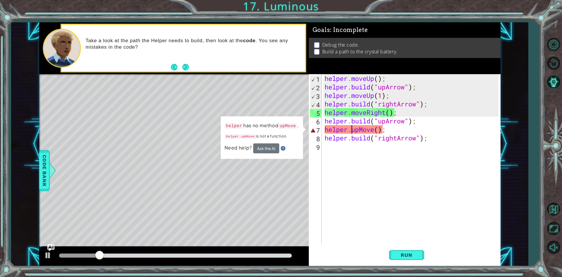
click at [352, 130] on div "helper . moveUp ( ) ; helper . build ( "upArrow" ) ; helper . moveUp ( 1 ) ; he…" at bounding box center [413, 167] width 178 height 187
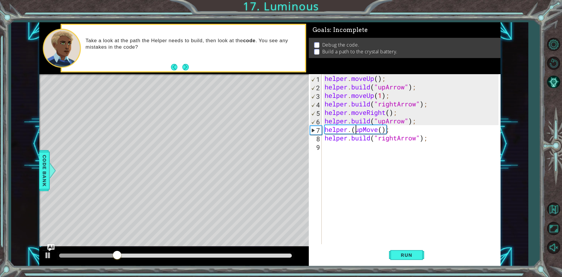
scroll to position [0, 1]
click at [381, 130] on div "helper . moveUp ( ) ; helper . build ( "upArrow" ) ; helper . moveUp ( 1 ) ; he…" at bounding box center [413, 167] width 178 height 187
type textarea "helper.(upMove);"
click at [403, 250] on button "Run" at bounding box center [406, 254] width 35 height 19
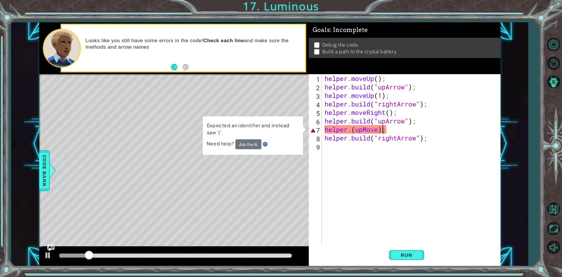
click at [384, 130] on div "helper . moveUp ( ) ; helper . build ( "upArrow" ) ; helper . moveUp ( 1 ) ; he…" at bounding box center [413, 167] width 178 height 187
click at [406, 257] on span "Run" at bounding box center [406, 255] width 23 height 6
drag, startPoint x: 388, startPoint y: 129, endPoint x: 315, endPoint y: 129, distance: 72.3
click at [315, 129] on div "helper.(upMove); 1 2 3 4 5 6 7 8 9 helper . moveUp ( ) ; helper . build ( "upAr…" at bounding box center [404, 159] width 190 height 170
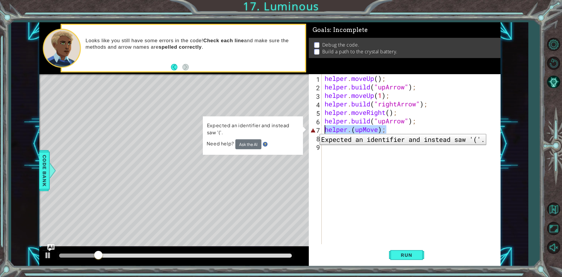
scroll to position [0, 0]
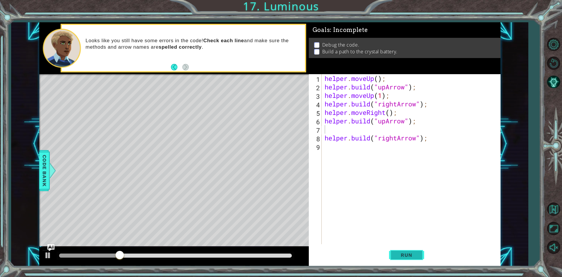
click at [403, 252] on button "Run" at bounding box center [406, 254] width 35 height 19
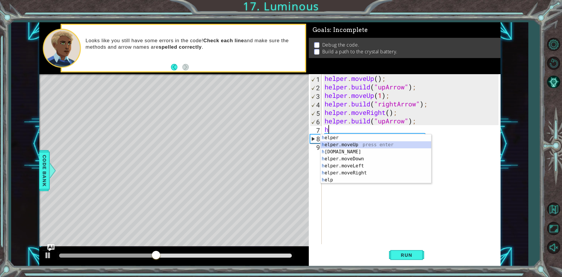
click at [352, 144] on div "h elper press enter h elper.moveUp press enter h [DOMAIN_NAME] press enter h el…" at bounding box center [376, 165] width 111 height 63
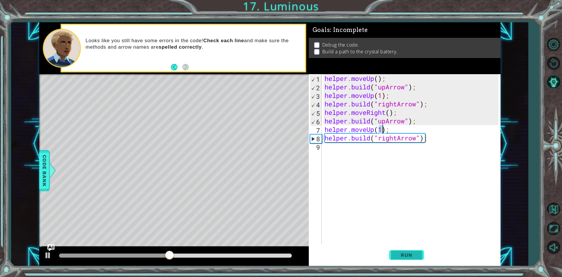
type textarea "helper.moveUp(1);"
click at [405, 257] on span "Run" at bounding box center [406, 255] width 23 height 6
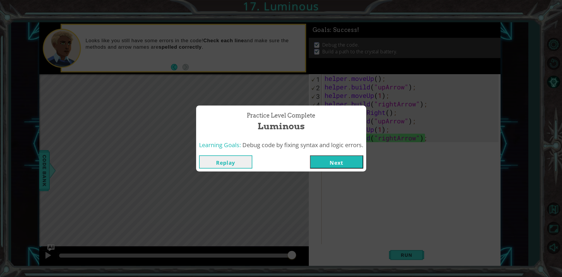
click at [332, 160] on button "Next" at bounding box center [336, 161] width 53 height 13
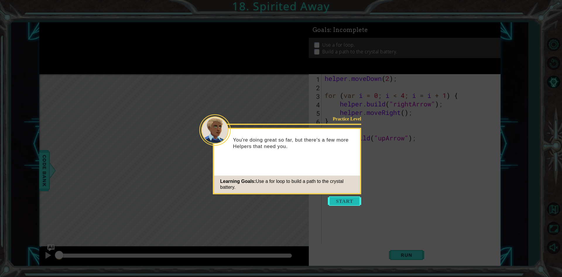
click at [338, 200] on button "Start" at bounding box center [344, 200] width 33 height 9
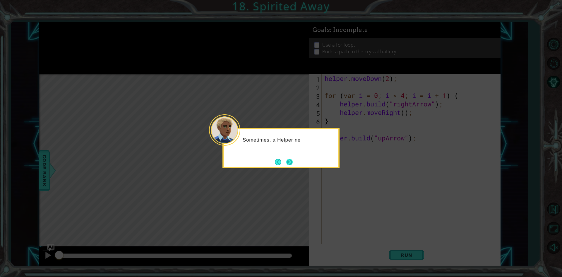
click at [286, 163] on button "Next" at bounding box center [289, 161] width 7 height 7
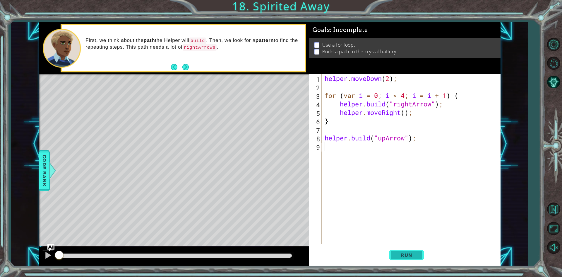
click at [408, 255] on span "Run" at bounding box center [406, 255] width 23 height 6
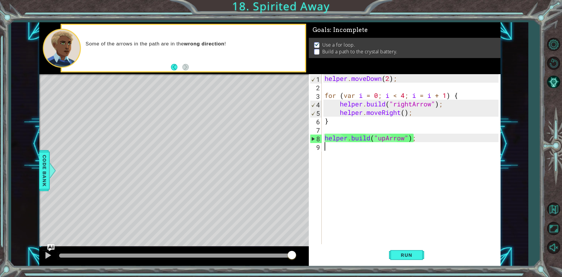
drag, startPoint x: 289, startPoint y: 254, endPoint x: 305, endPoint y: 247, distance: 18.0
click at [305, 247] on div "methods helper moveUp() moveDown() moveLeft() moveRight() build(item) tools for…" at bounding box center [270, 144] width 462 height 244
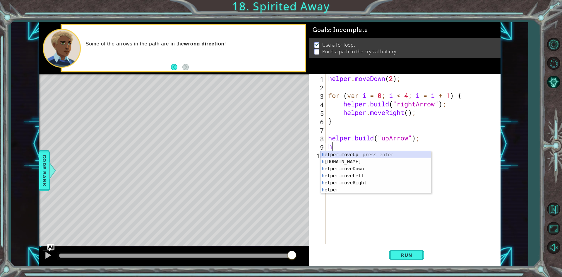
click at [344, 151] on div "h elper.moveUp press enter h [DOMAIN_NAME] press enter h elper.moveDown press e…" at bounding box center [376, 179] width 111 height 56
type textarea "helper.moveUp(1);"
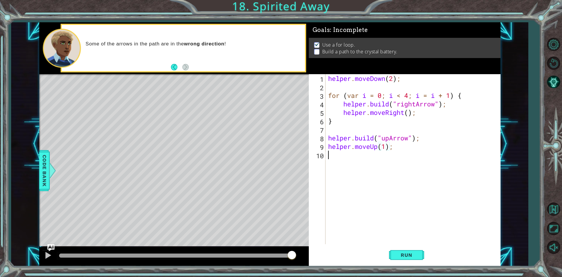
click at [340, 157] on div "helper . moveDown ( 2 ) ; for ( var i = 0 ; i < 4 ; i = i + 1 ) { helper . buil…" at bounding box center [414, 167] width 175 height 187
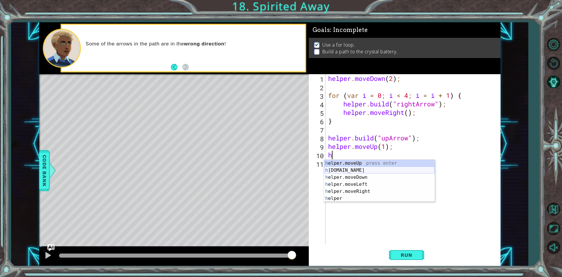
click at [341, 170] on div "h elper.moveUp press enter h [DOMAIN_NAME] press enter h elper.moveDown press e…" at bounding box center [379, 188] width 111 height 56
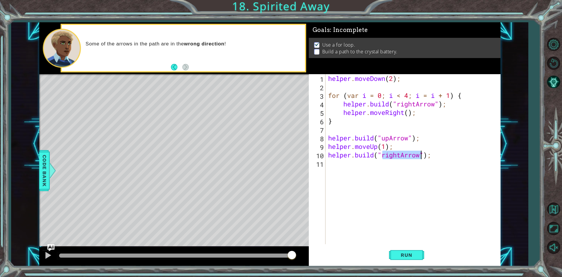
click at [401, 153] on div "helper . moveDown ( 2 ) ; for ( var i = 0 ; i < 4 ; i = i + 1 ) { helper . buil…" at bounding box center [413, 159] width 172 height 170
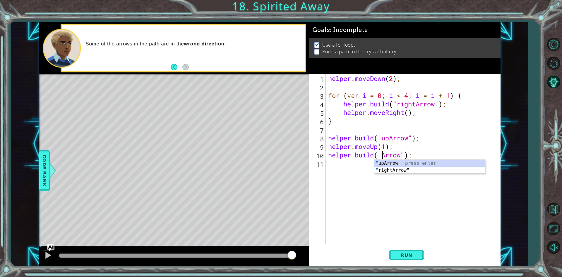
scroll to position [0, 3]
type textarea "[DOMAIN_NAME]("upArrow");"
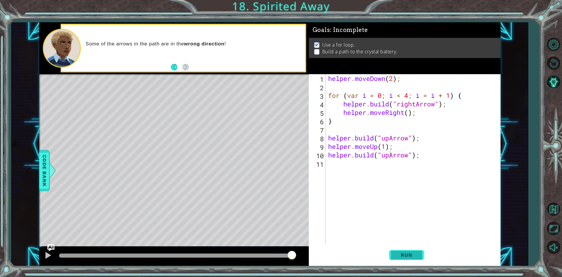
click at [401, 252] on span "Run" at bounding box center [406, 255] width 23 height 6
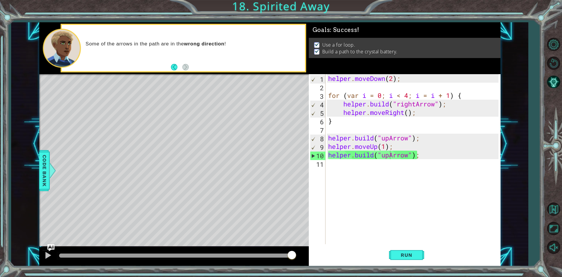
drag, startPoint x: 70, startPoint y: 252, endPoint x: 390, endPoint y: 274, distance: 320.0
click at [390, 274] on body "1 ההההההההההההההההההההההההההההההההההההההההההההההההההההההההההההההההההההההההההההה…" at bounding box center [281, 138] width 562 height 277
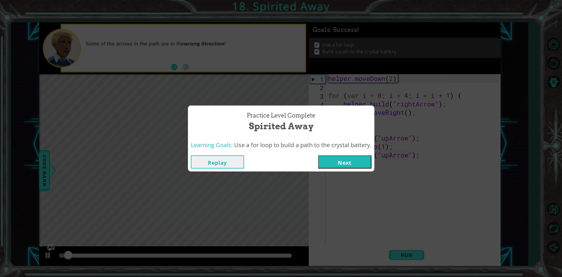
click at [327, 154] on div "Replay Next" at bounding box center [281, 161] width 187 height 19
click at [334, 163] on button "Next" at bounding box center [344, 161] width 53 height 13
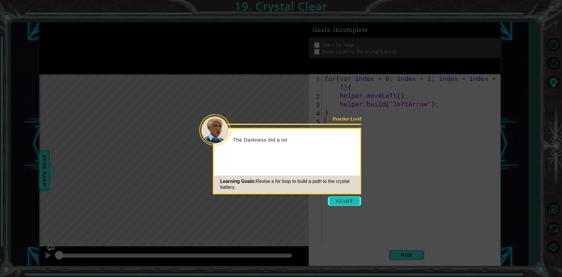
click at [348, 199] on button "Start" at bounding box center [344, 200] width 33 height 9
